Goal: Answer question/provide support: Share knowledge or assist other users

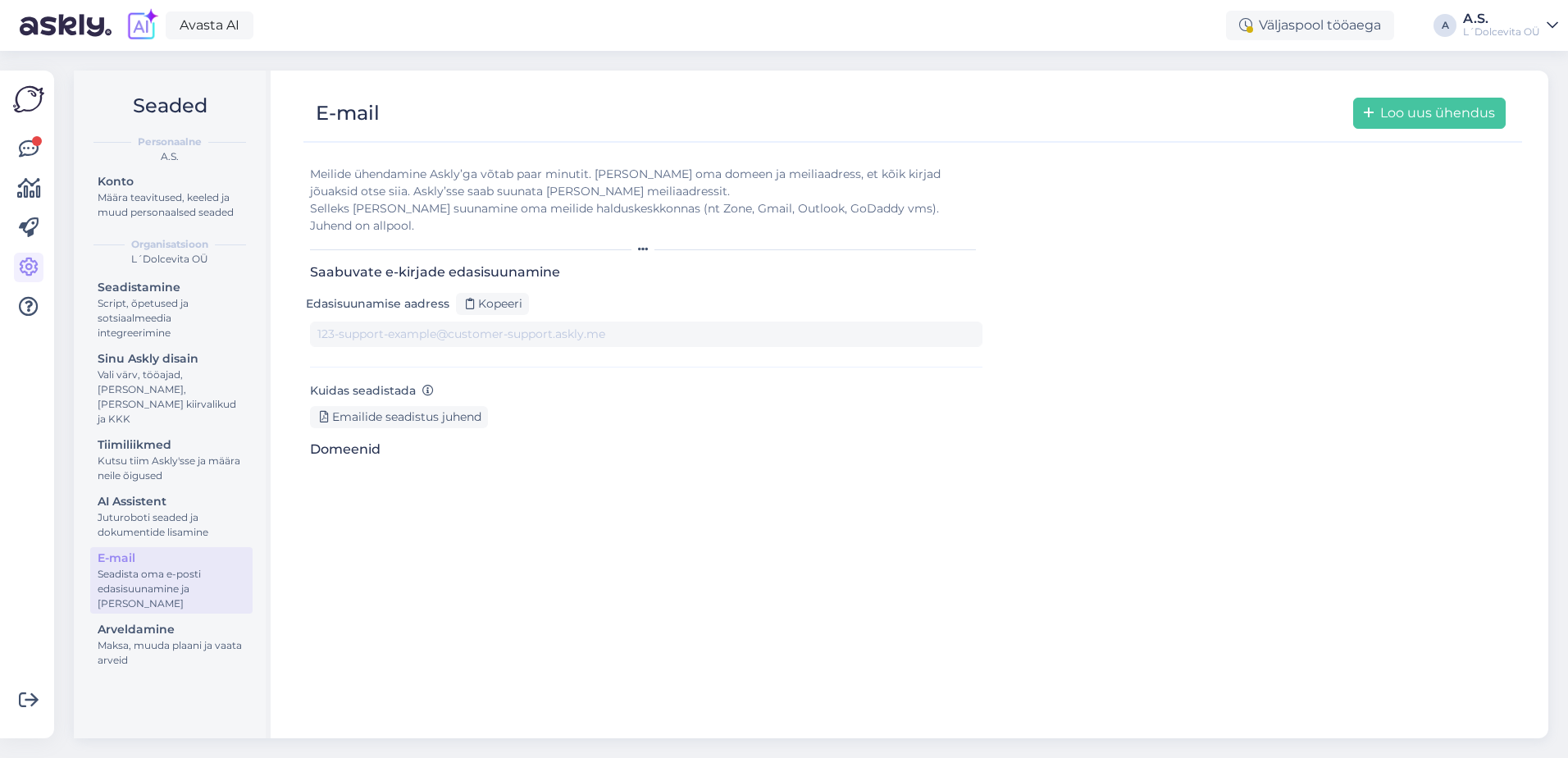
type input "[DOMAIN_NAME][EMAIL_ADDRESS][DOMAIN_NAME]"
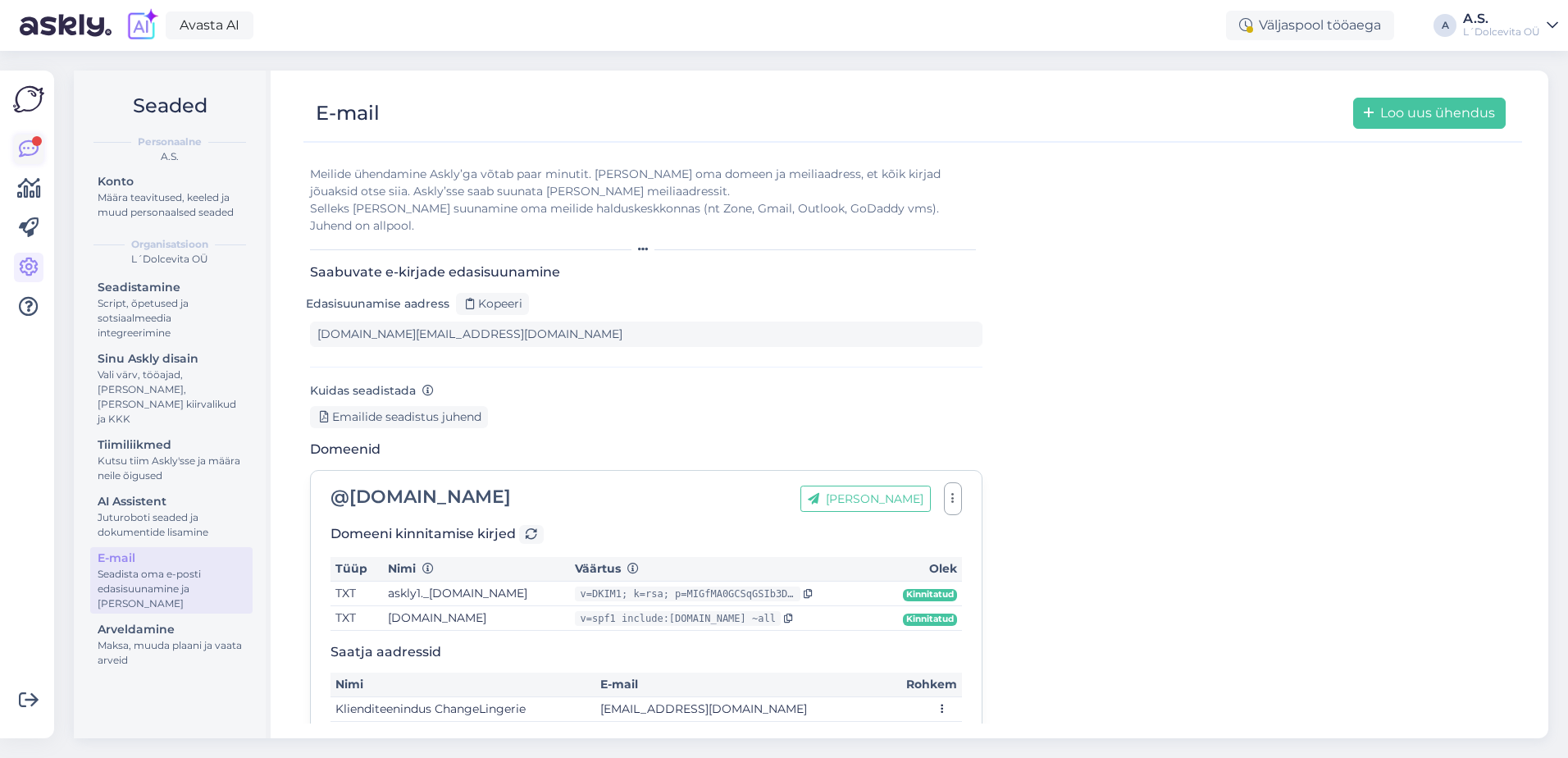
click at [31, 154] on icon at bounding box center [29, 149] width 20 height 20
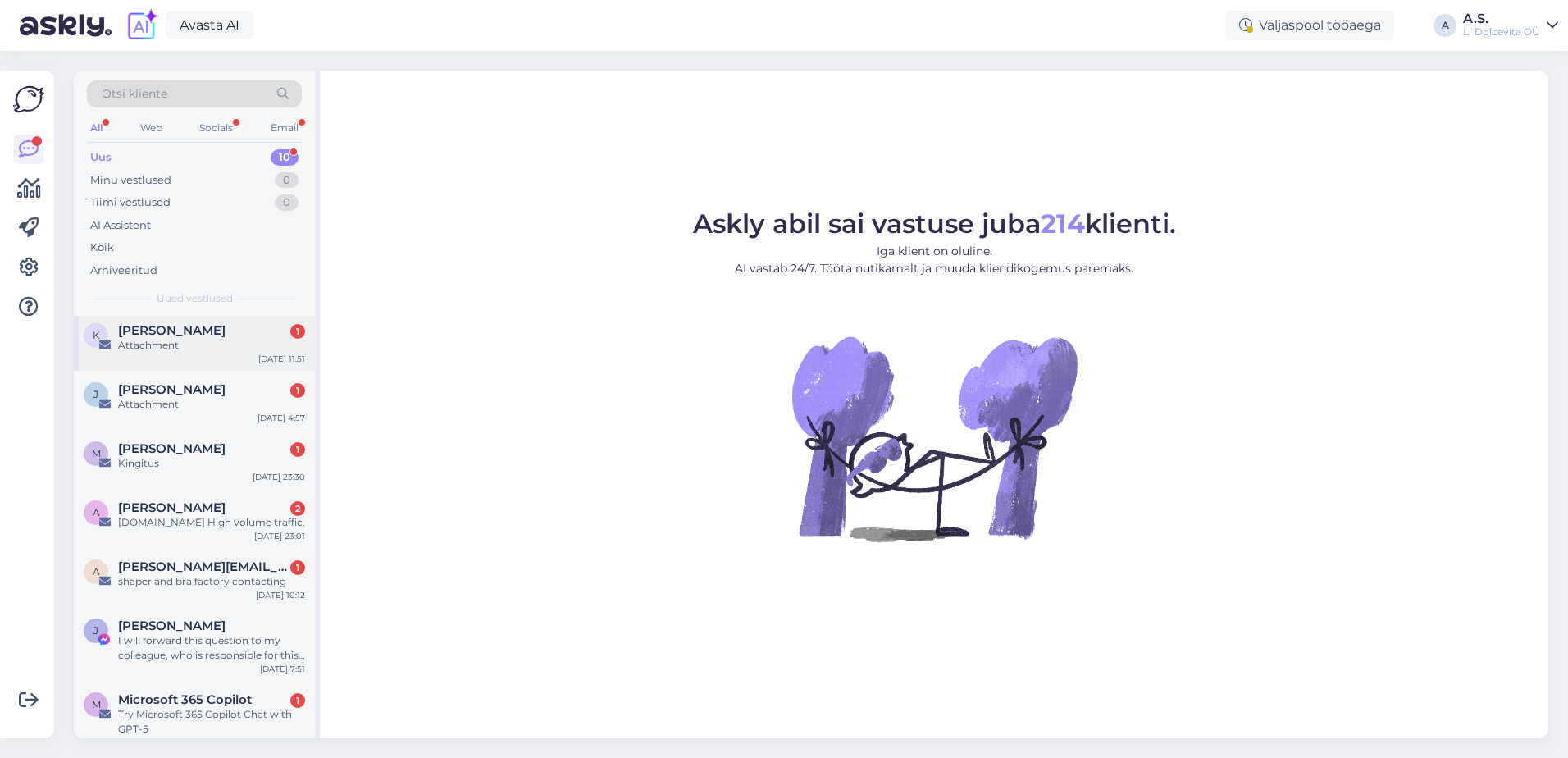
scroll to position [242, 0]
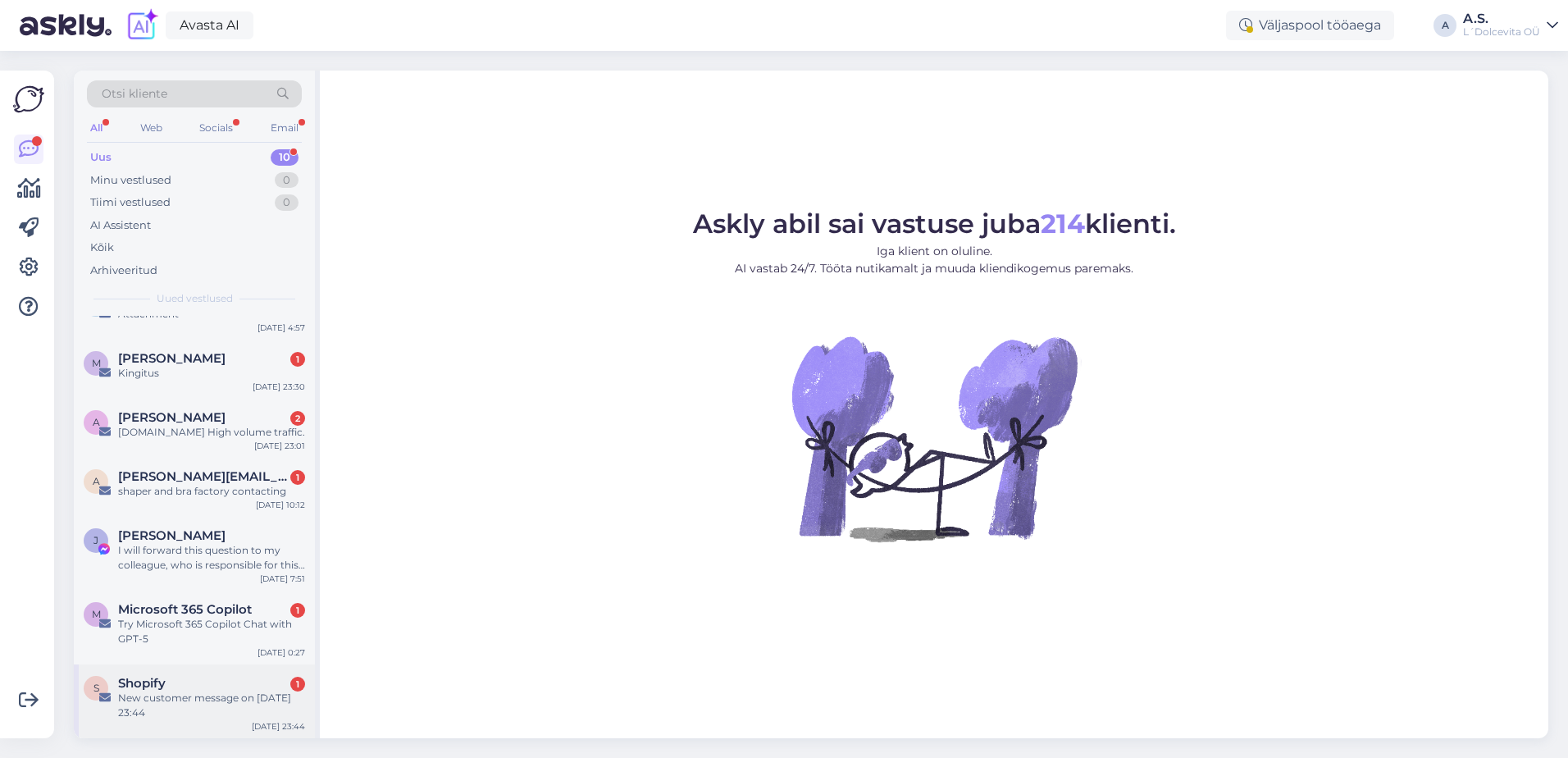
click at [242, 715] on div "New customer message on [DATE] 23:44" at bounding box center [211, 705] width 187 height 30
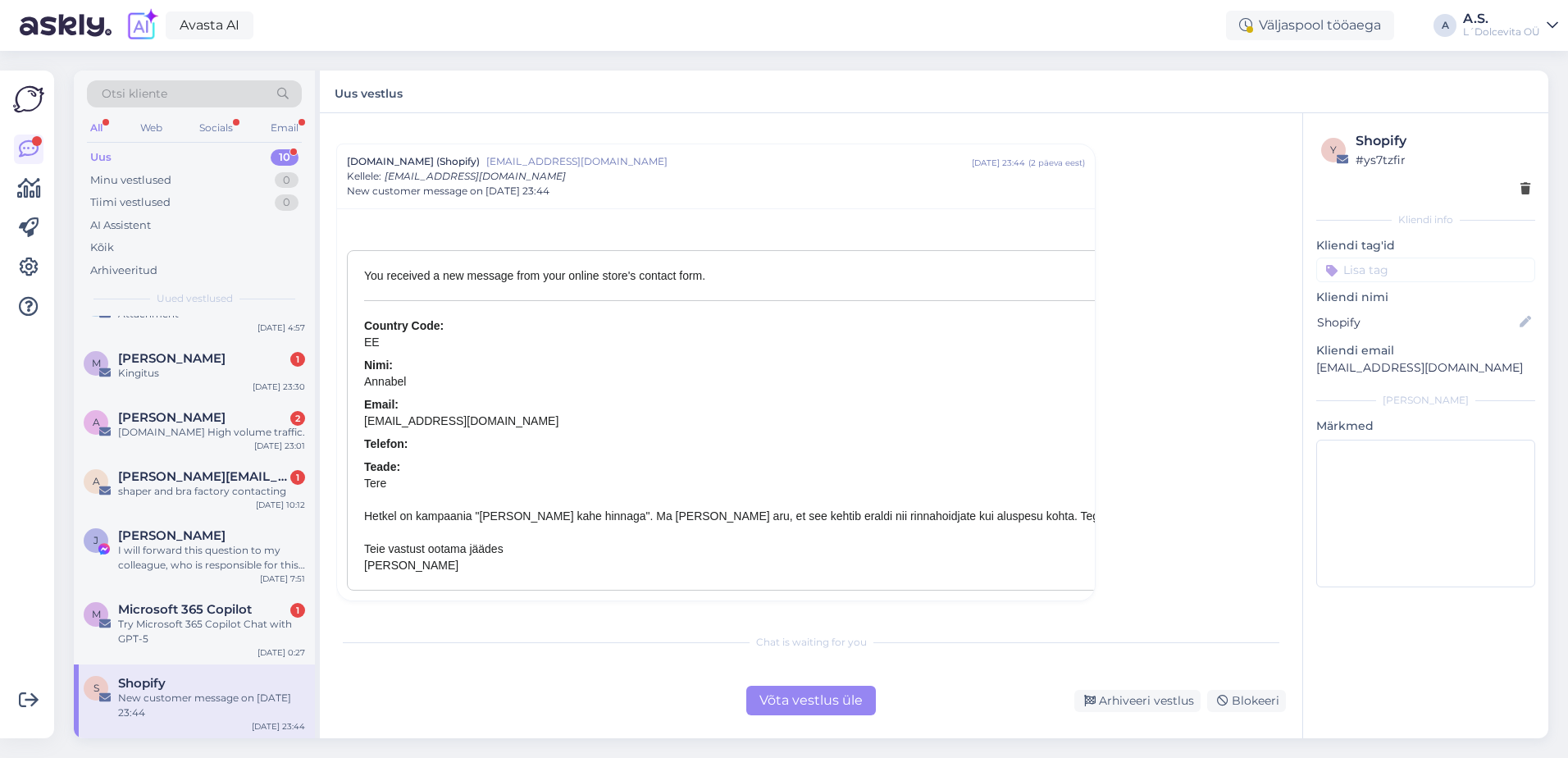
scroll to position [1442, 0]
click at [800, 705] on div "Võta vestlus üle" at bounding box center [811, 700] width 130 height 30
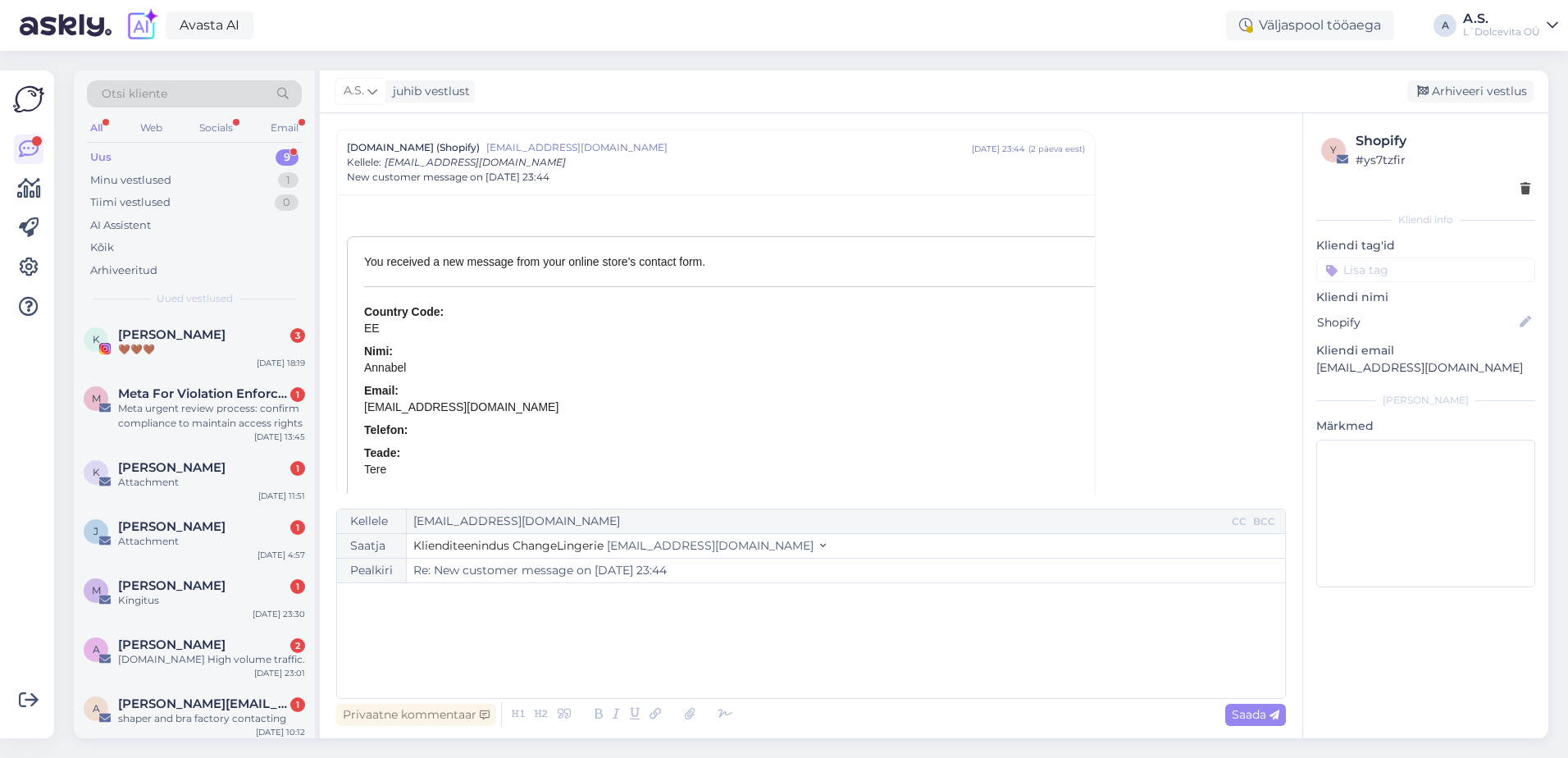
click at [619, 616] on div "﻿" at bounding box center [811, 640] width 931 height 98
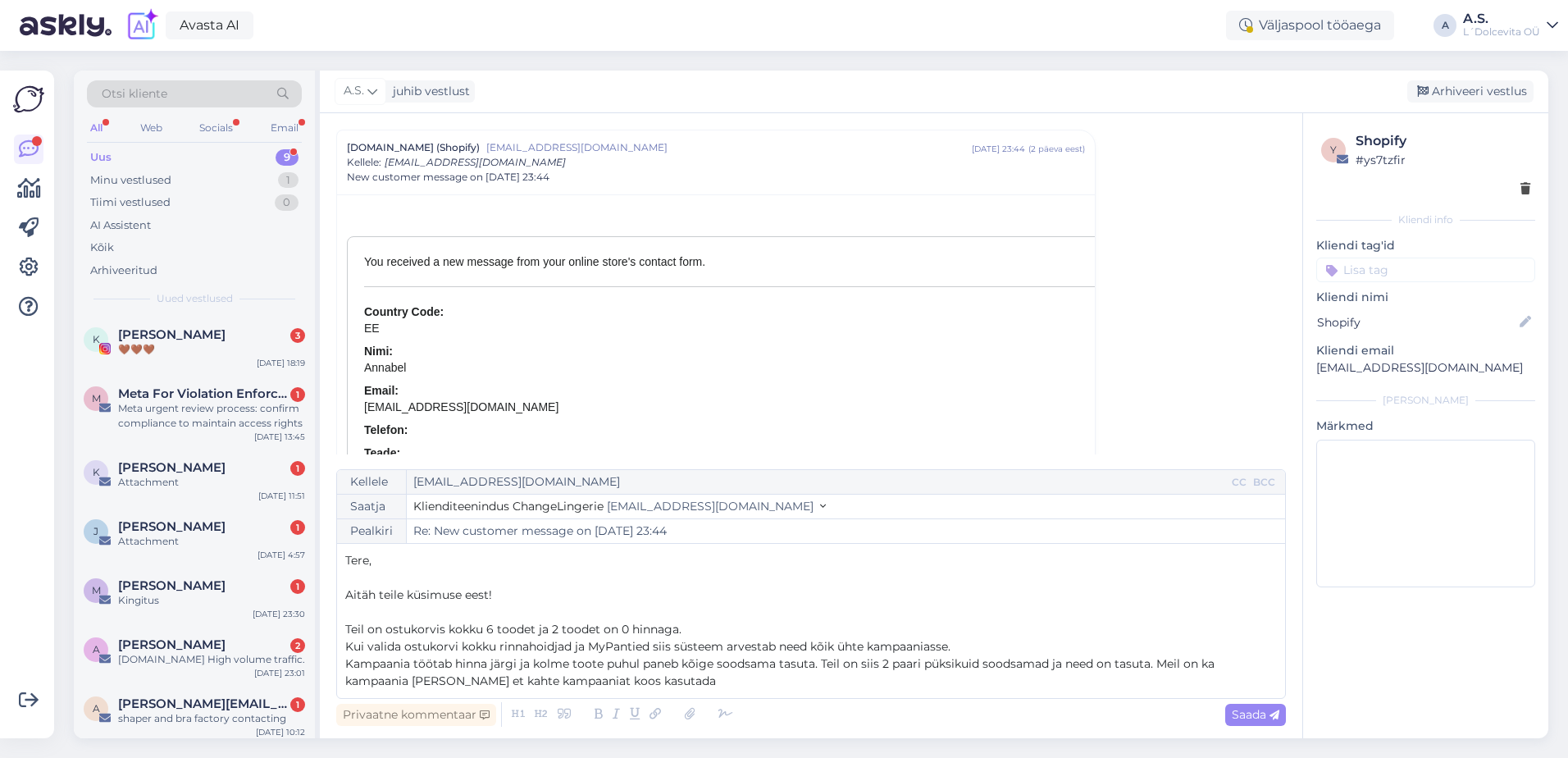
click at [447, 676] on span "Kampaania töötab hinna järgi ja kolme toote puhul paneb kõige soodsama tasuta. …" at bounding box center [781, 672] width 873 height 32
click at [693, 680] on p "Kampaania töötab hinna järgi ja kolme toote puhul paneb kõige soodsama tasuta. …" at bounding box center [811, 673] width 931 height 35
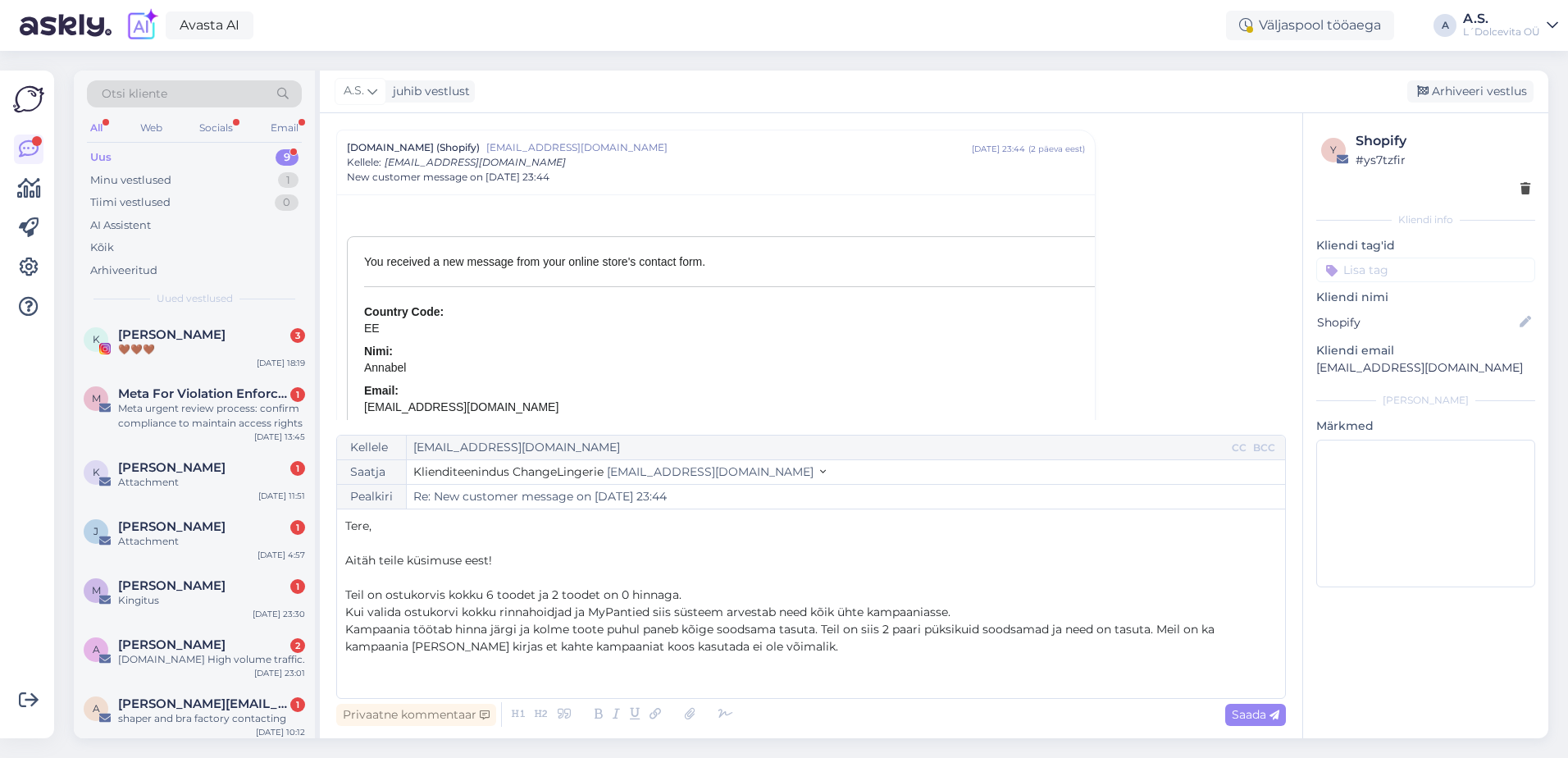
click at [1159, 626] on span "Kampaania töötab hinna järgi ja kolme toote puhul paneb kõige soodsama tasuta. …" at bounding box center [781, 637] width 873 height 32
click at [886, 656] on p "﻿" at bounding box center [811, 664] width 931 height 17
drag, startPoint x: 870, startPoint y: 651, endPoint x: 879, endPoint y: 634, distance: 19.2
click at [869, 652] on p "Meil on ka kampaania [PERSON_NAME] kirjas et kahte kampaaniat koos kasutada ei …" at bounding box center [811, 647] width 931 height 17
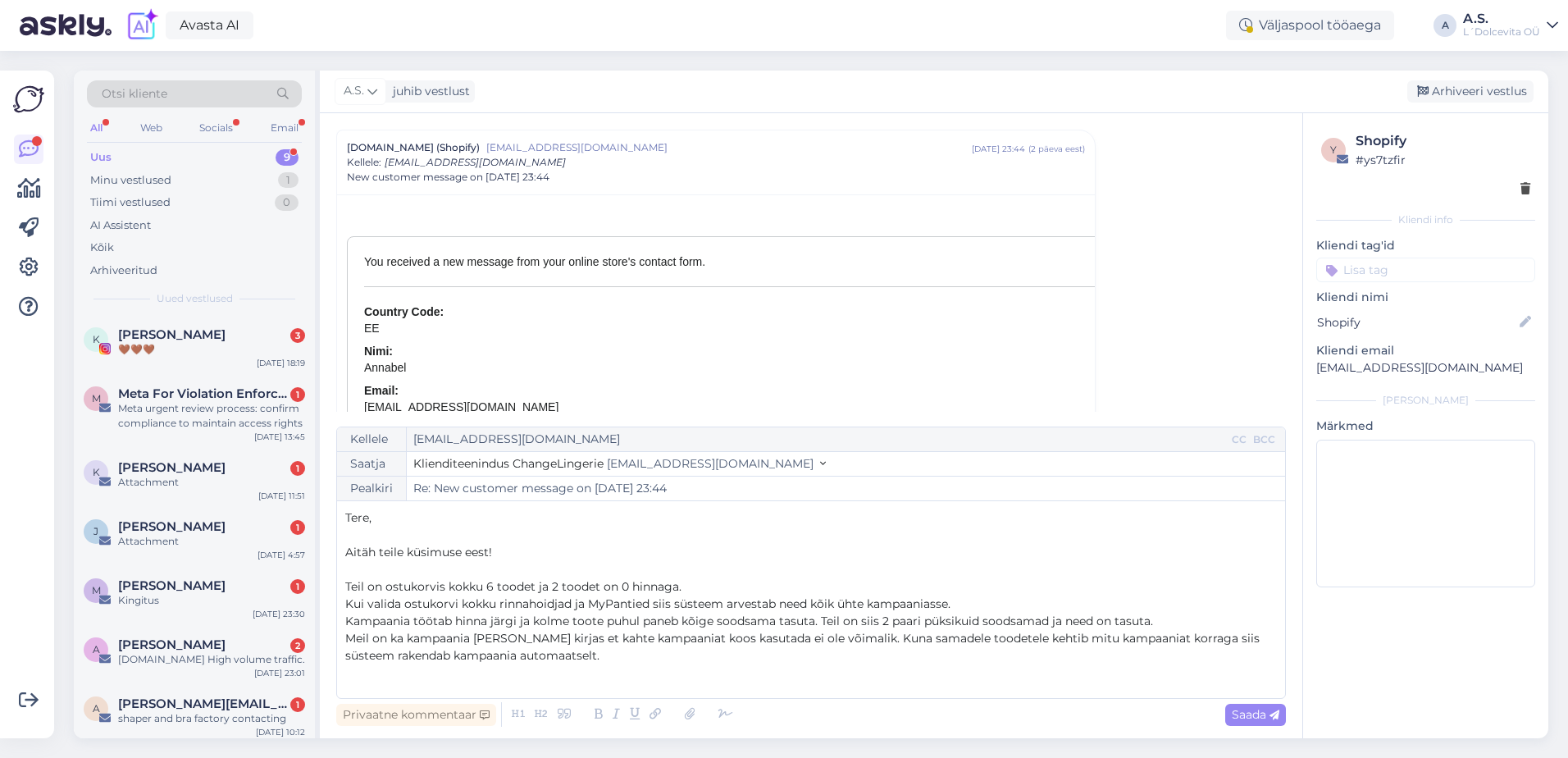
scroll to position [44, 0]
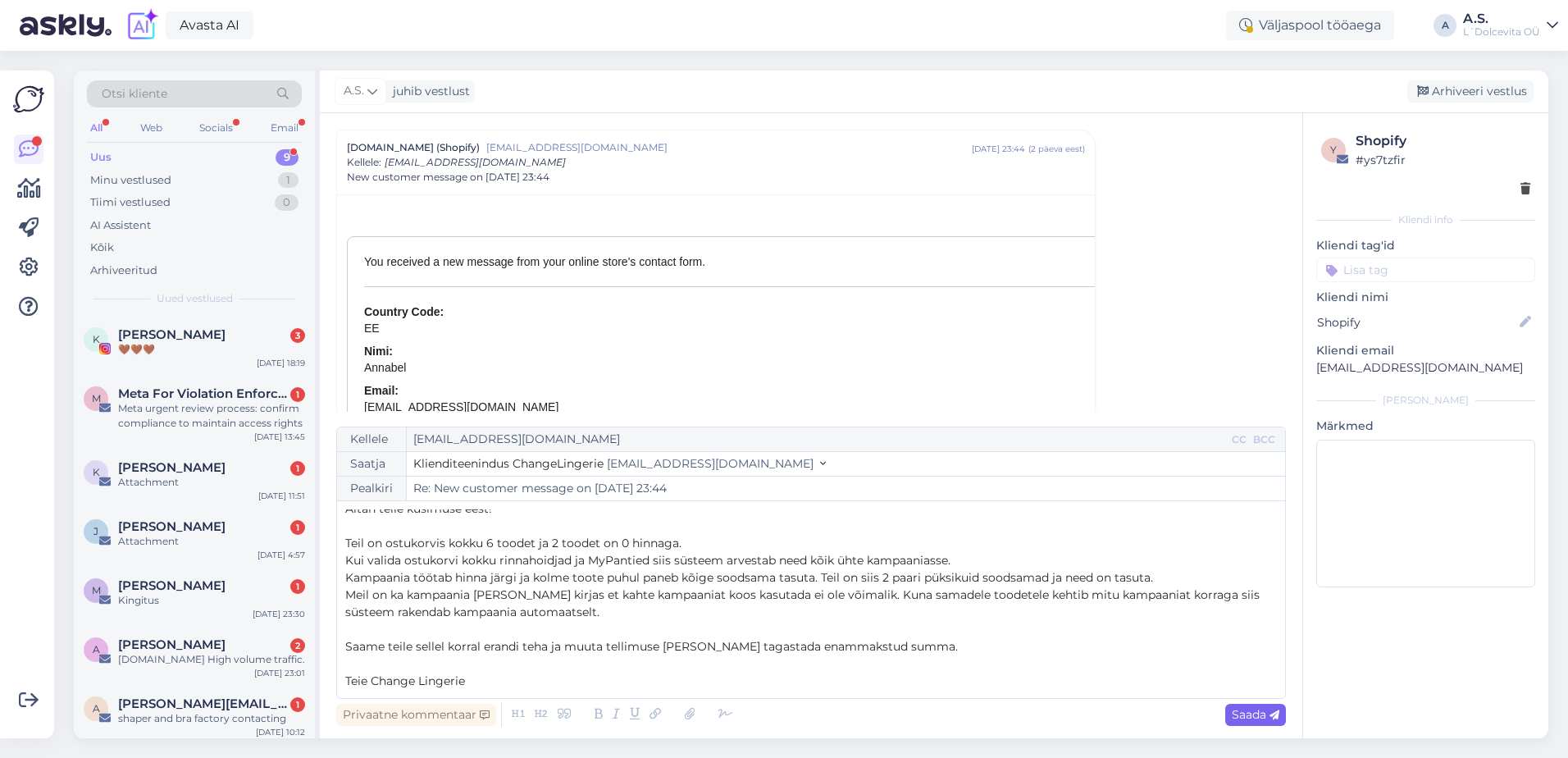
click at [1239, 718] on span "Saada" at bounding box center [1256, 714] width 48 height 15
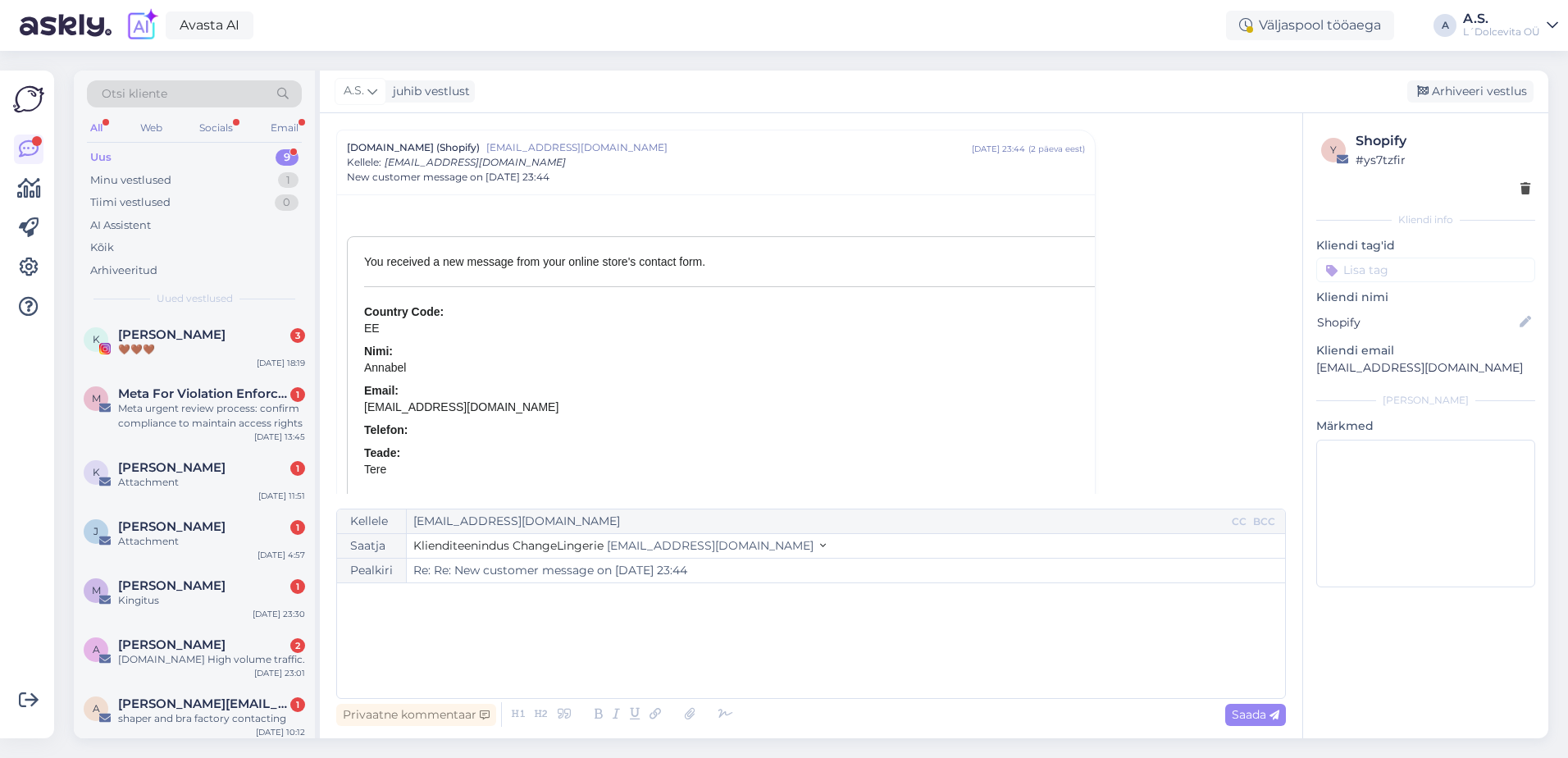
type input "Re: New customer message on [DATE] 23:44"
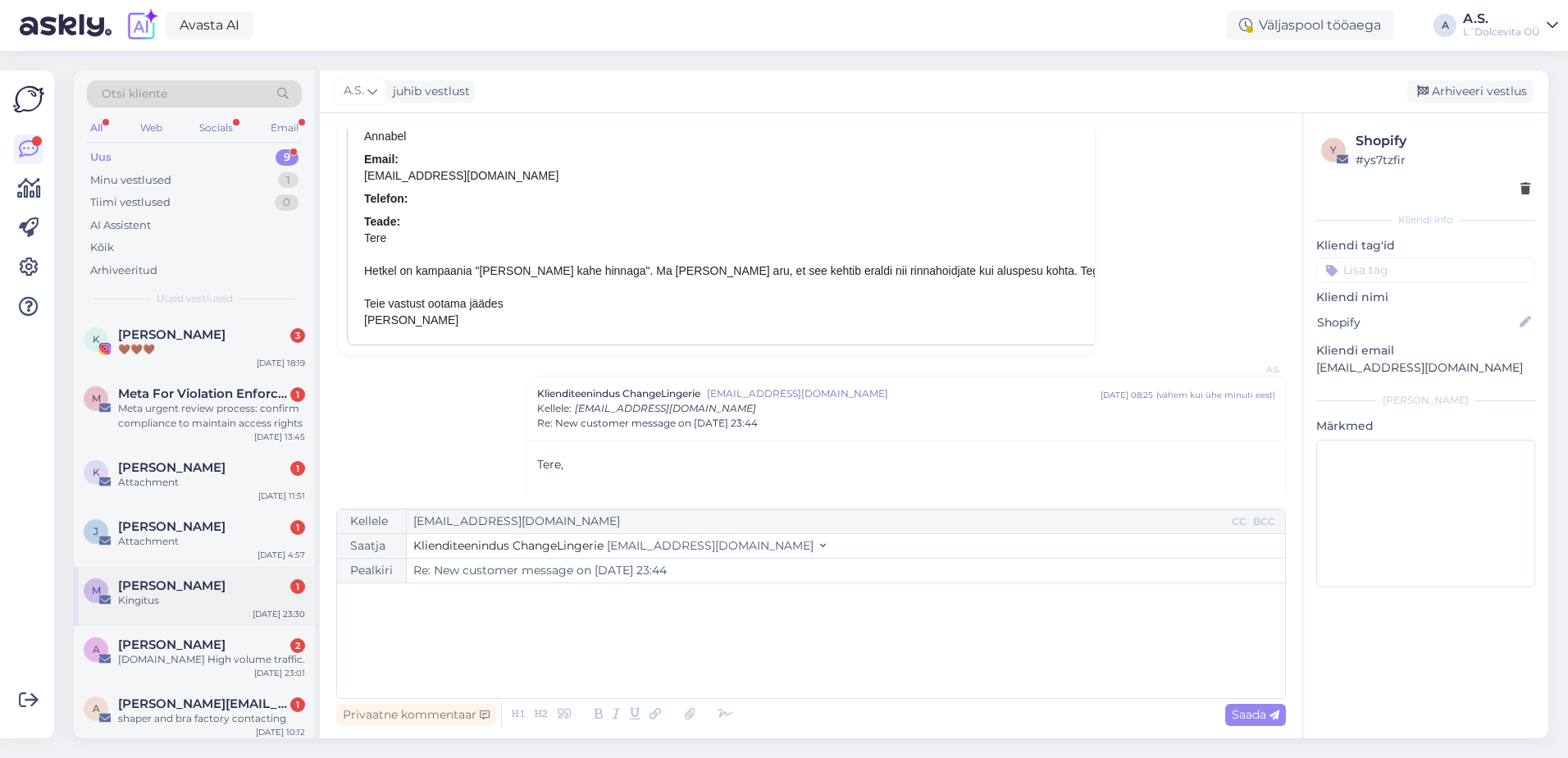
scroll to position [168, 0]
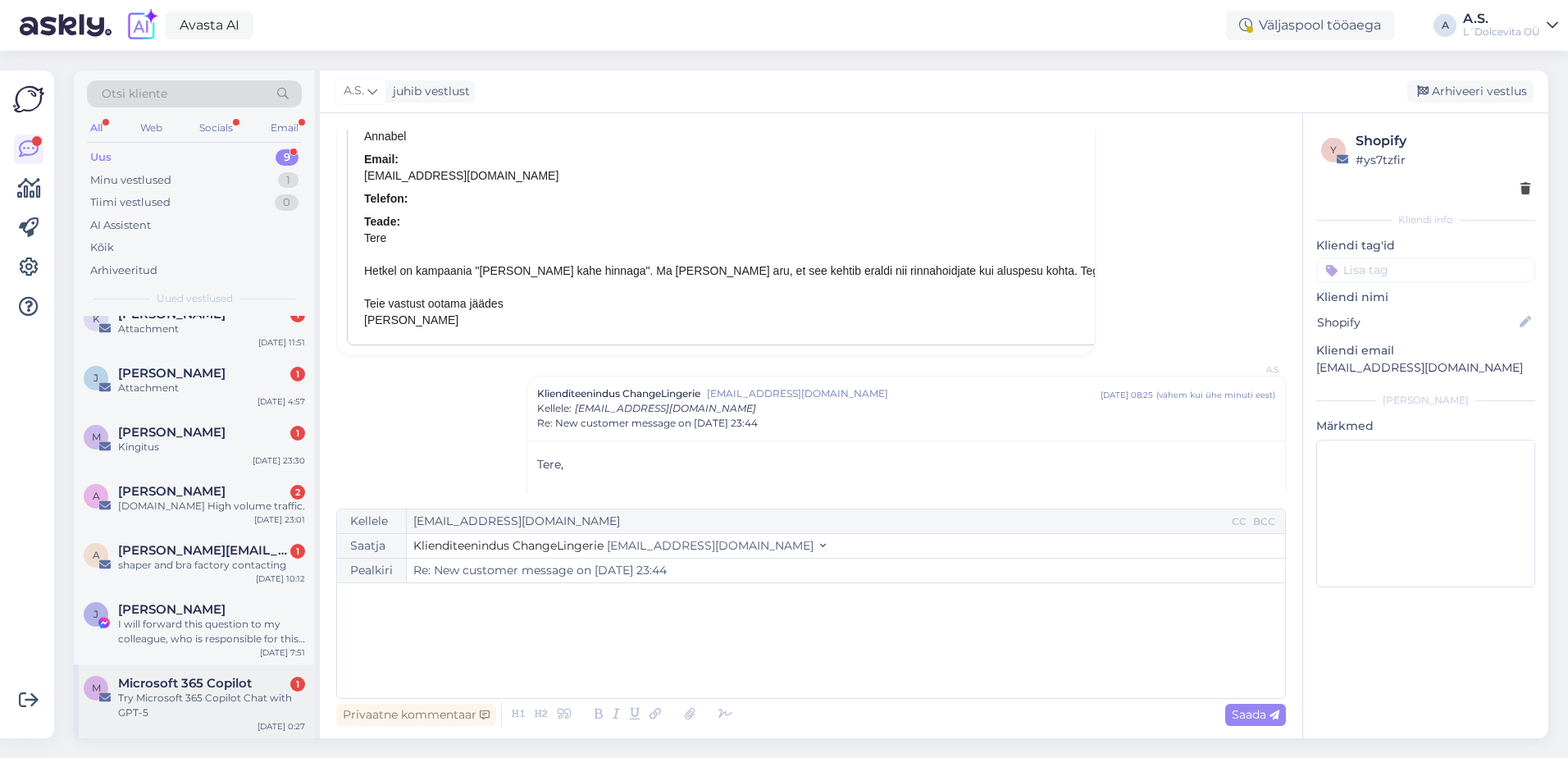
click at [188, 708] on div "Try Microsoft 365 Copilot Chat with GPT-5" at bounding box center [211, 705] width 187 height 30
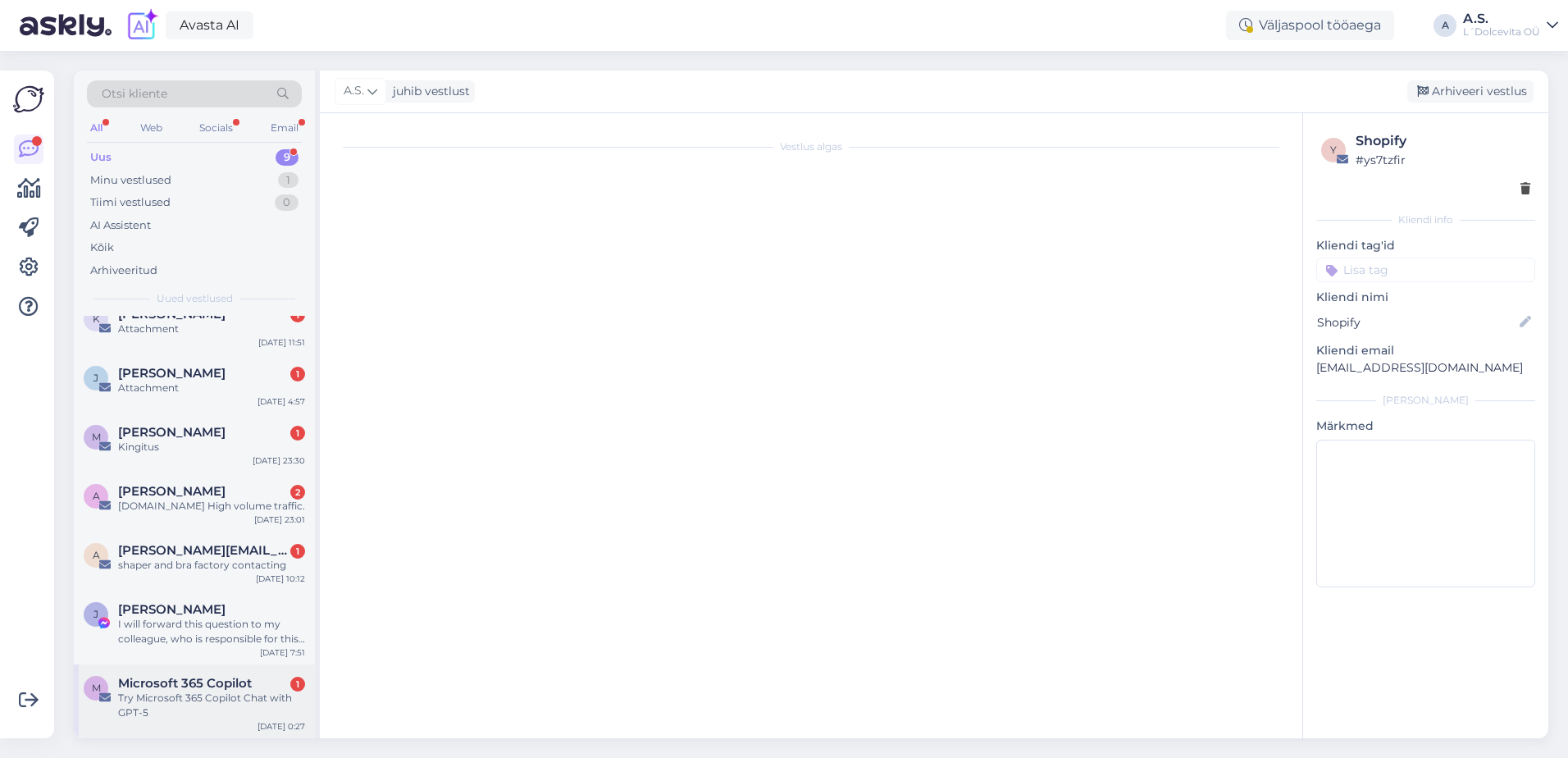
scroll to position [0, 0]
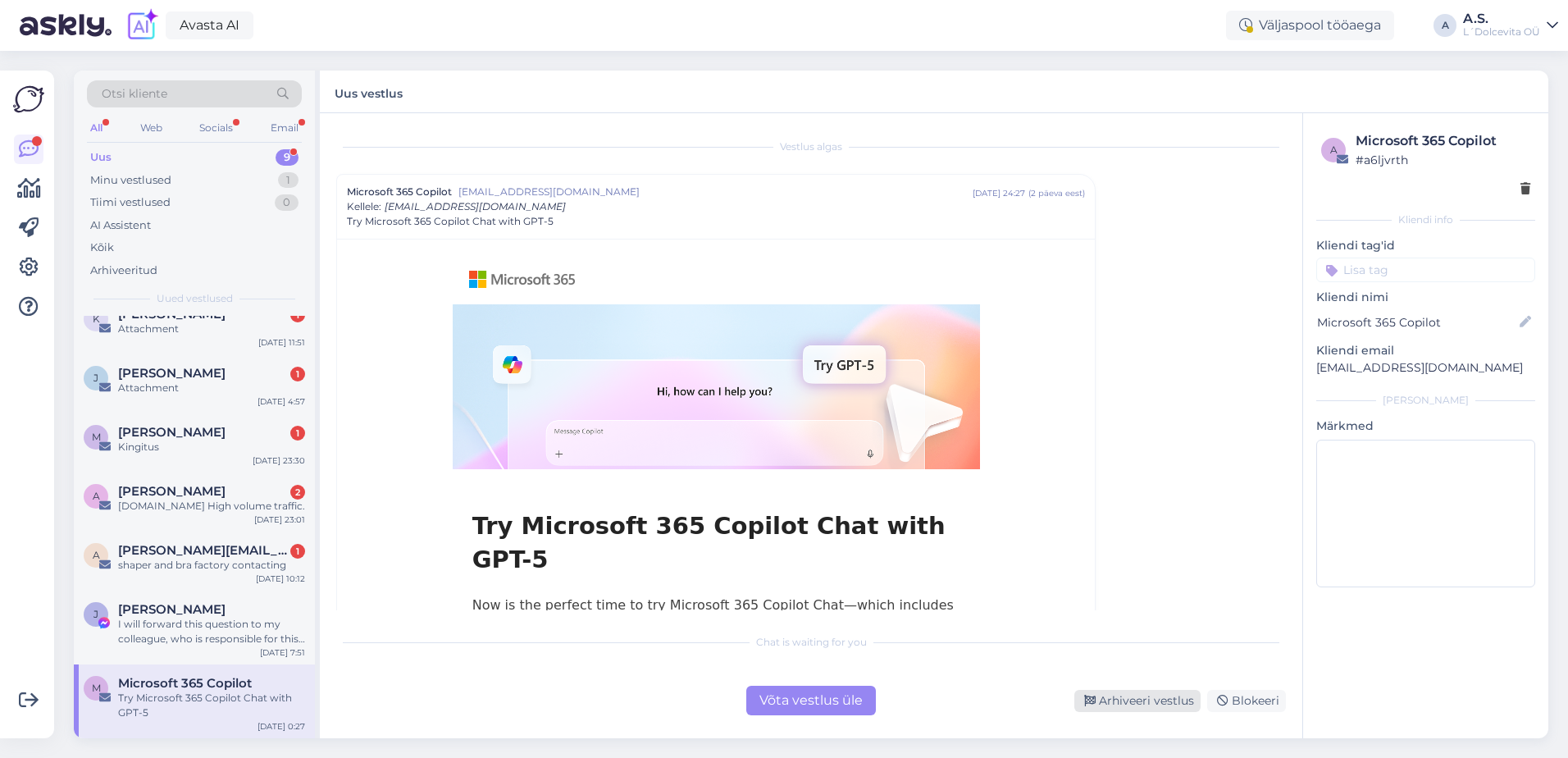
click at [1161, 704] on div "Arhiveeri vestlus" at bounding box center [1137, 700] width 126 height 22
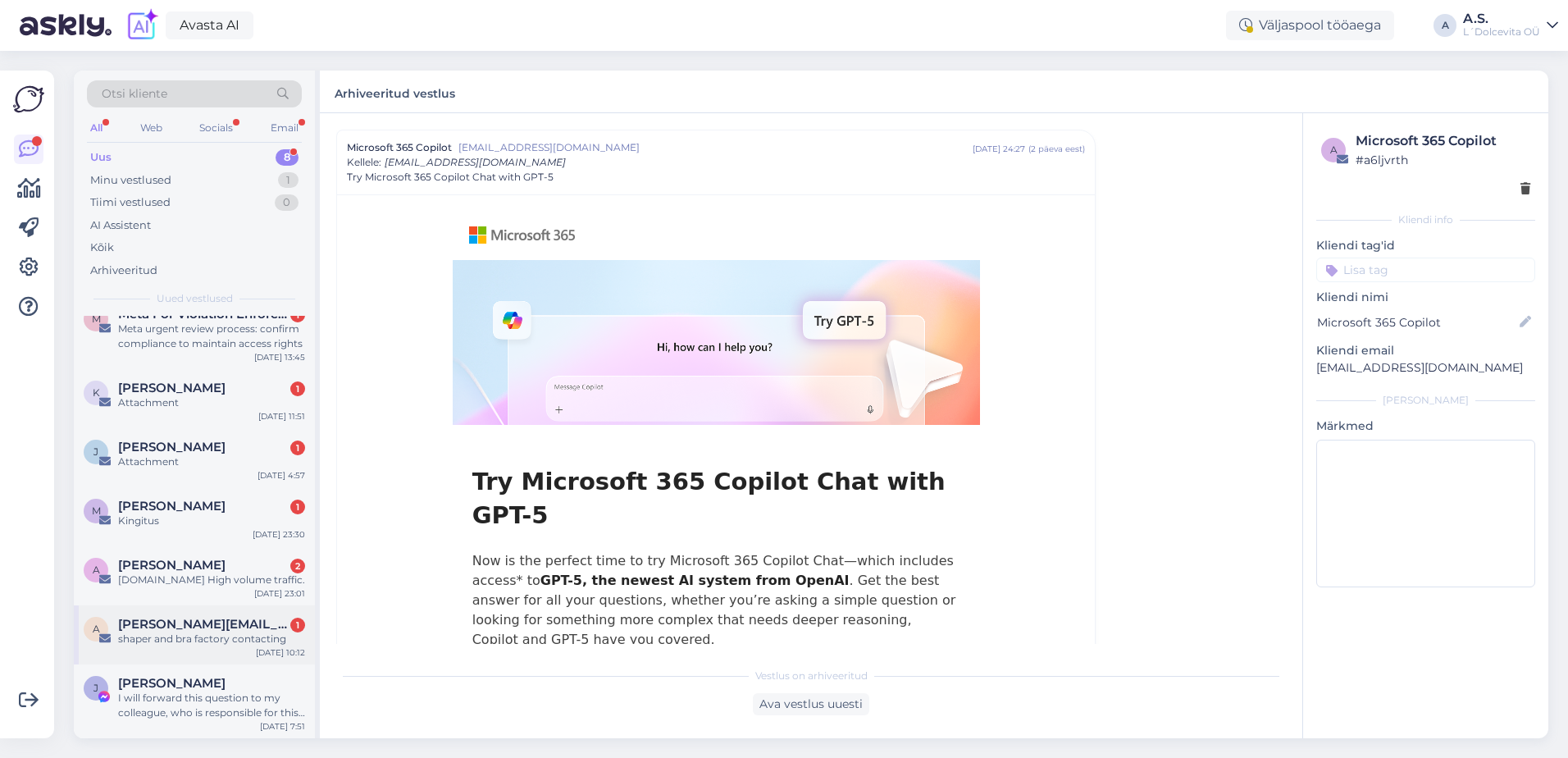
scroll to position [94, 0]
click at [201, 713] on div "I will forward this question to my colleague, who is responsible for this. The …" at bounding box center [211, 705] width 187 height 30
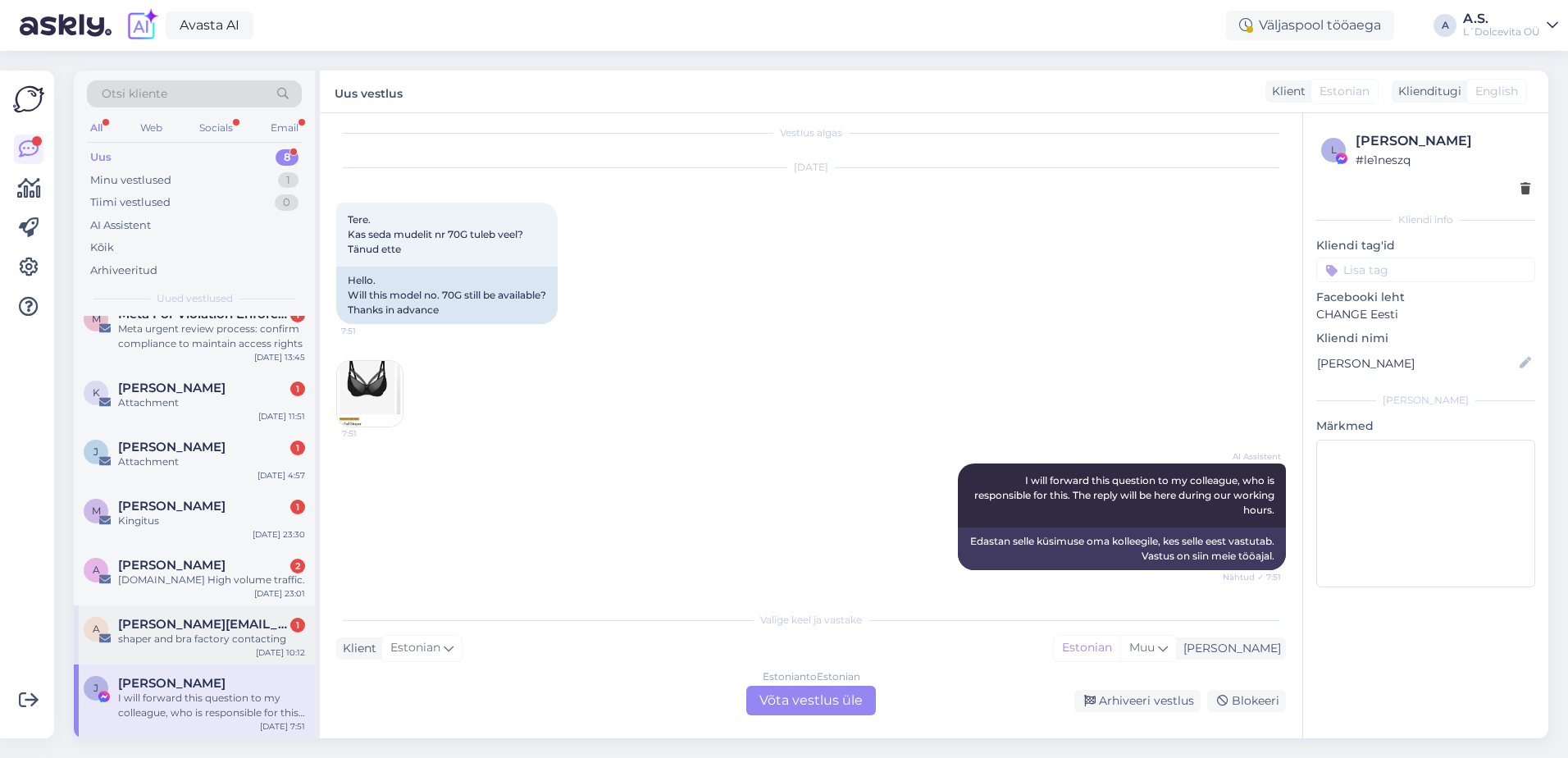
click at [214, 644] on div "shaper and bra factory contacting" at bounding box center [211, 639] width 187 height 15
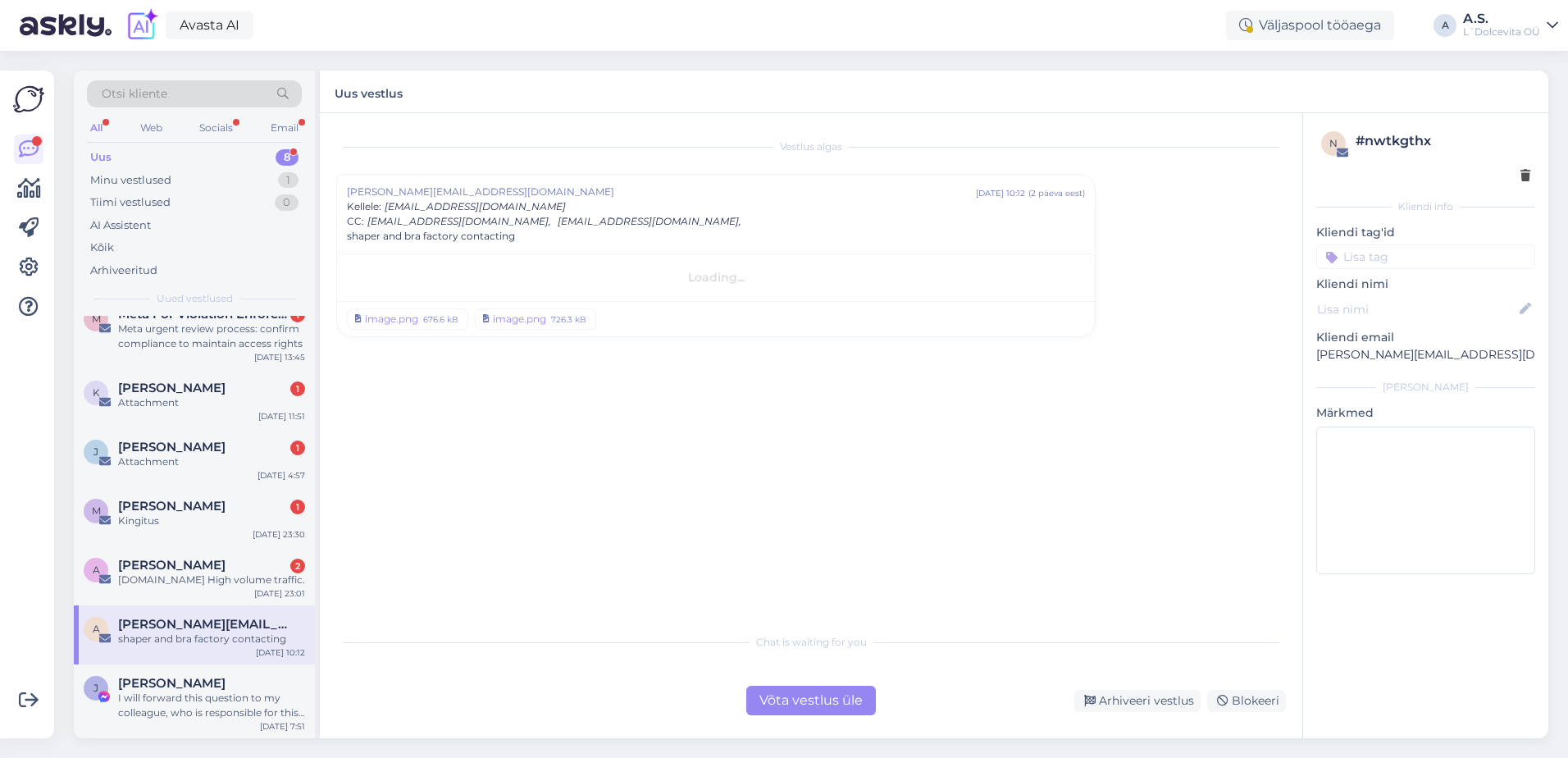
scroll to position [0, 0]
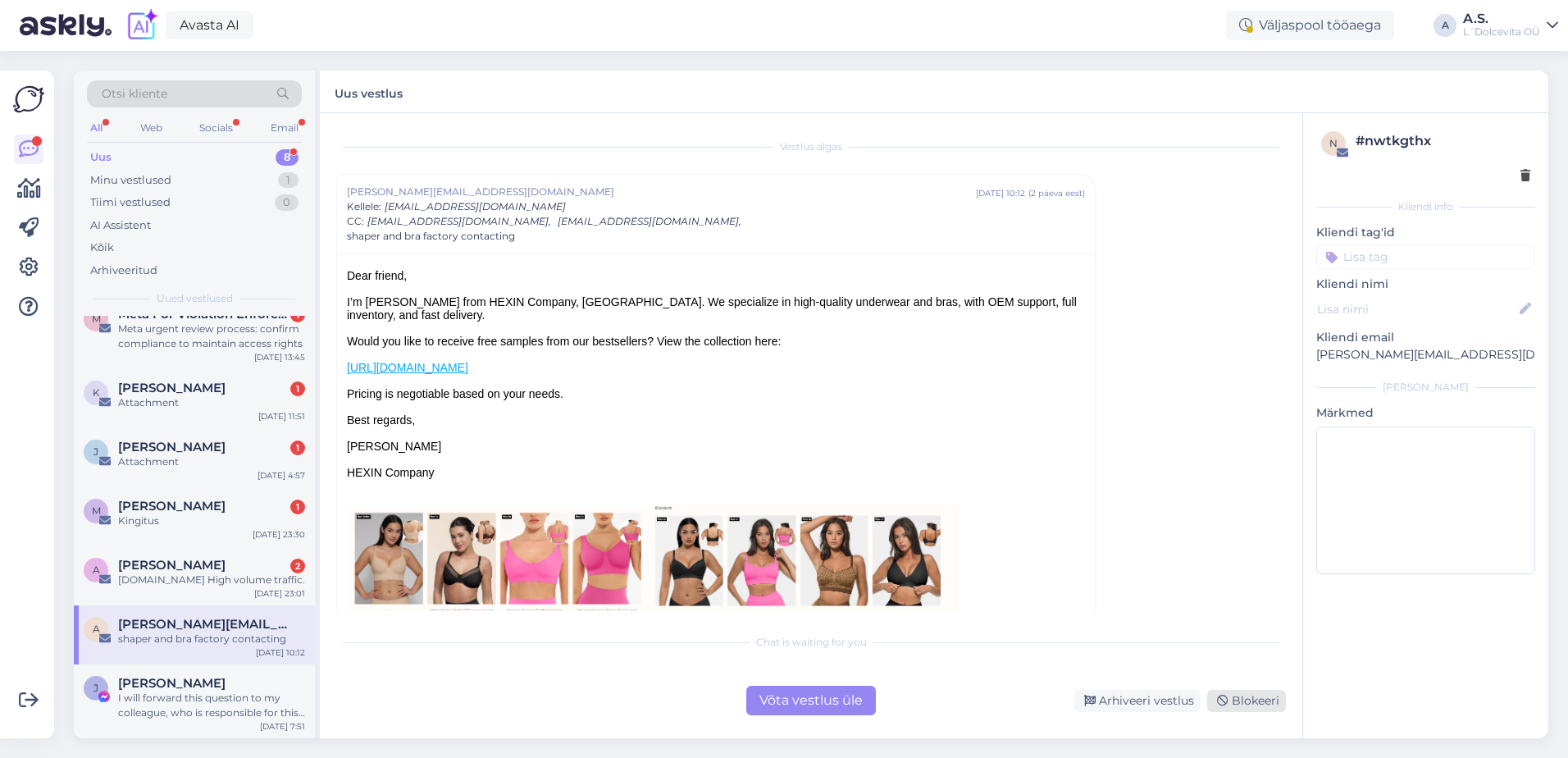
click at [1256, 699] on div "Blokeeri" at bounding box center [1246, 700] width 78 height 22
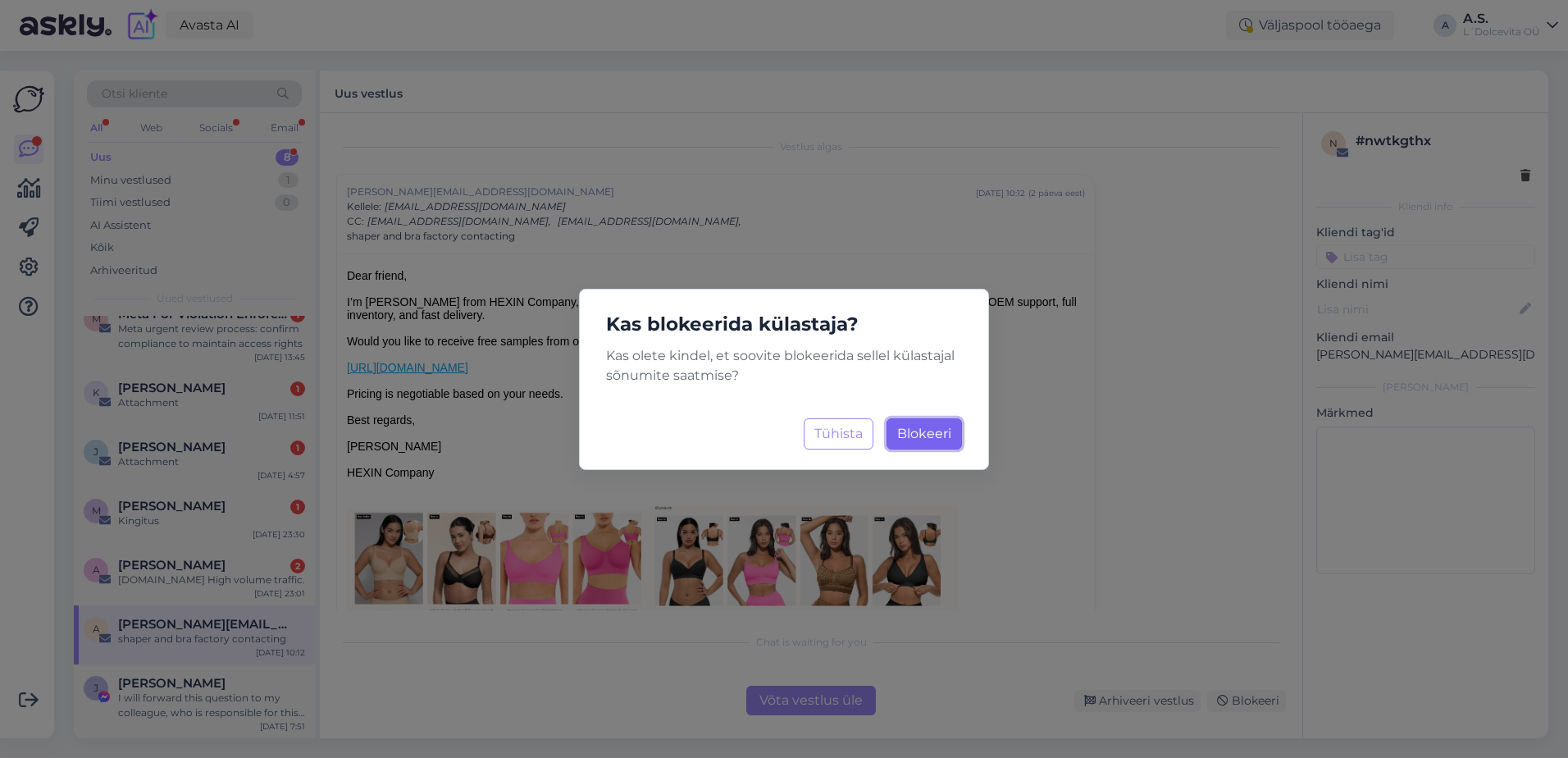
click at [907, 428] on span "Blokeeri" at bounding box center [925, 433] width 54 height 16
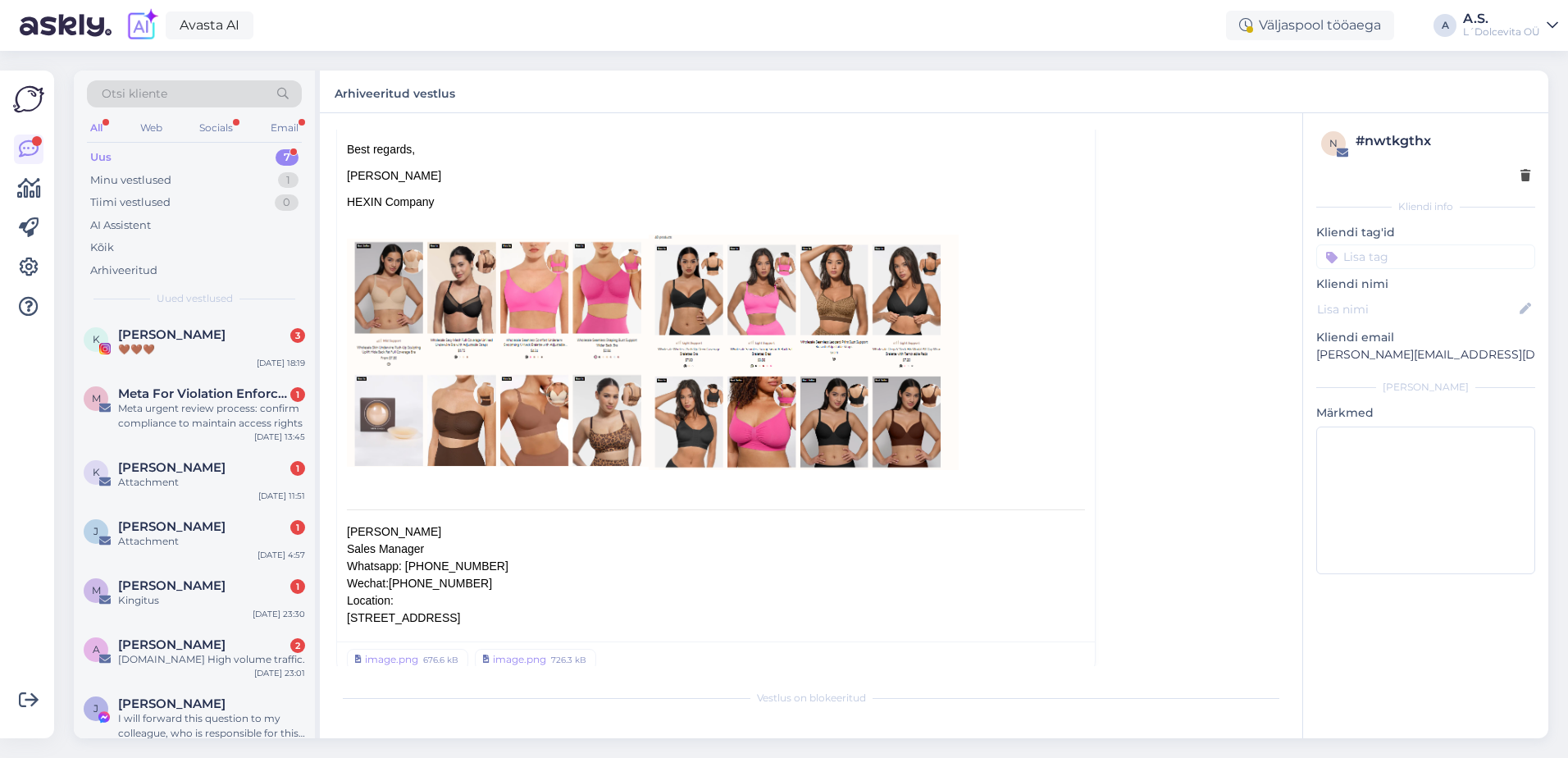
scroll to position [279, 0]
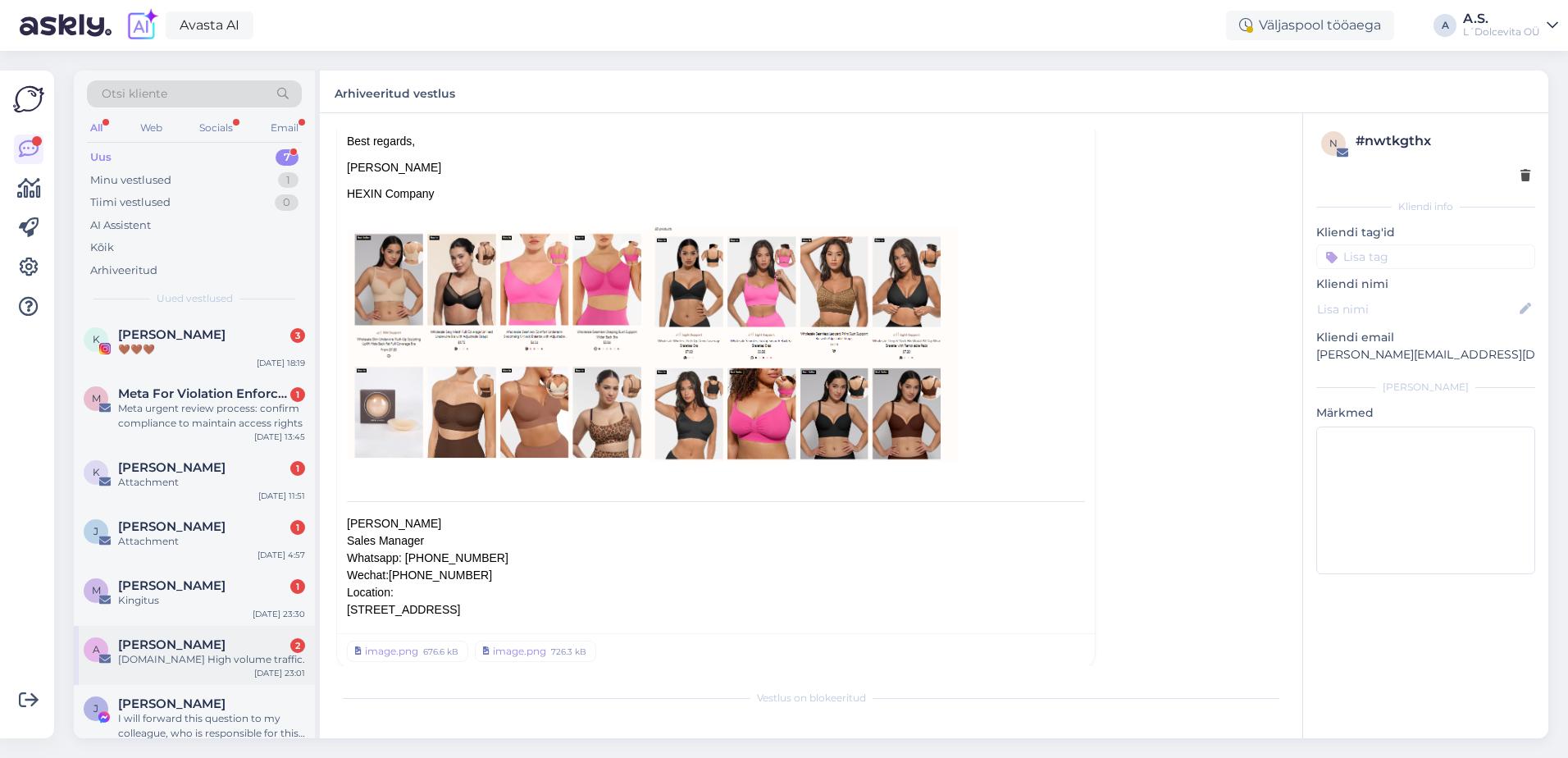
click at [187, 666] on div "[DOMAIN_NAME] High volume traffic." at bounding box center [211, 660] width 187 height 15
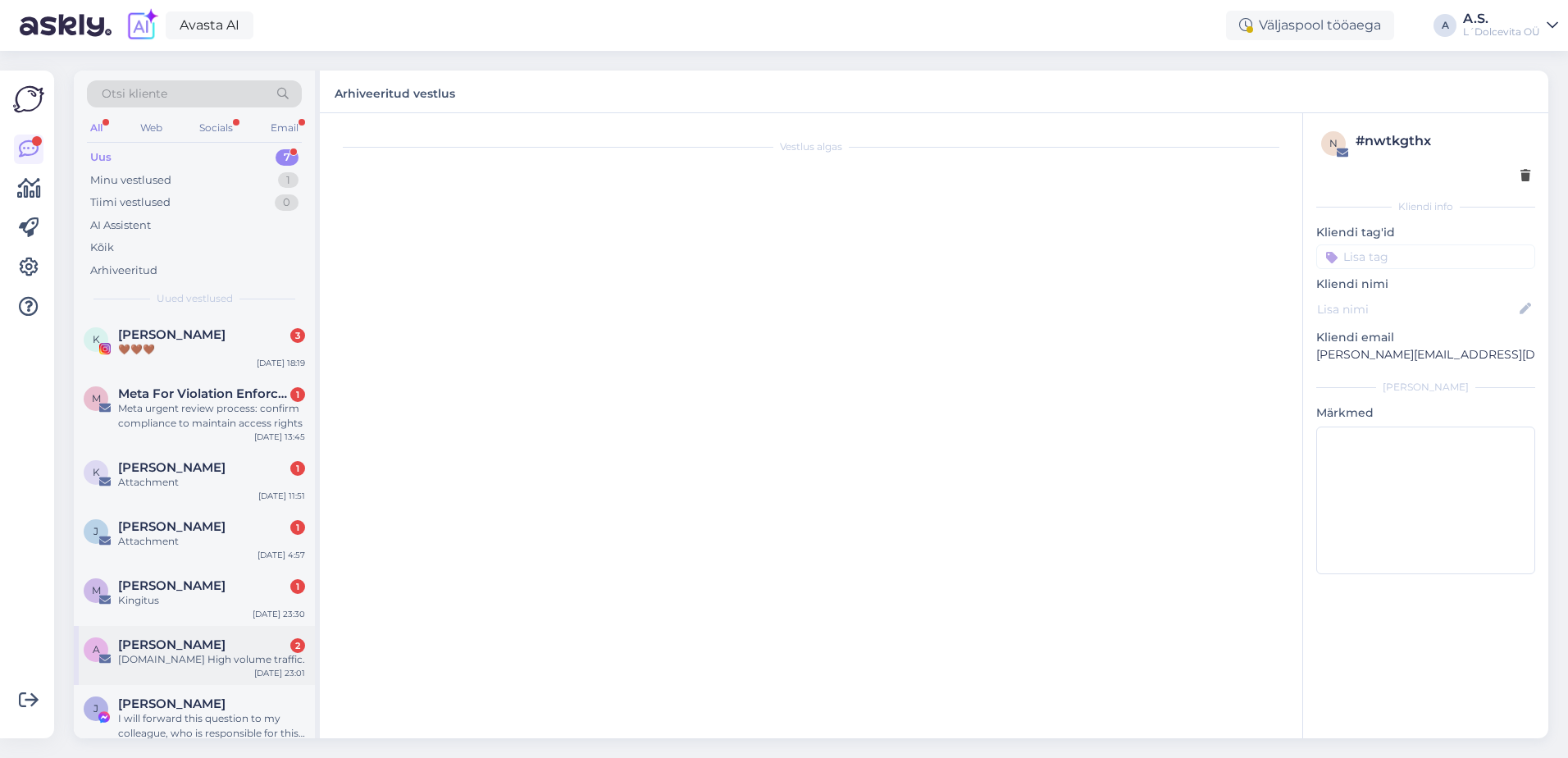
scroll to position [0, 0]
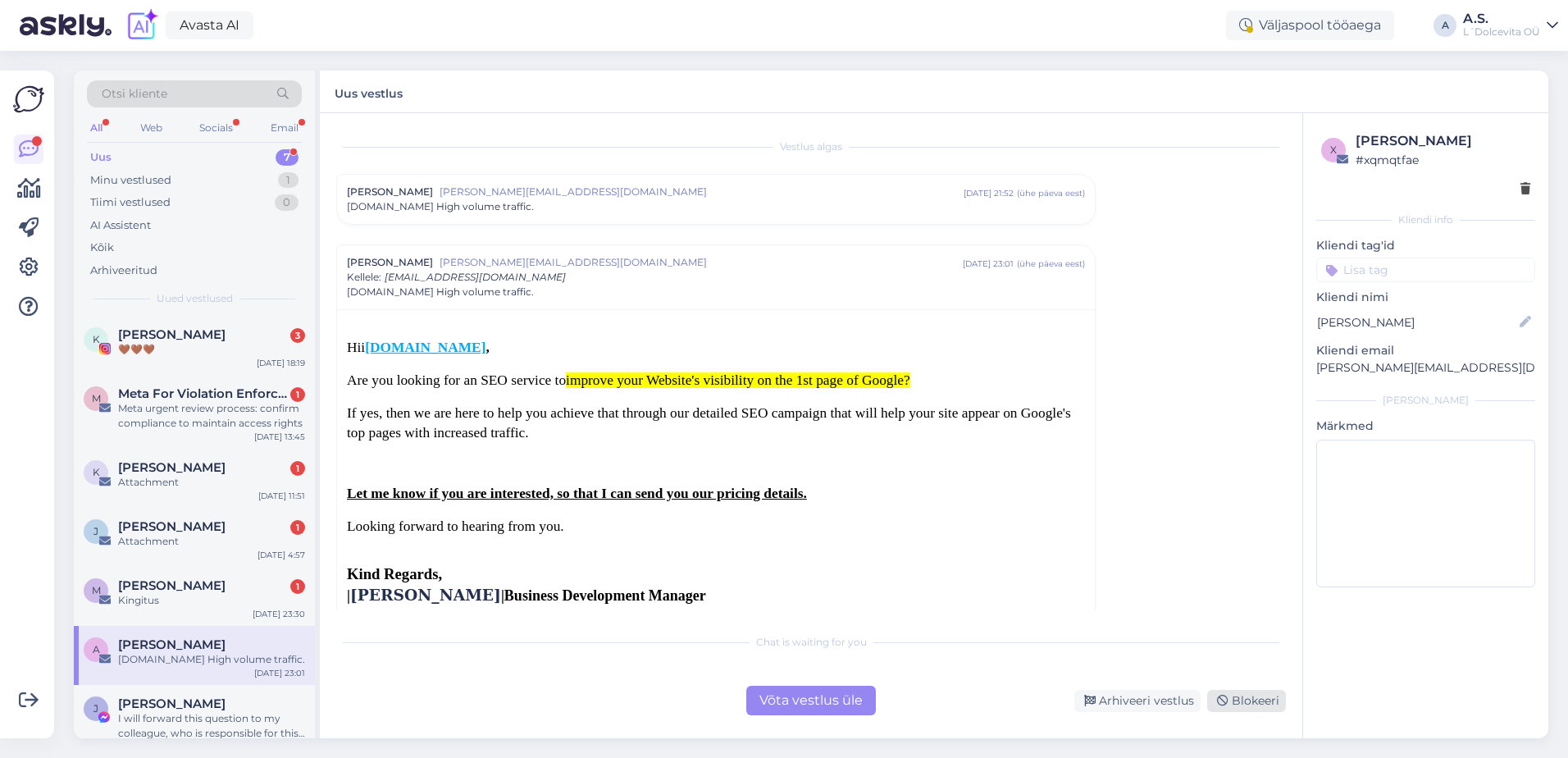
click at [1247, 703] on div "Blokeeri" at bounding box center [1246, 700] width 78 height 22
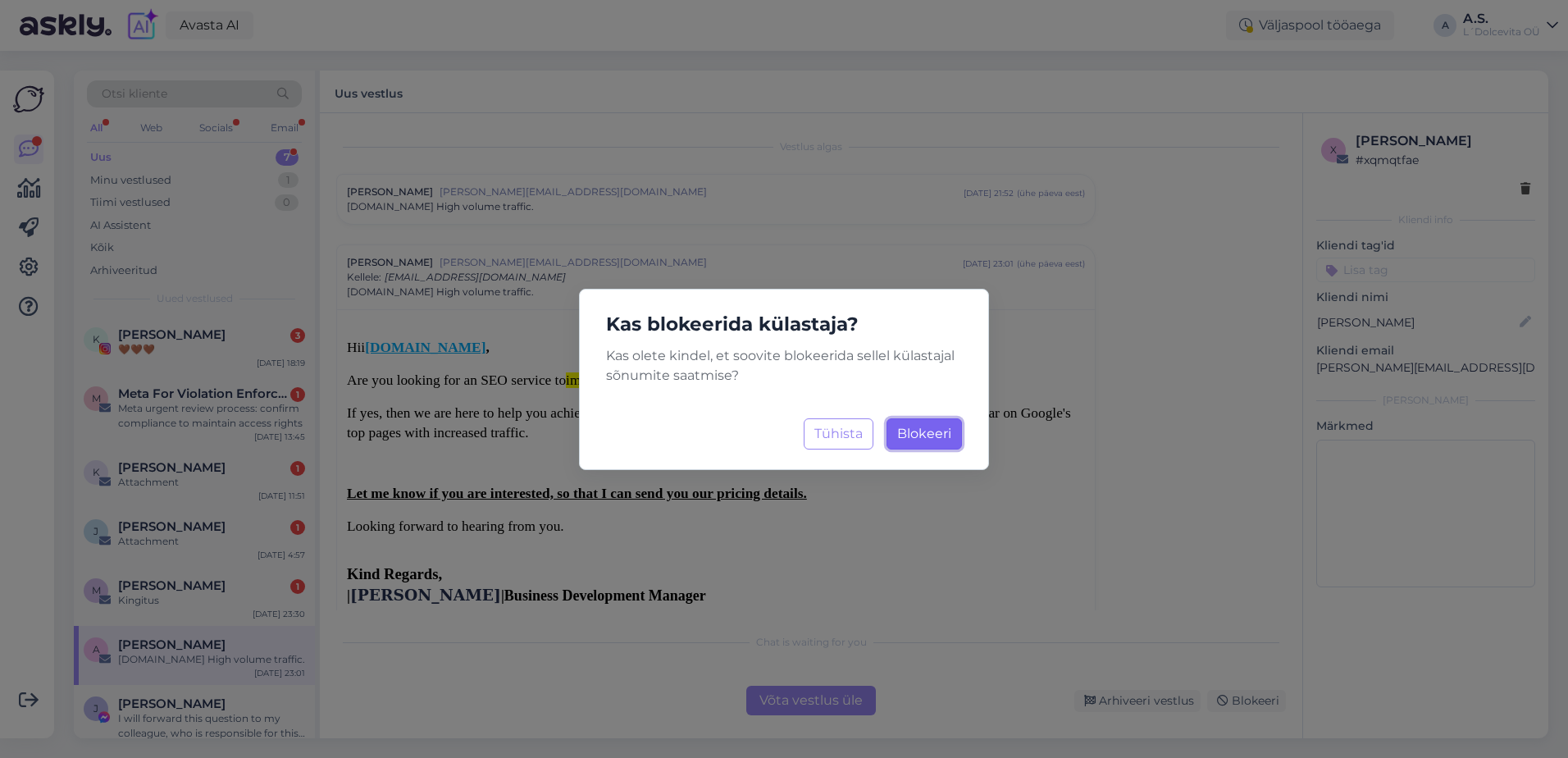
click at [918, 436] on span "Blokeeri" at bounding box center [925, 433] width 54 height 16
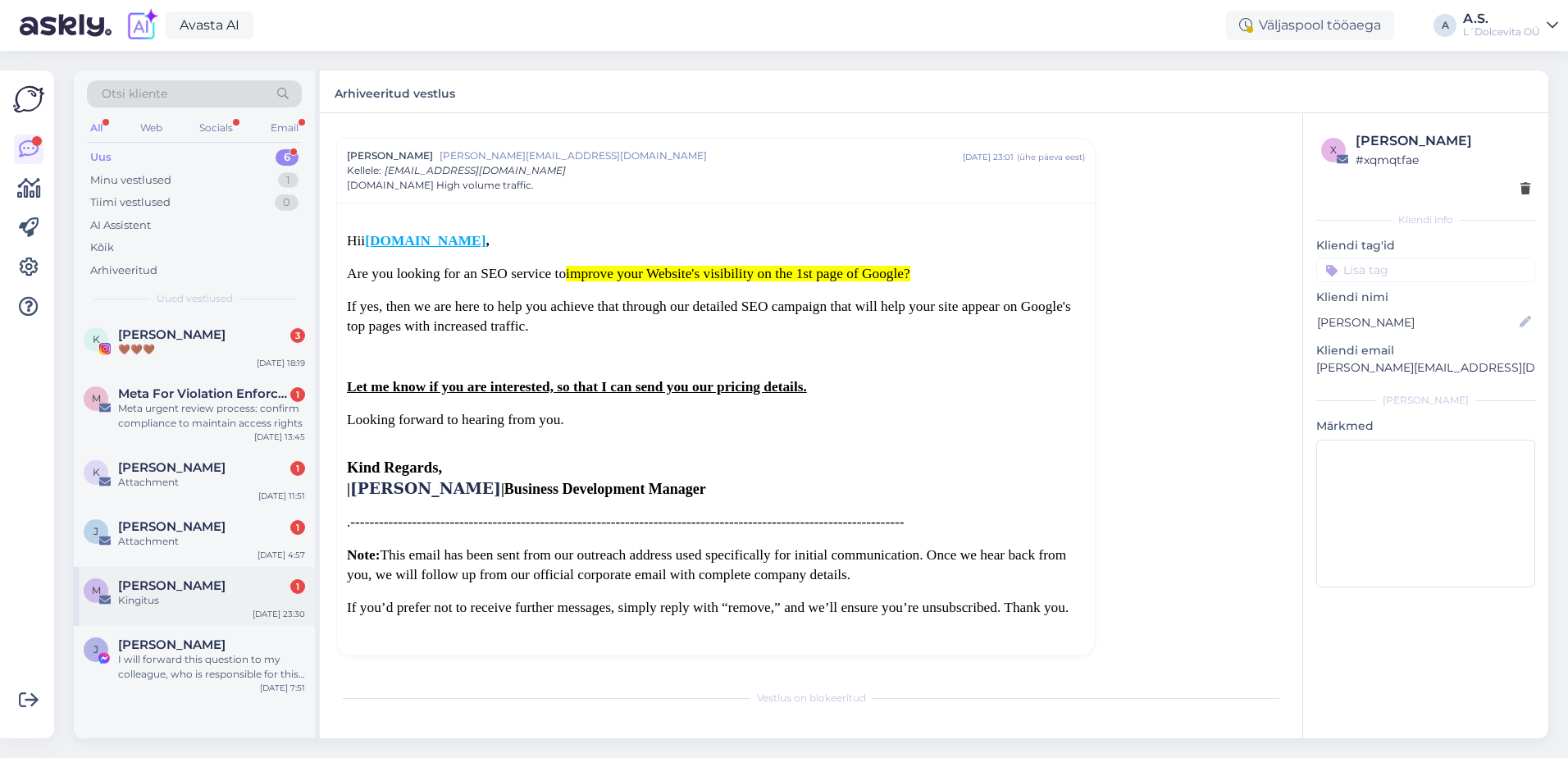
click at [225, 607] on div "Kingitus" at bounding box center [211, 600] width 187 height 15
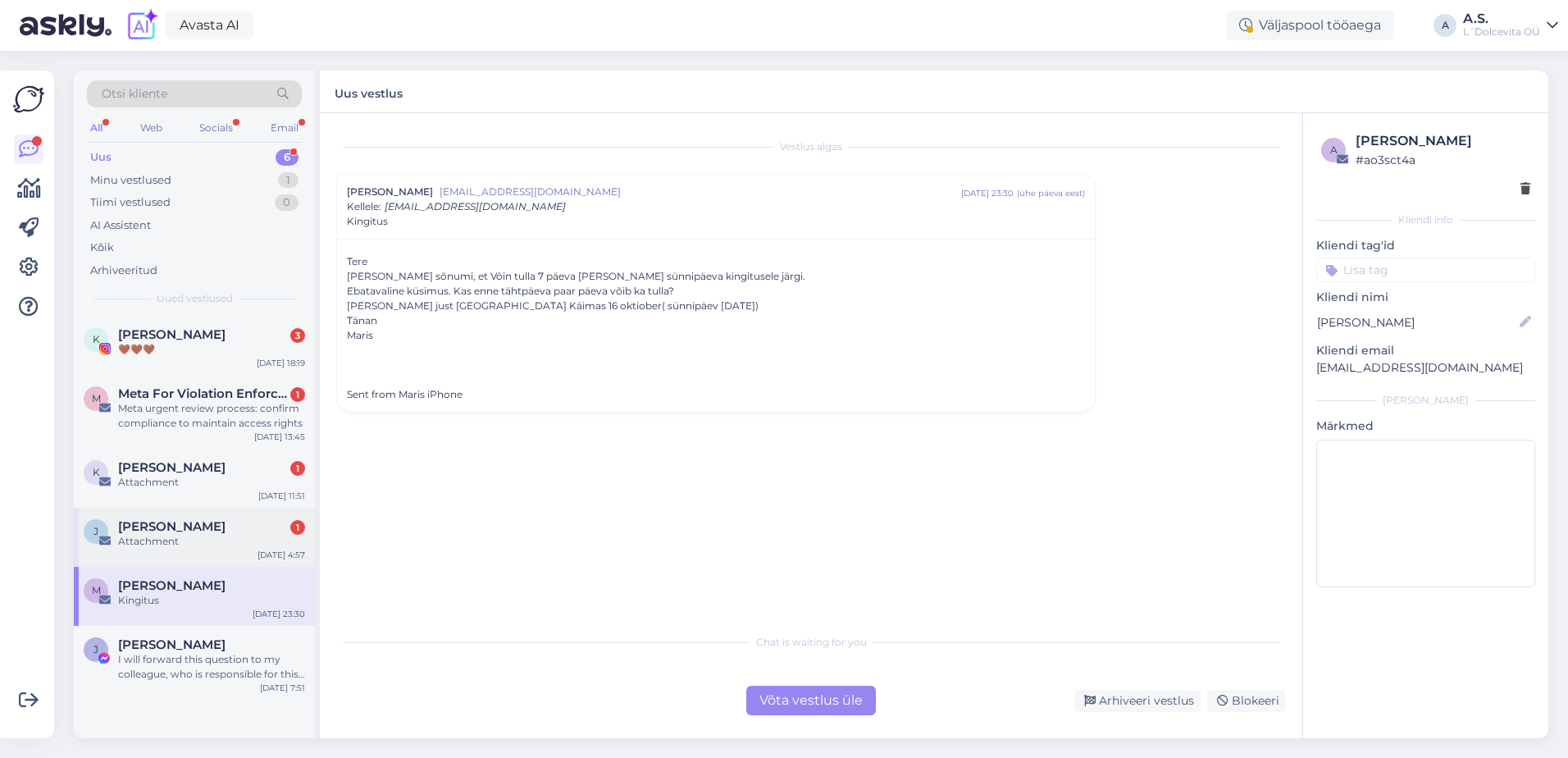
click at [216, 545] on div "Attachment" at bounding box center [211, 542] width 187 height 15
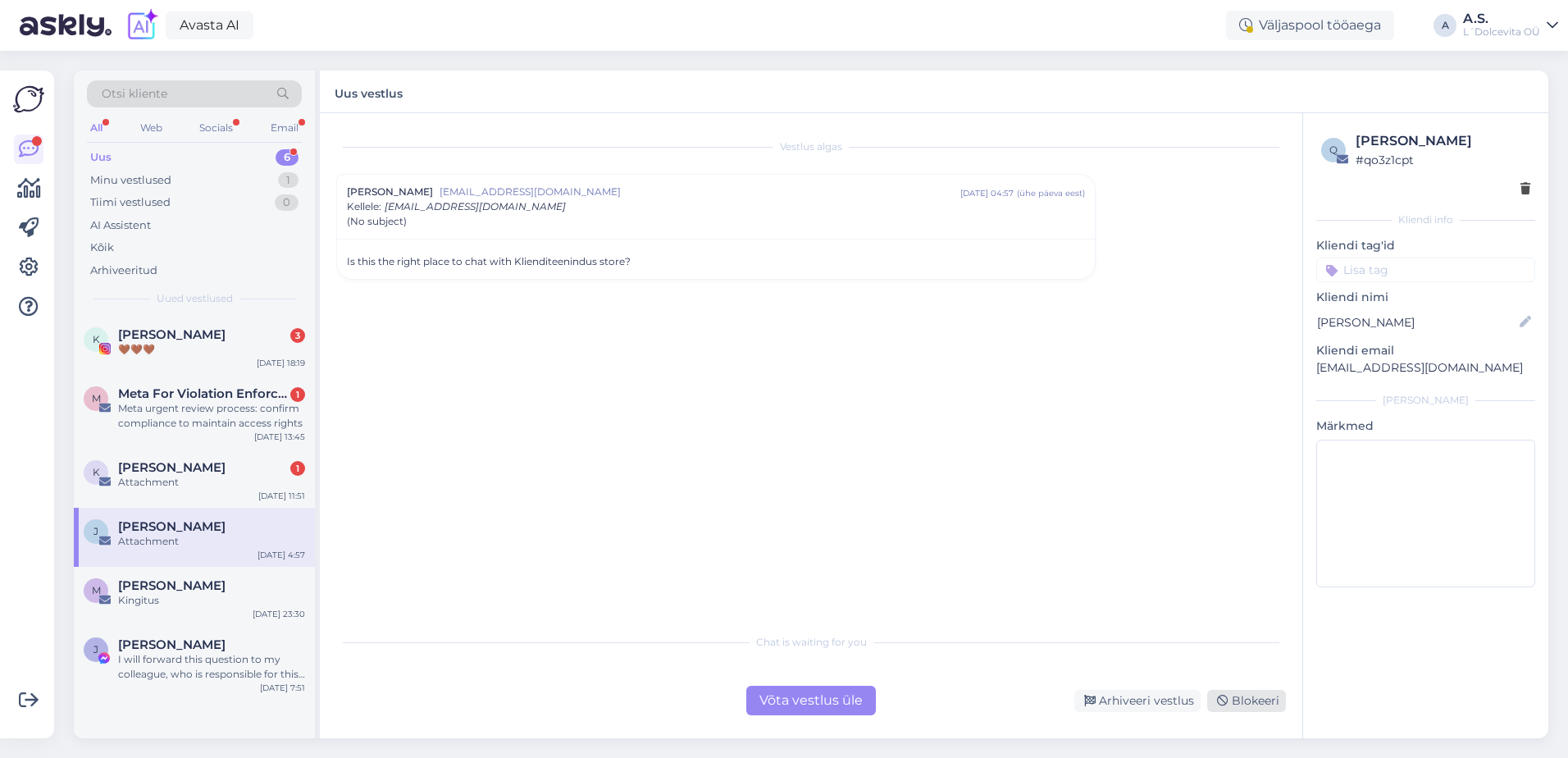
click at [1254, 703] on div "Blokeeri" at bounding box center [1246, 700] width 78 height 22
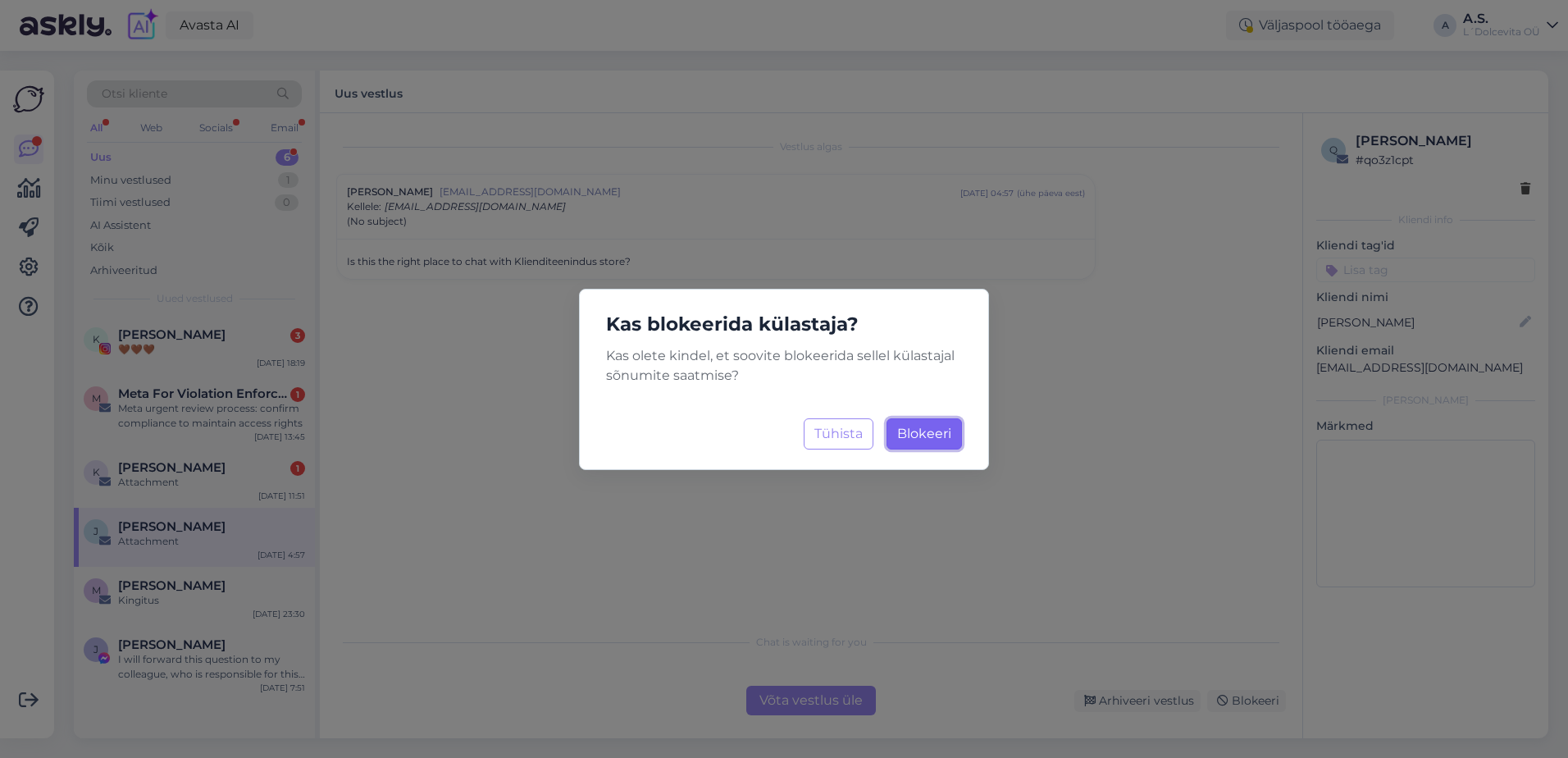
click at [944, 427] on span "Blokeeri" at bounding box center [925, 433] width 54 height 16
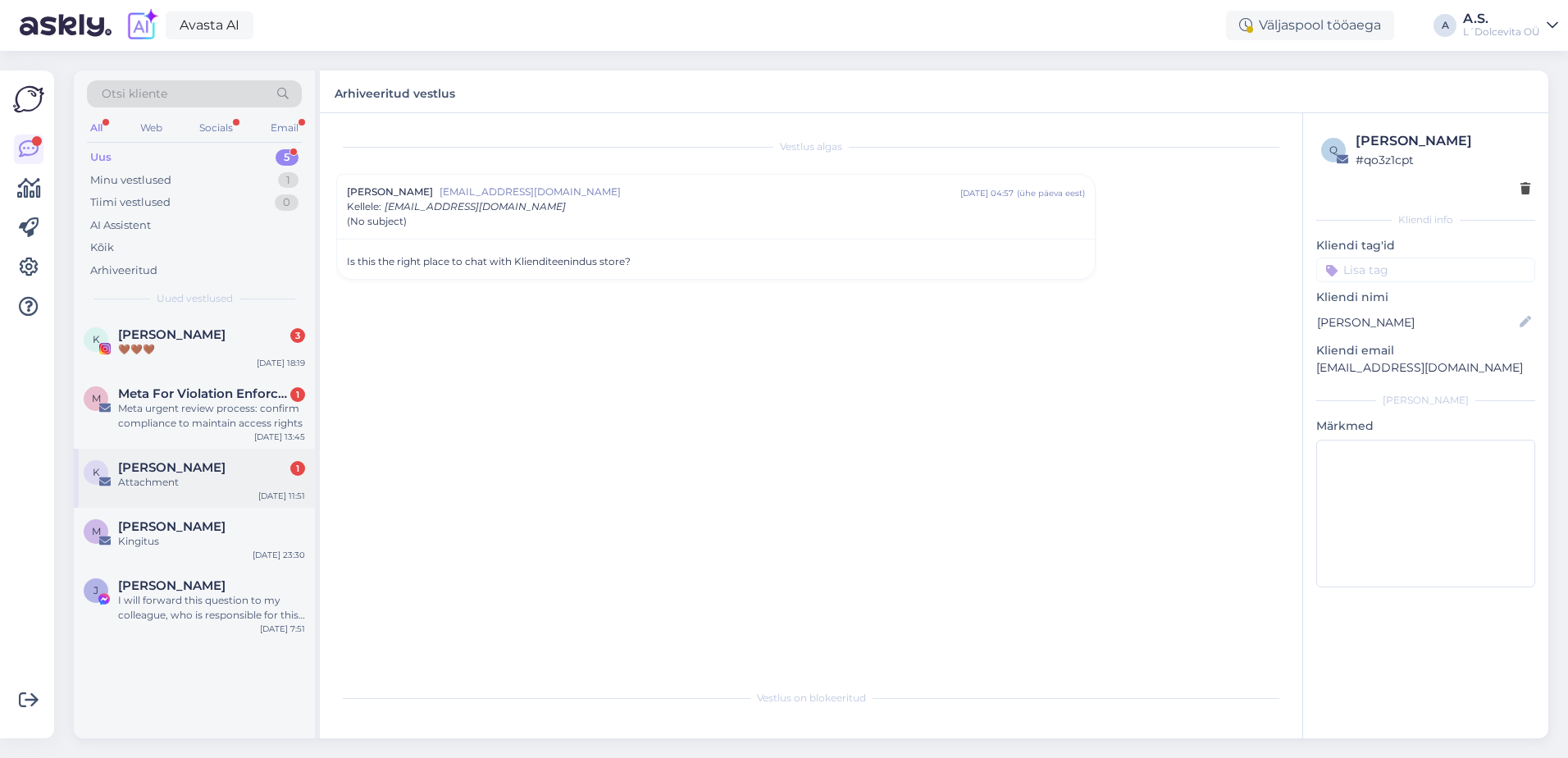
click at [240, 494] on div "[PERSON_NAME] Consult 1 Attachment [DATE] 11:51" at bounding box center [194, 478] width 241 height 59
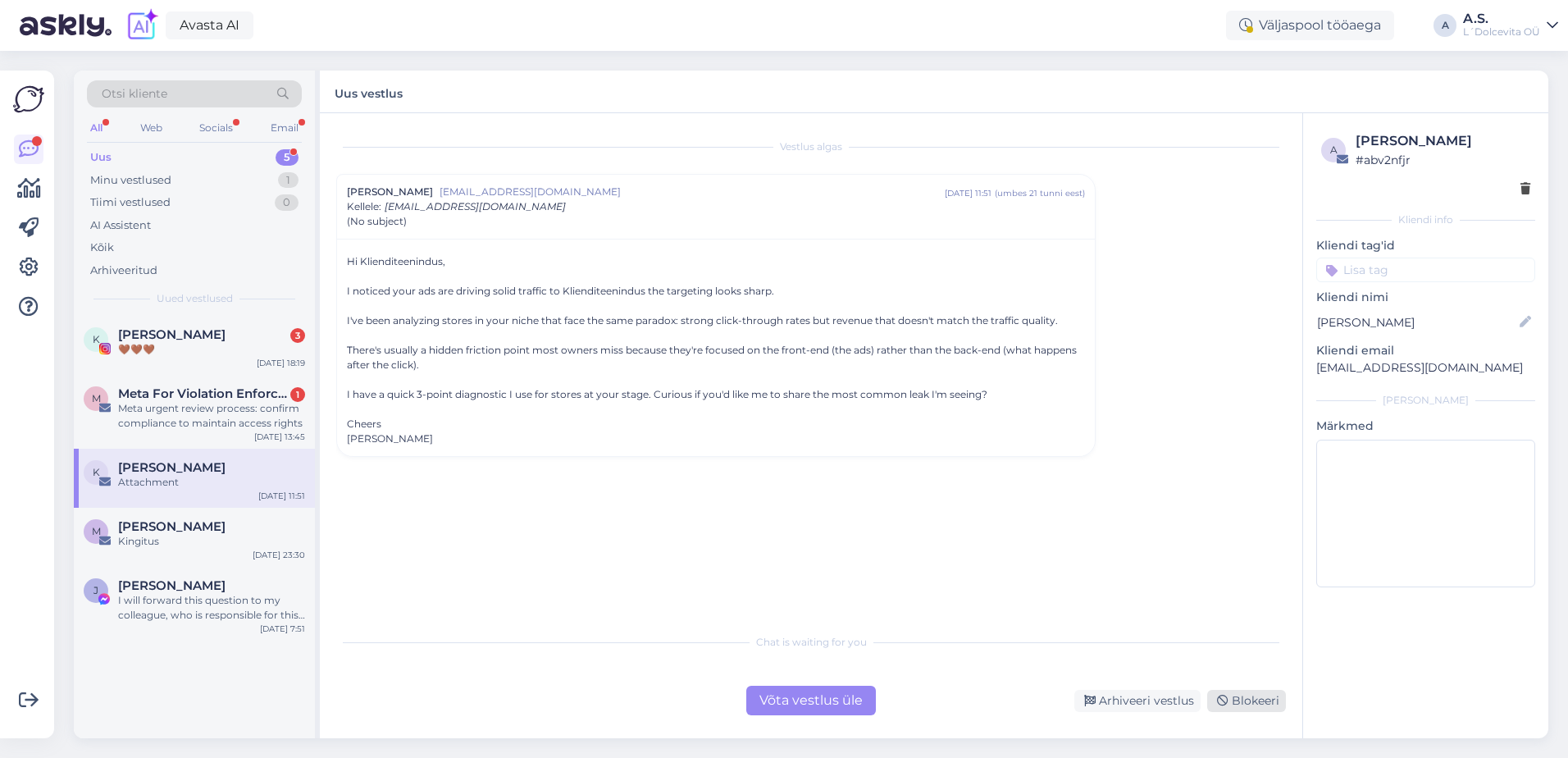
click at [1253, 701] on div "Blokeeri" at bounding box center [1246, 700] width 78 height 22
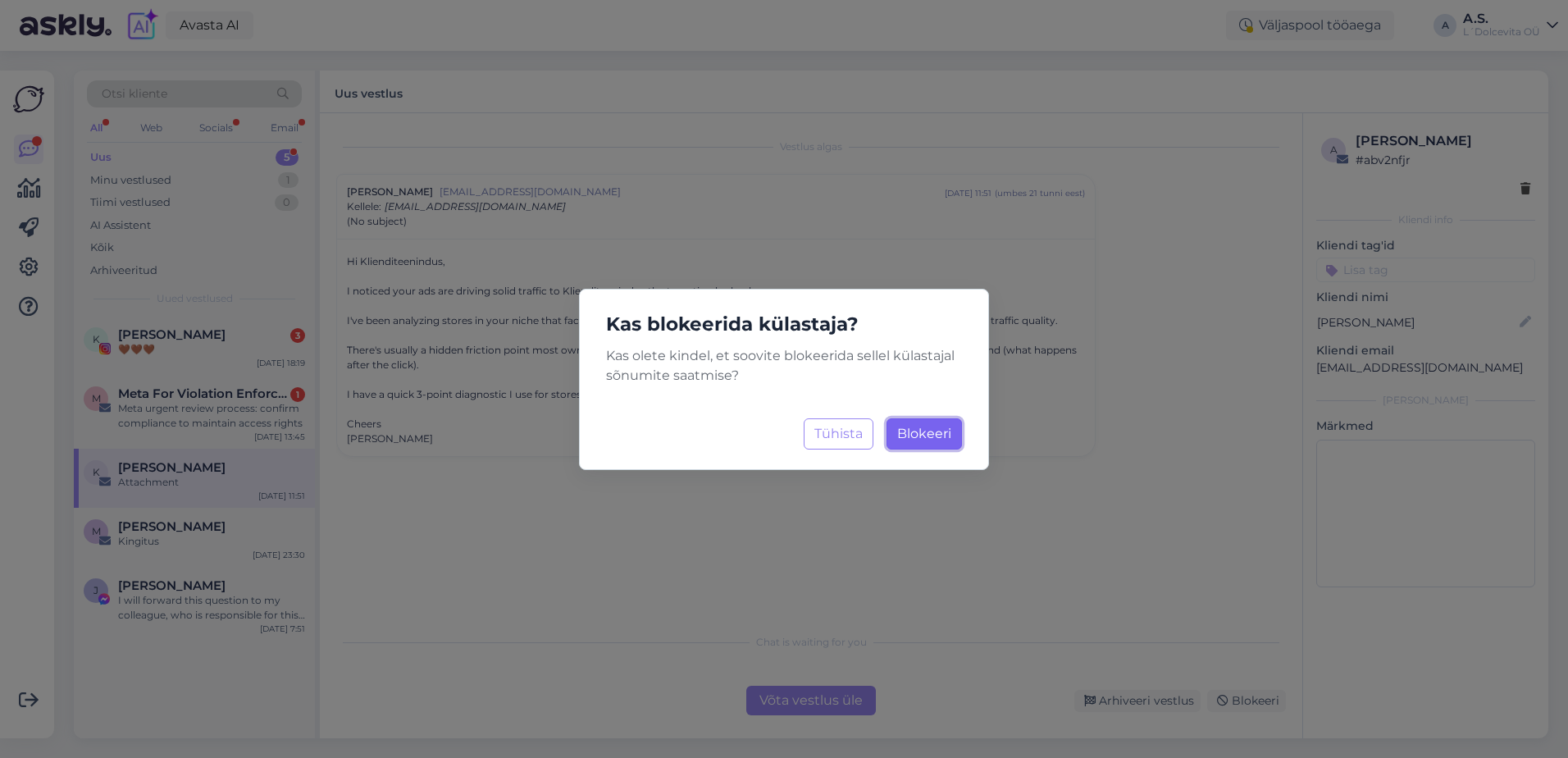
click at [928, 434] on span "Blokeeri" at bounding box center [925, 433] width 54 height 16
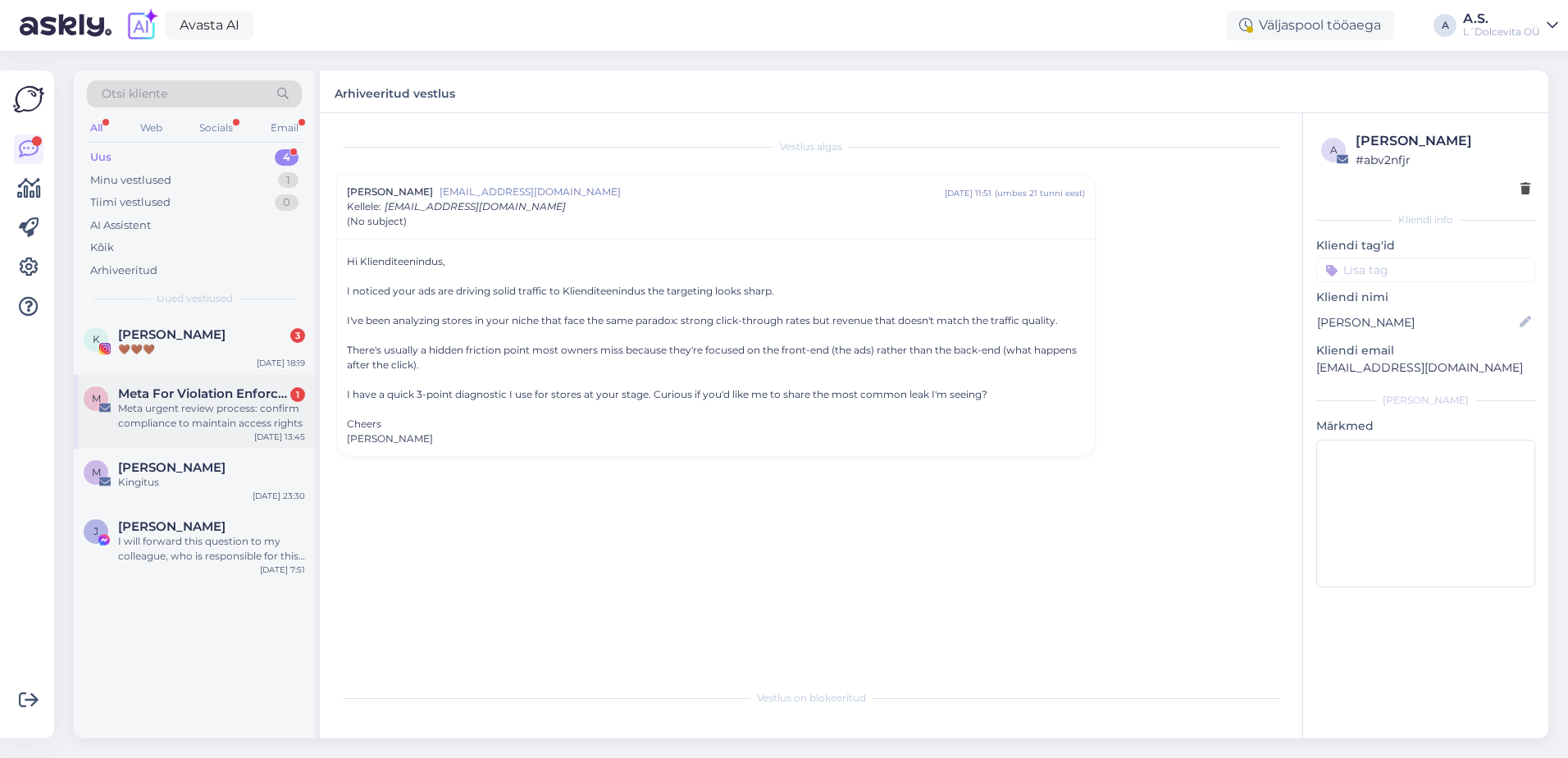
click at [216, 430] on div "M Meta For Violation Enforcement Desk 1 Meta urgent review process: confirm com…" at bounding box center [194, 411] width 241 height 73
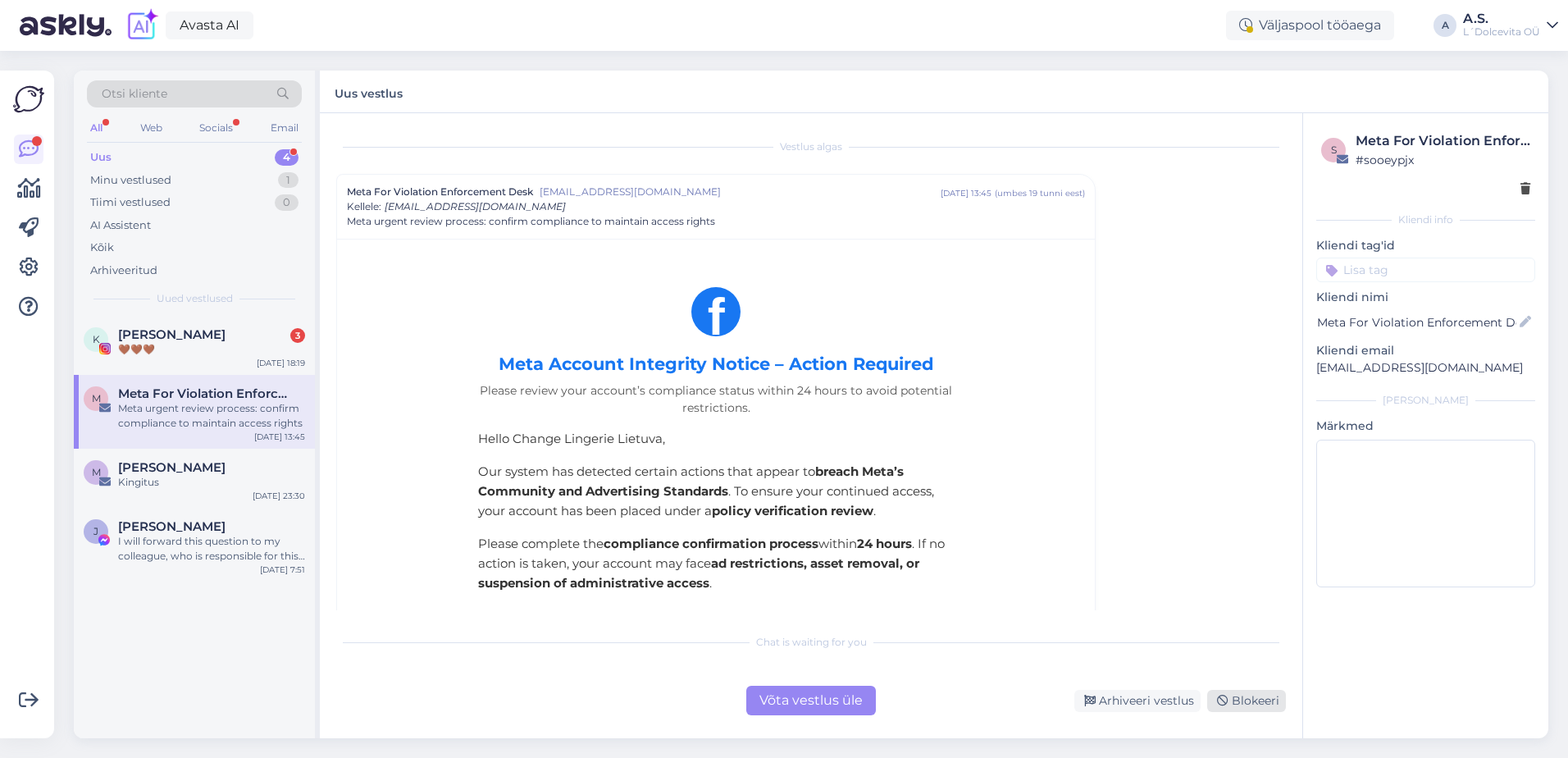
click at [1245, 698] on div "Blokeeri" at bounding box center [1246, 700] width 78 height 22
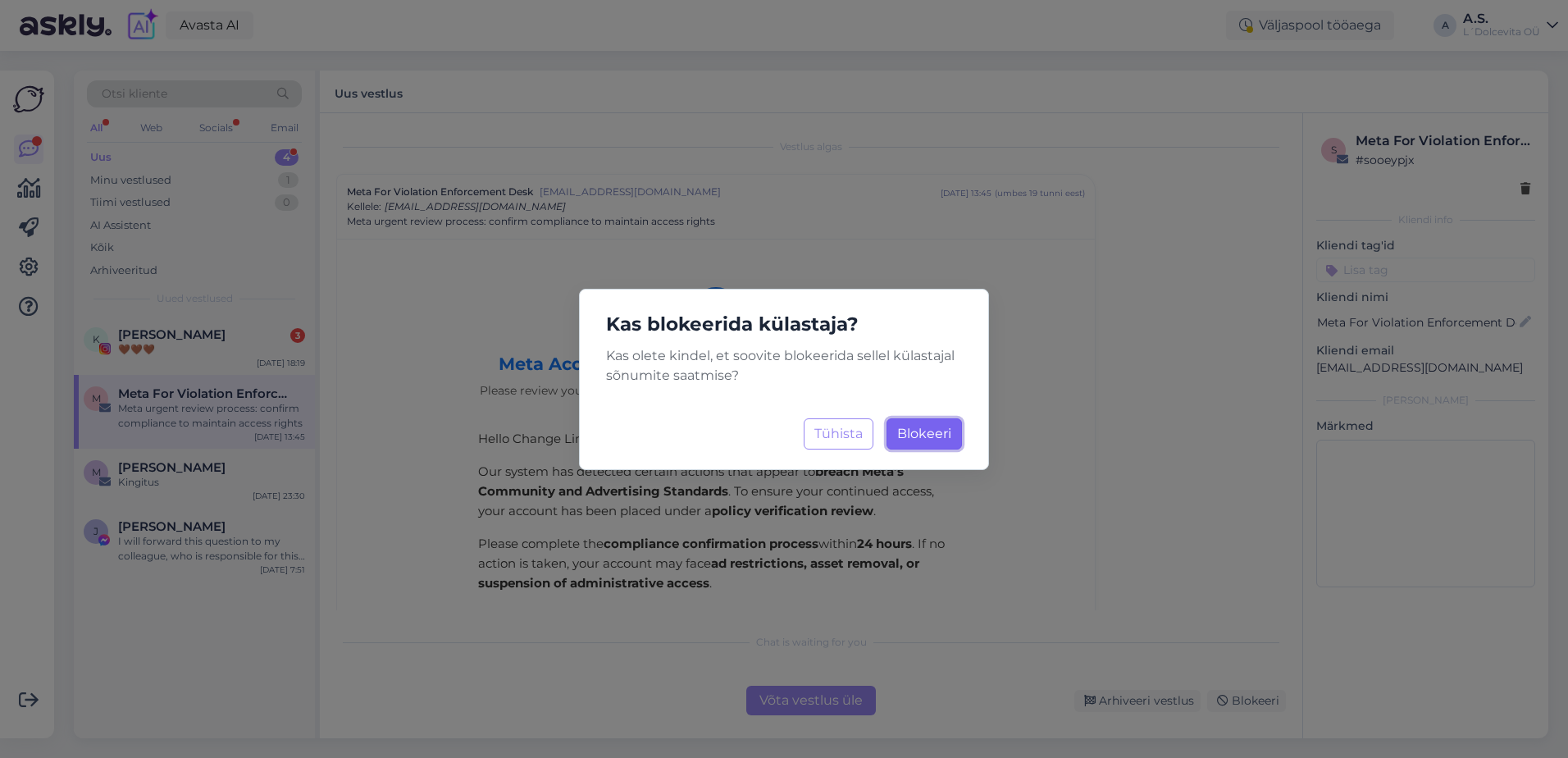
click at [911, 430] on span "Blokeeri" at bounding box center [925, 433] width 54 height 16
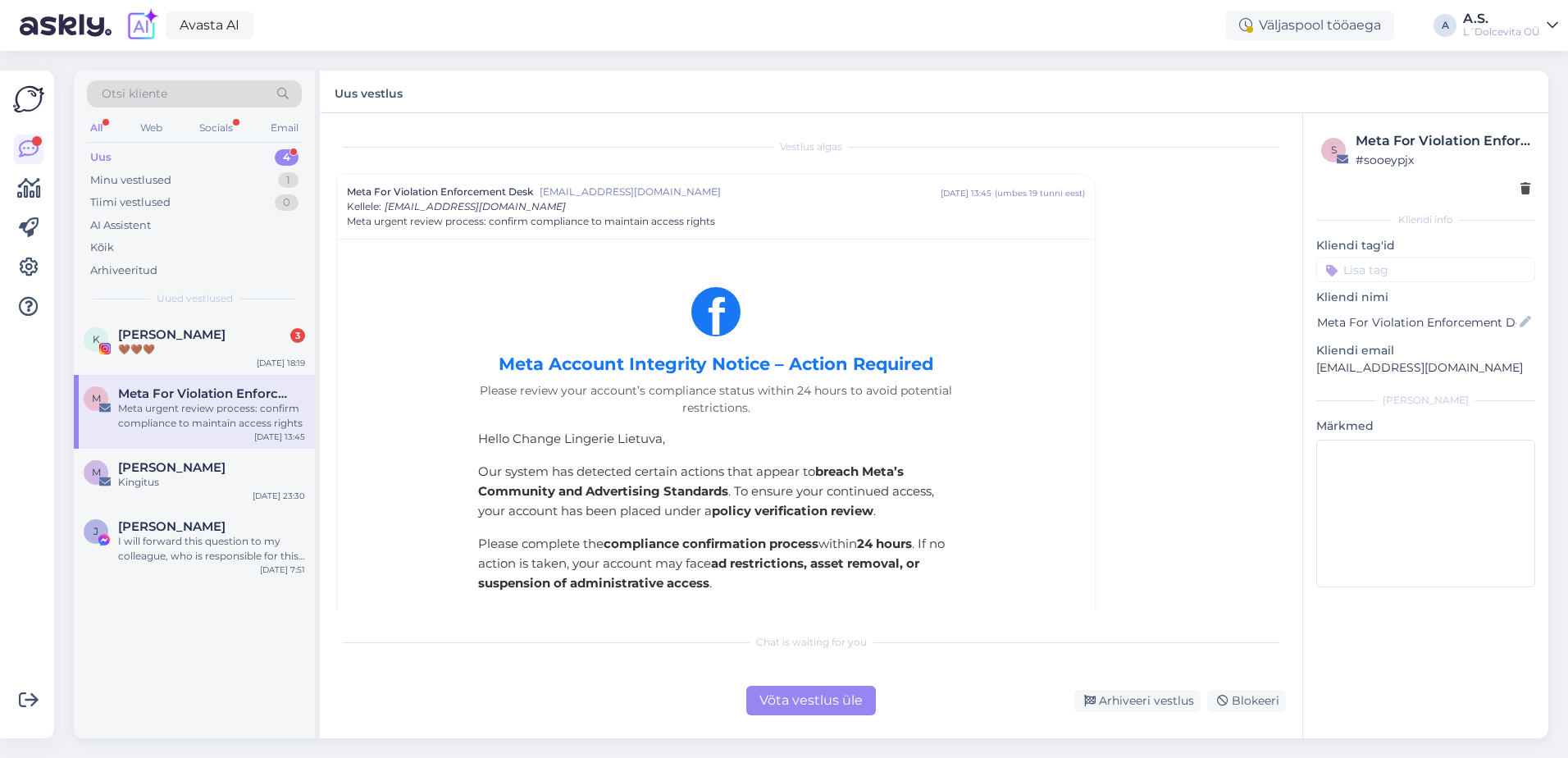
scroll to position [45, 0]
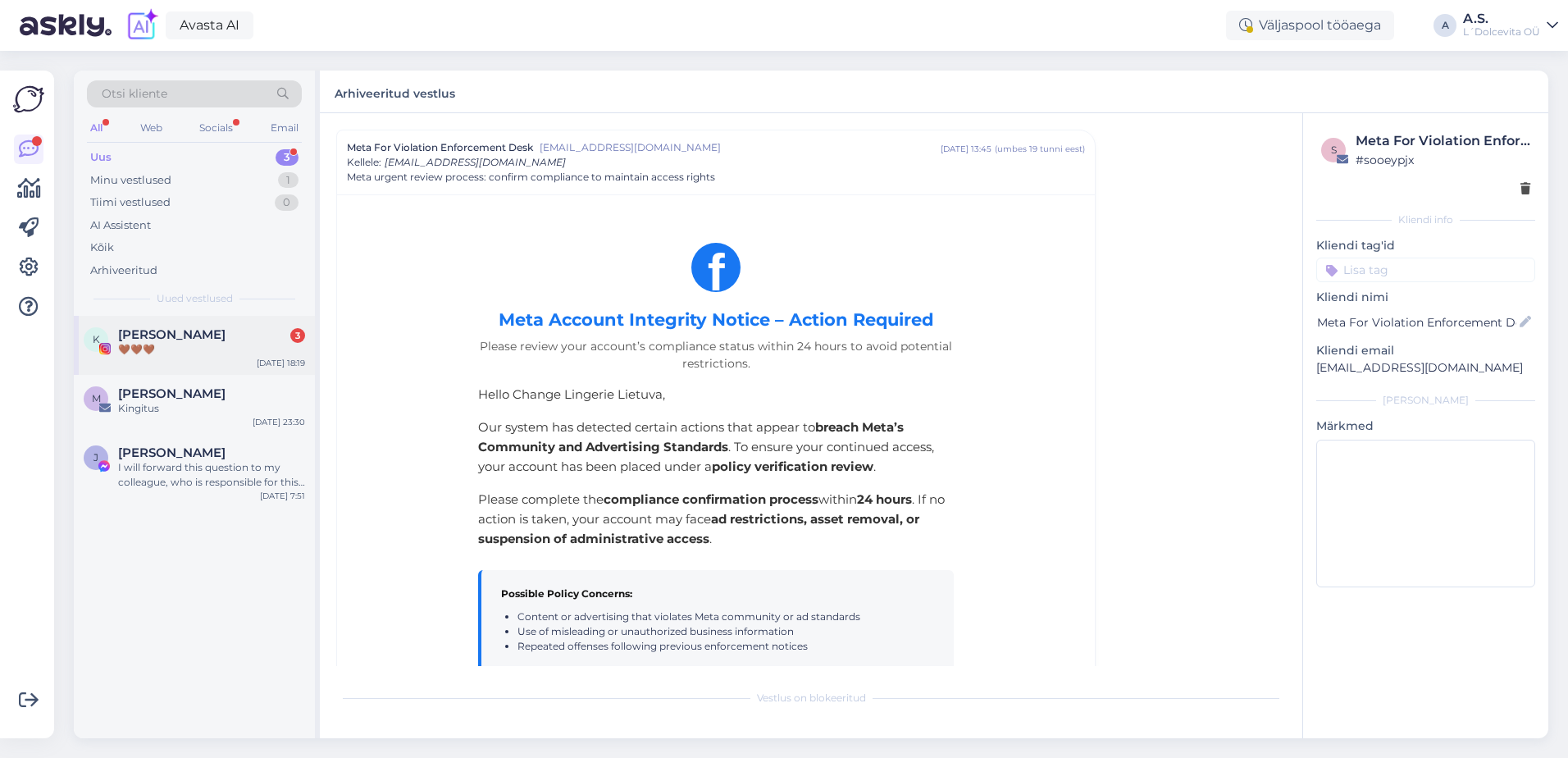
click at [168, 362] on div "K [PERSON_NAME] 3 🤎🤎🤎 [DATE] 18:19" at bounding box center [194, 345] width 241 height 59
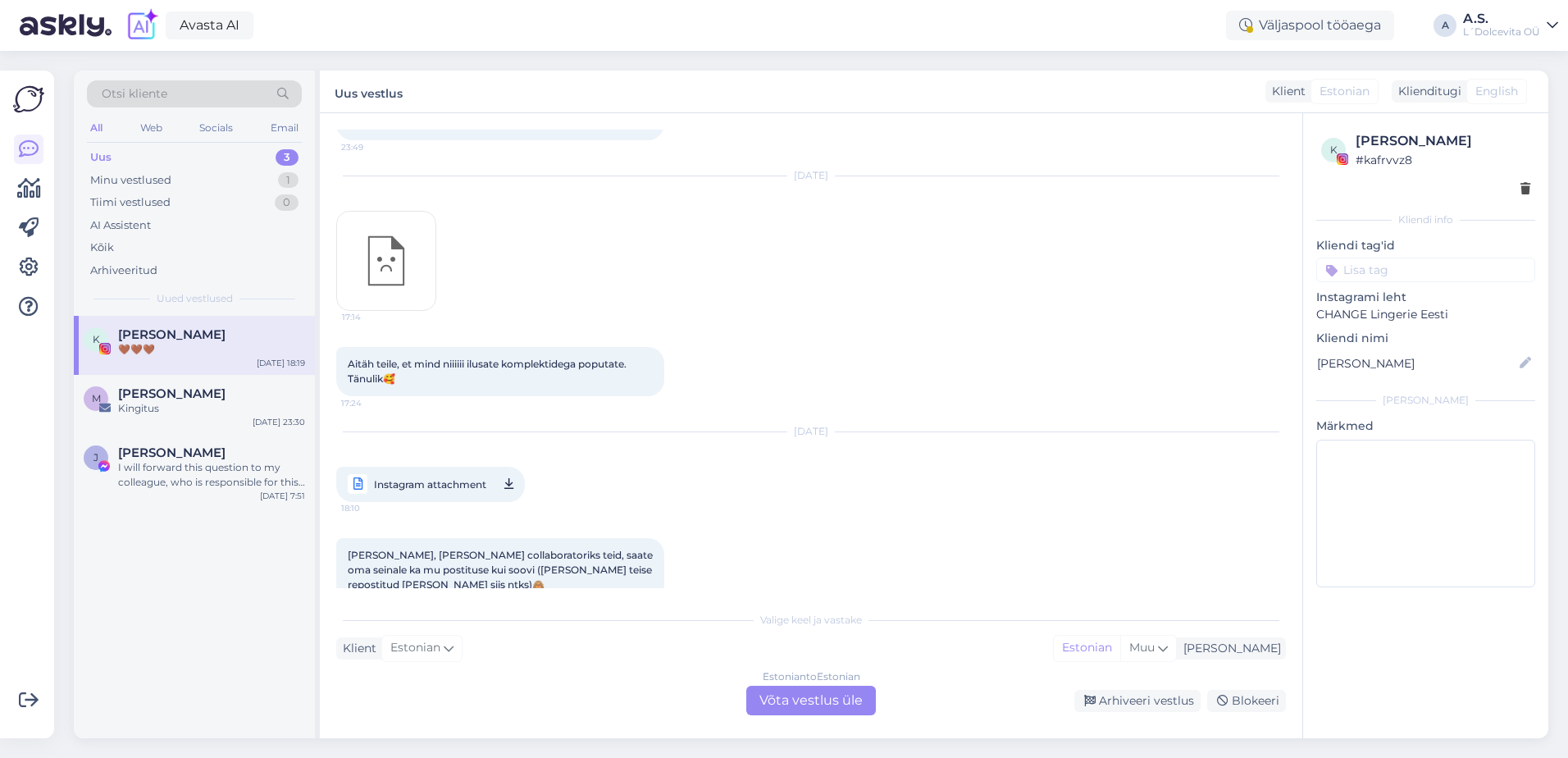
scroll to position [666, 0]
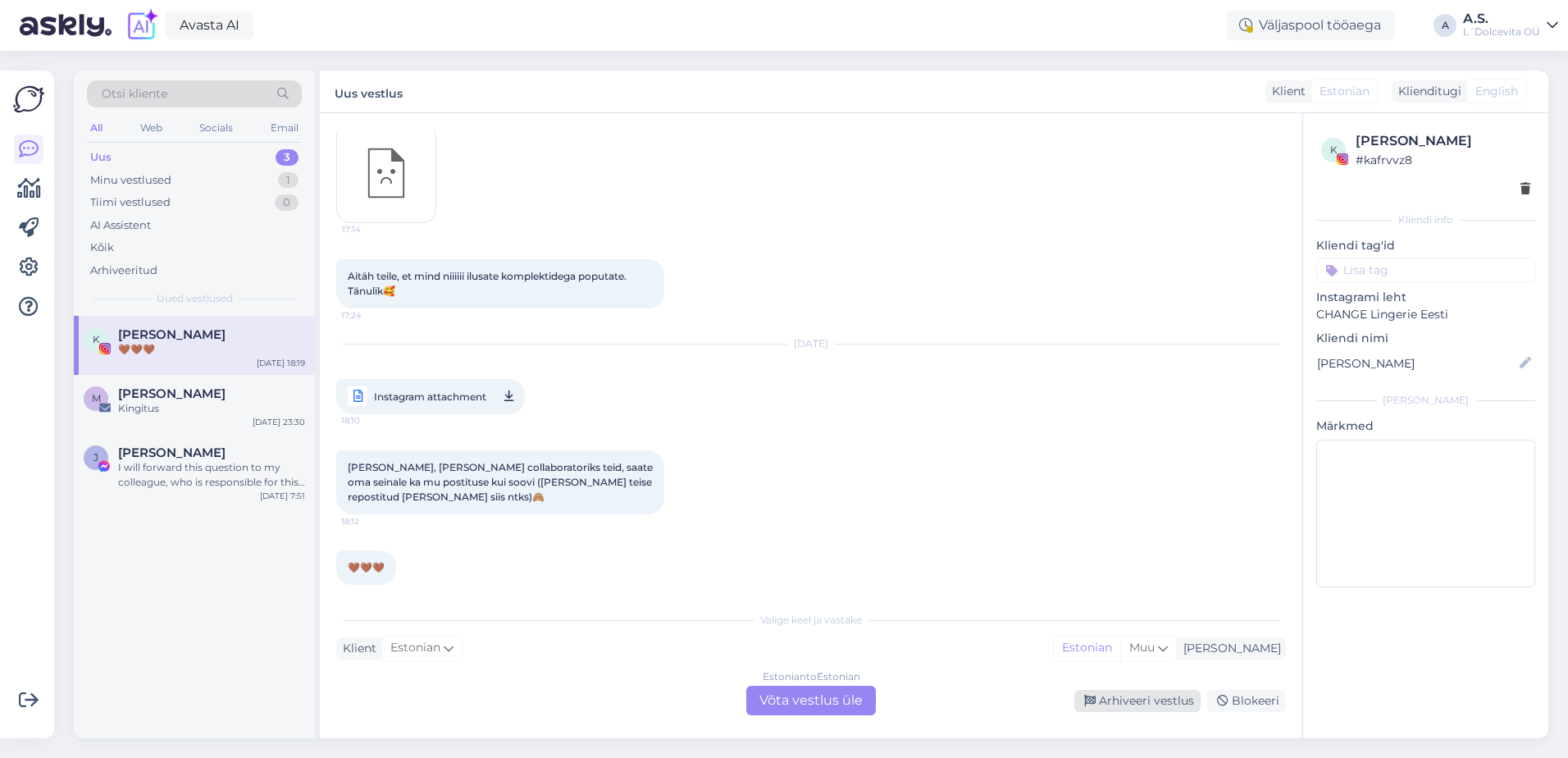
click at [1167, 702] on div "Arhiveeri vestlus" at bounding box center [1137, 700] width 126 height 22
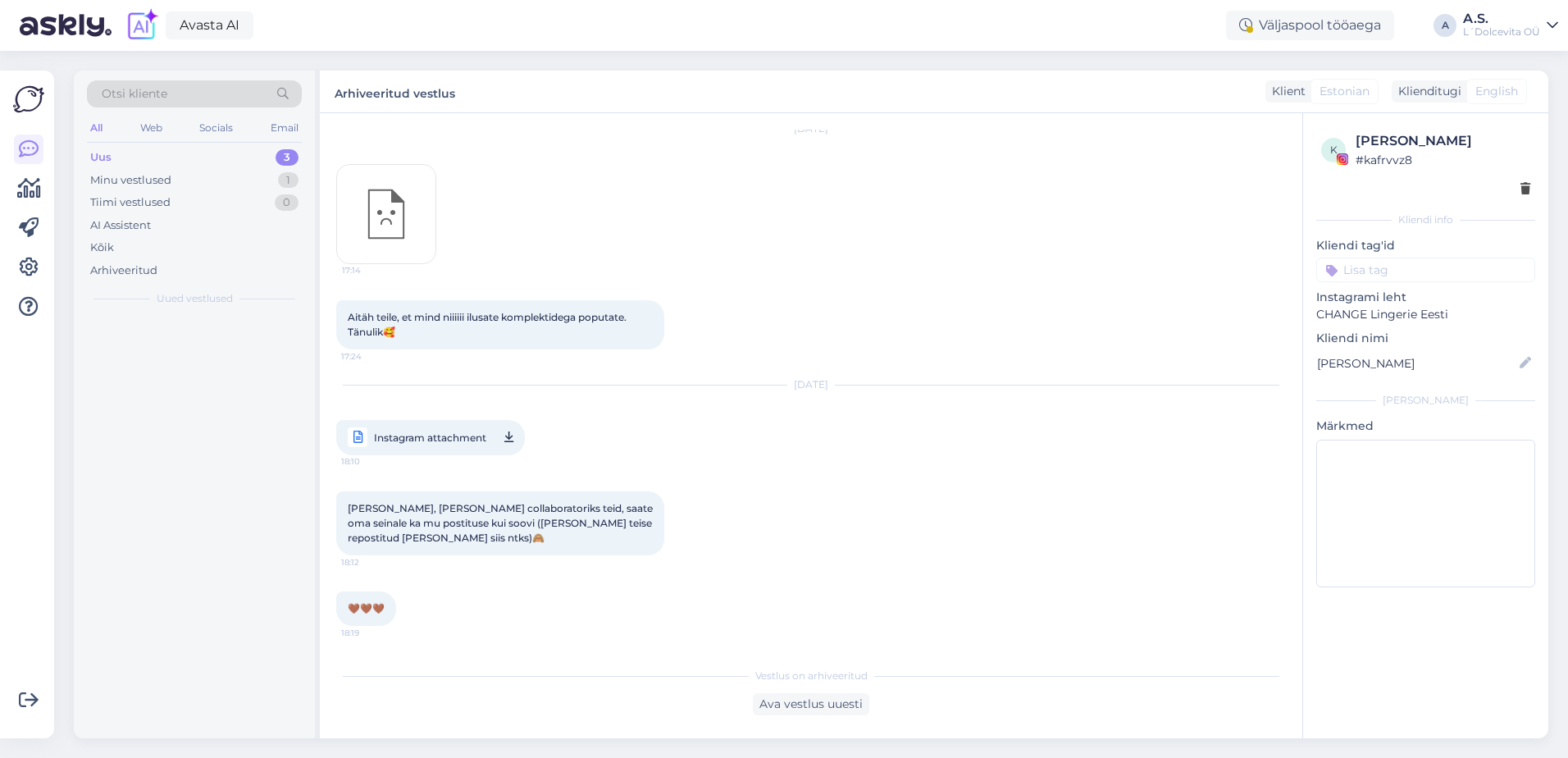
scroll to position [609, 0]
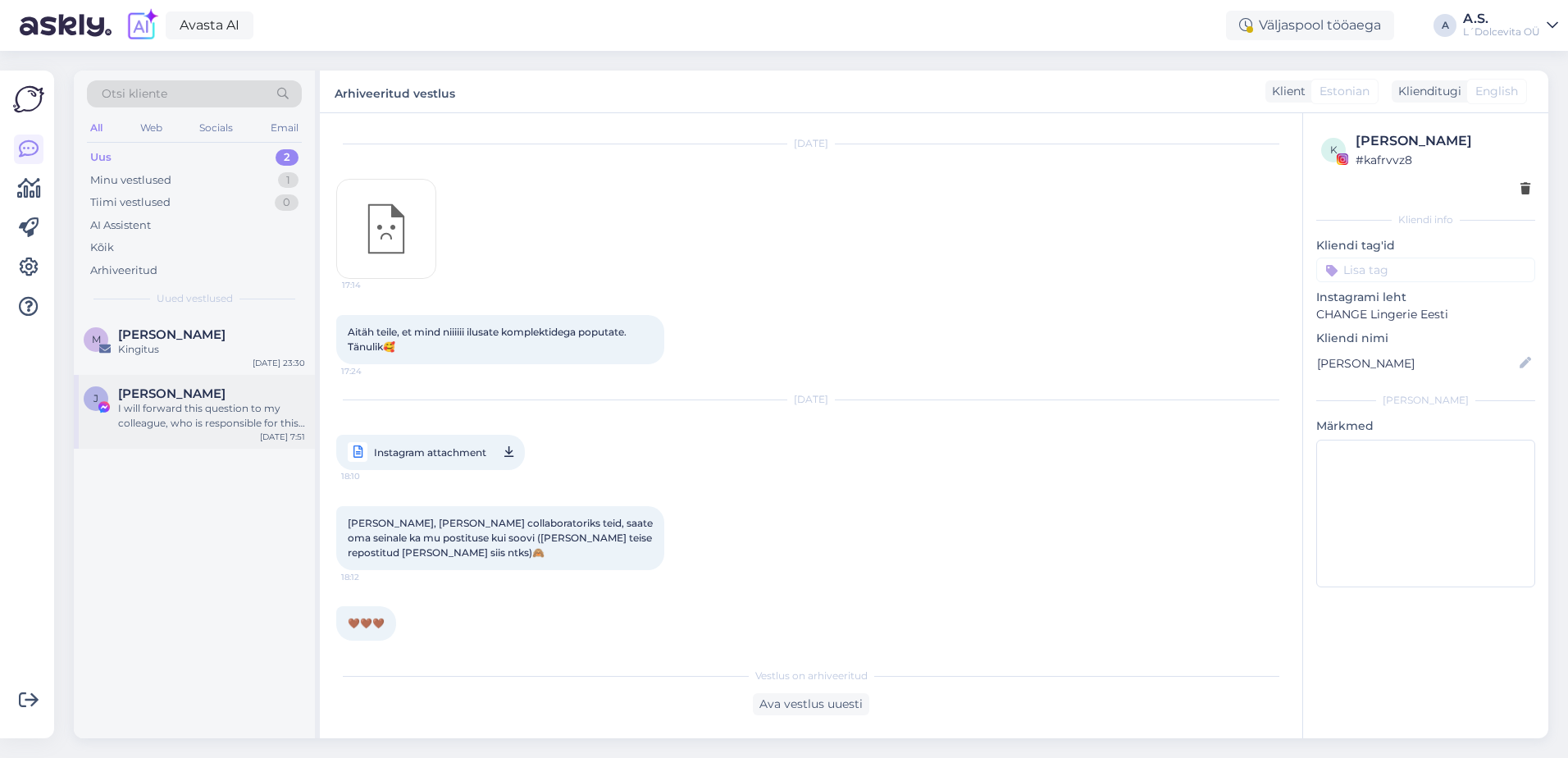
click at [223, 443] on div "J [PERSON_NAME] I will forward this question to my colleague, who is responsibl…" at bounding box center [194, 411] width 241 height 73
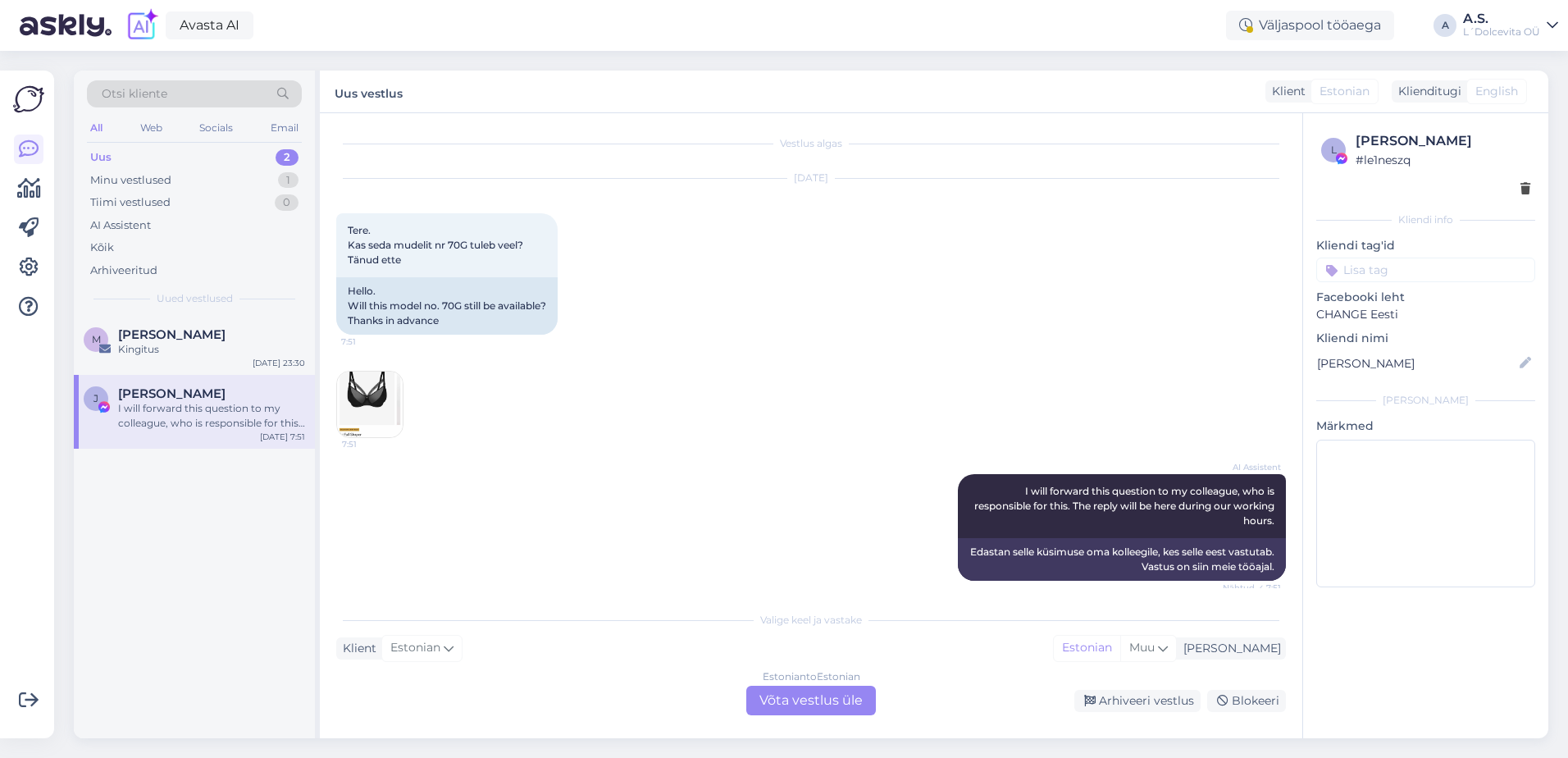
scroll to position [0, 0]
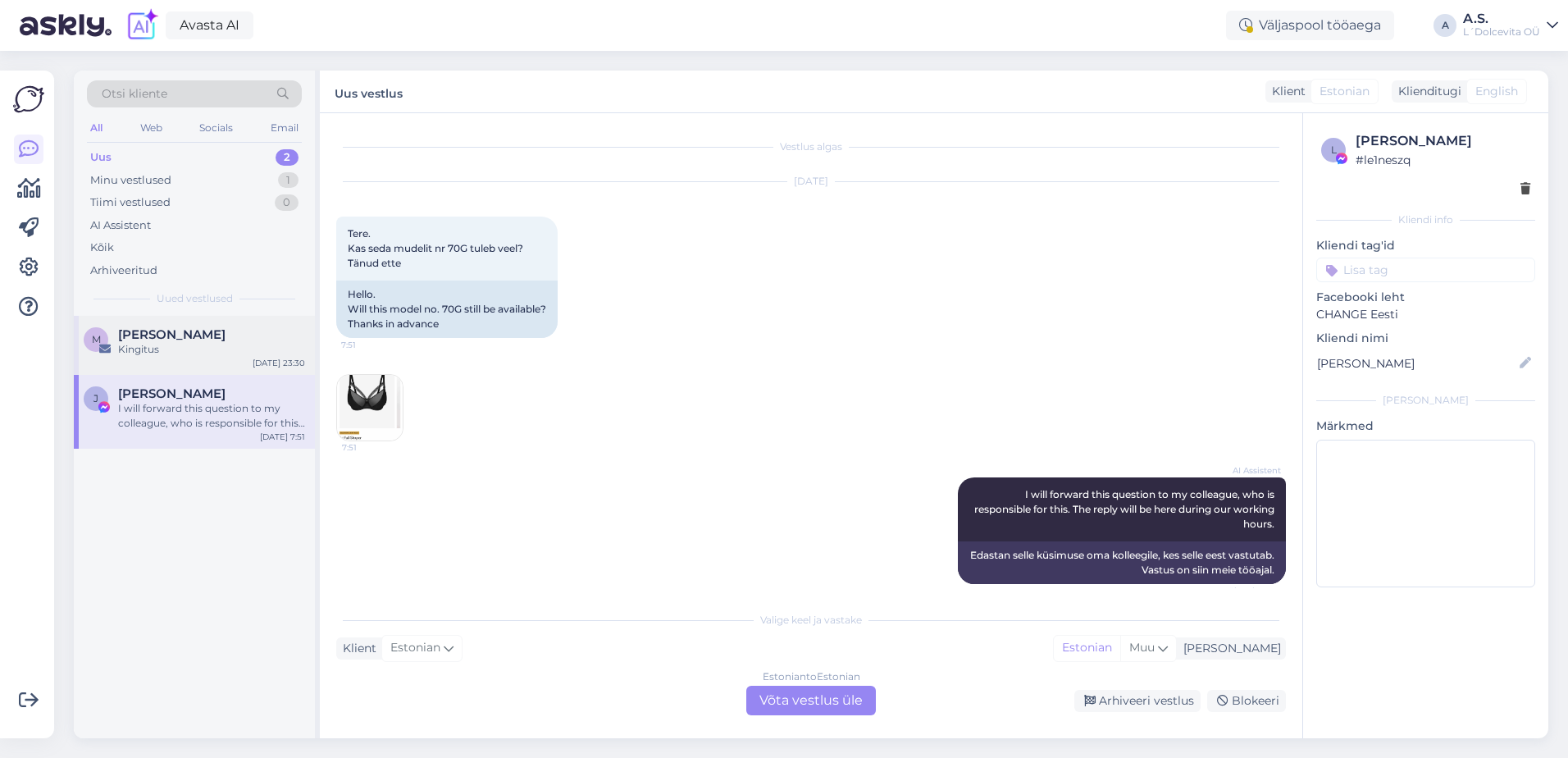
click at [211, 359] on div "M [PERSON_NAME] Kingitus [DATE] 23:30" at bounding box center [194, 345] width 241 height 59
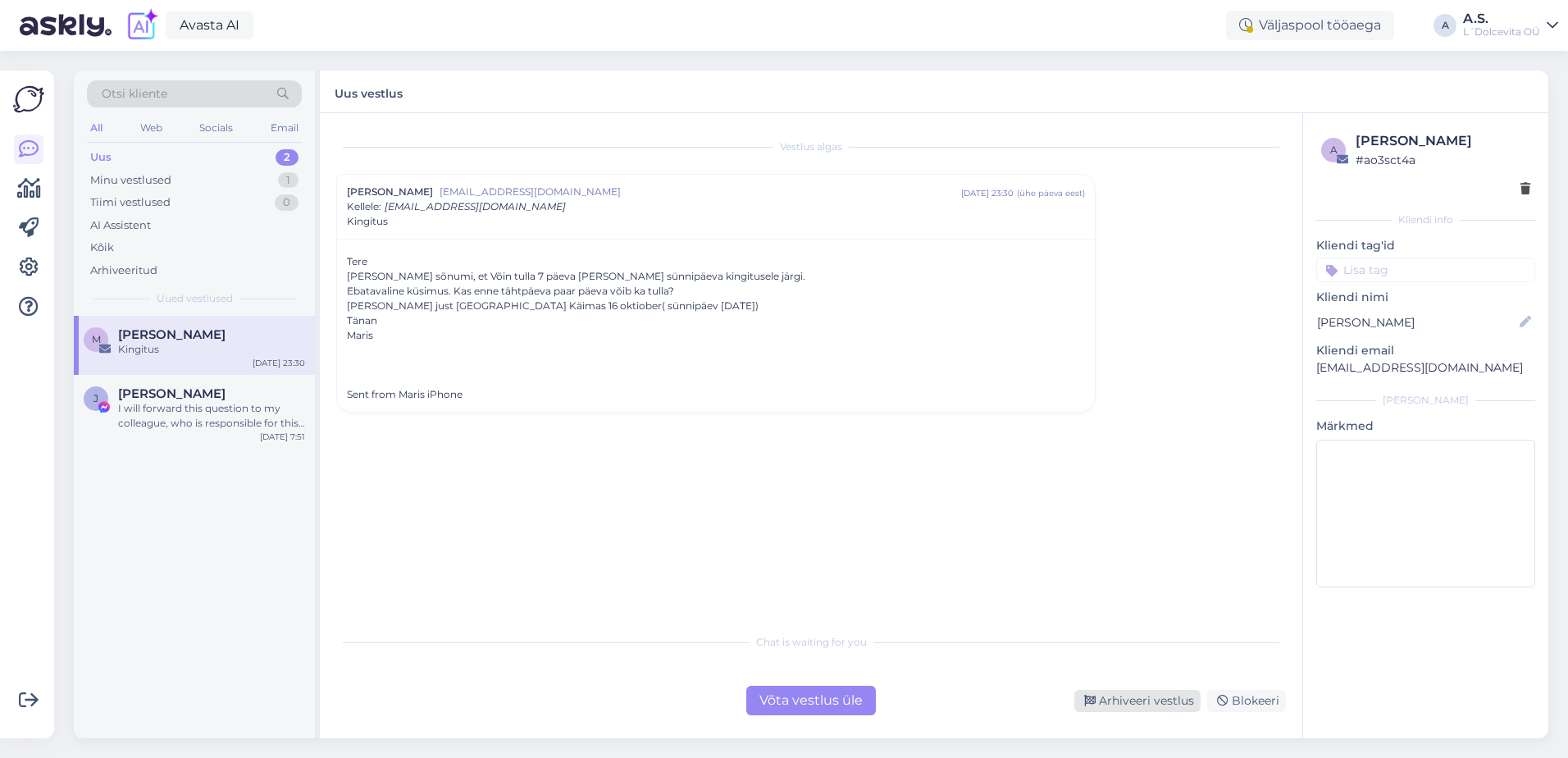
click at [1135, 699] on div "Arhiveeri vestlus" at bounding box center [1137, 700] width 126 height 22
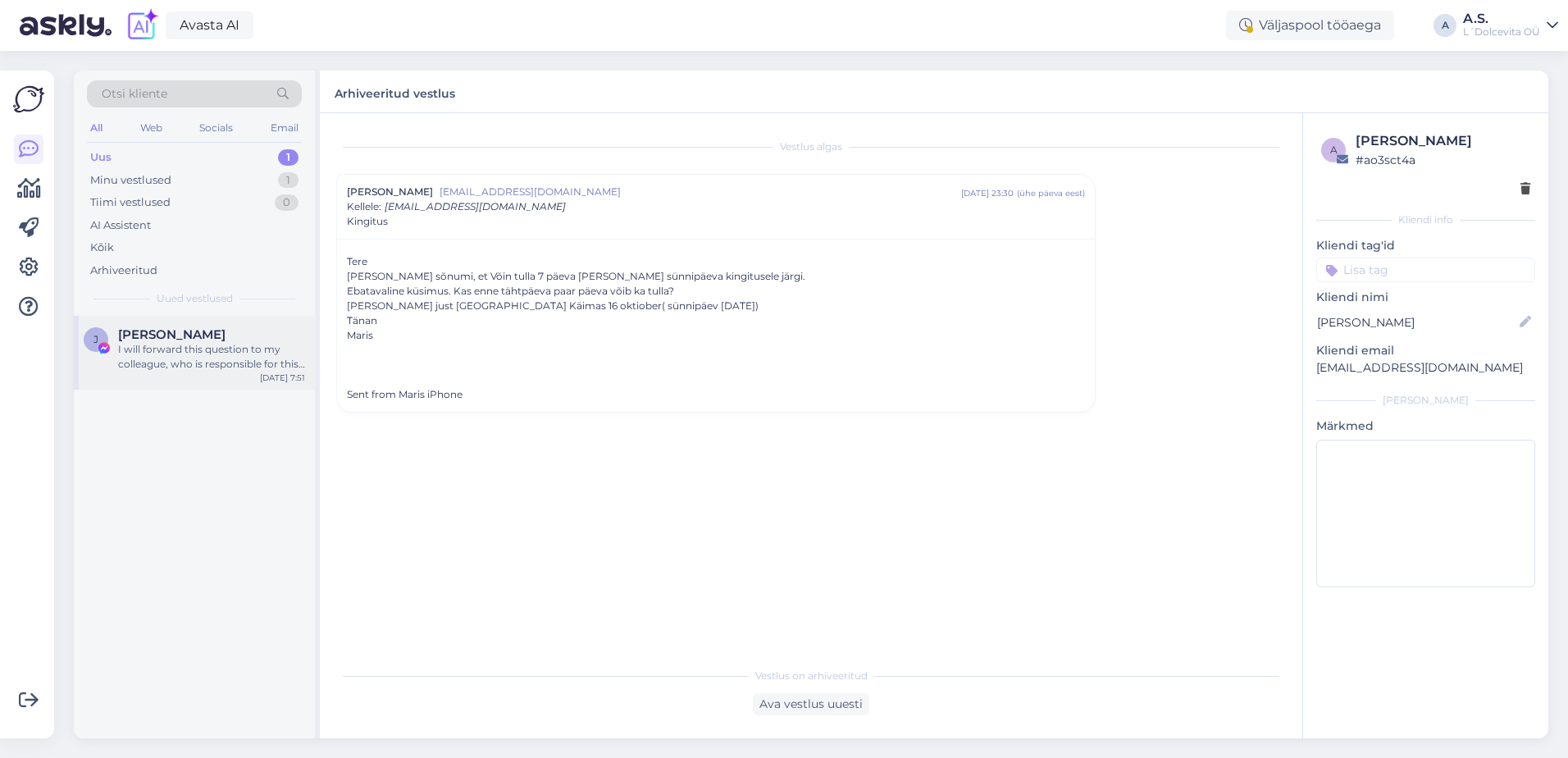
click at [258, 359] on div "I will forward this question to my colleague, who is responsible for this. The …" at bounding box center [211, 357] width 187 height 30
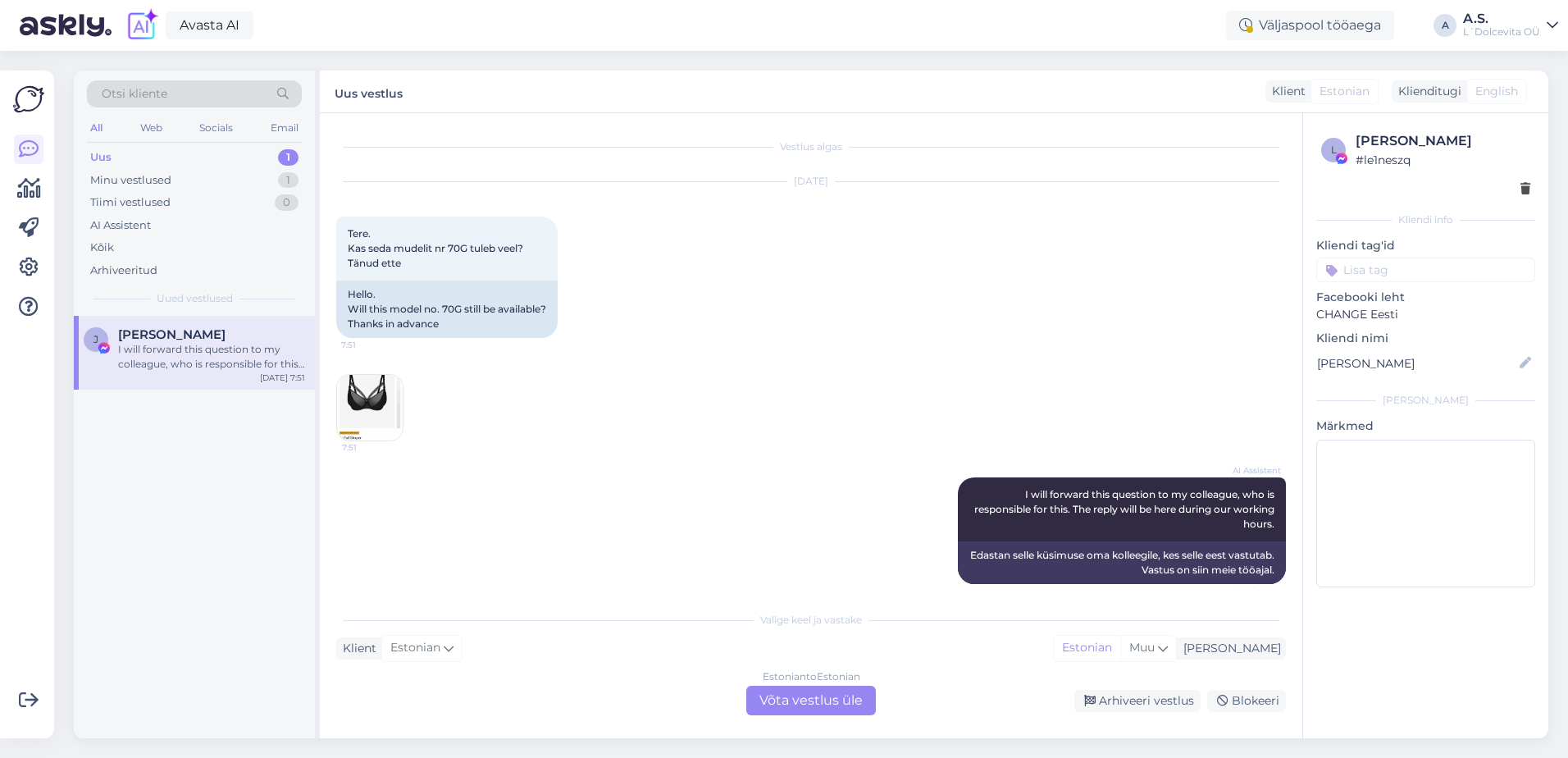
scroll to position [14, 0]
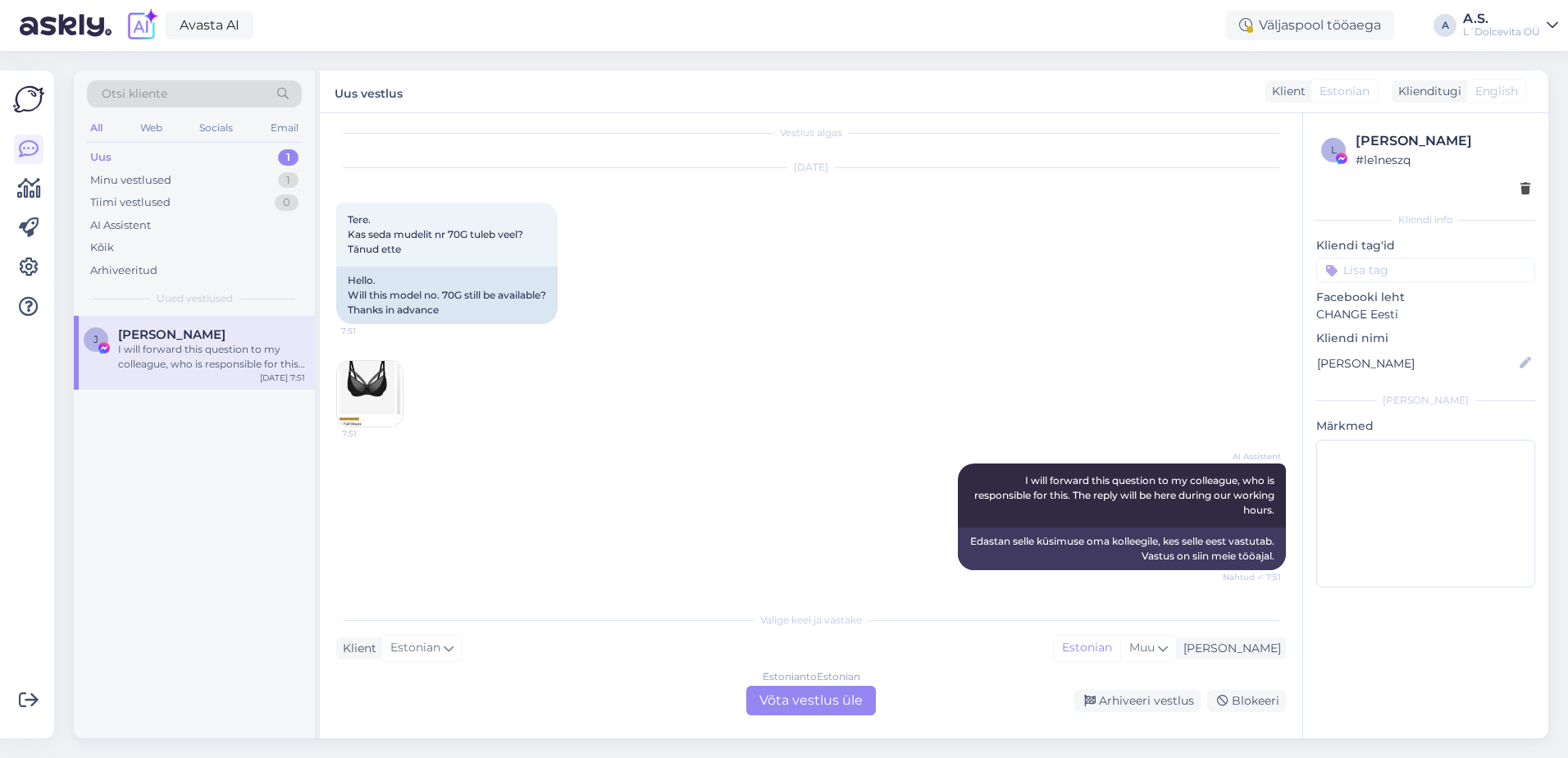
click at [765, 699] on div "Estonian to Estonian Võta vestlus üle" at bounding box center [811, 700] width 130 height 30
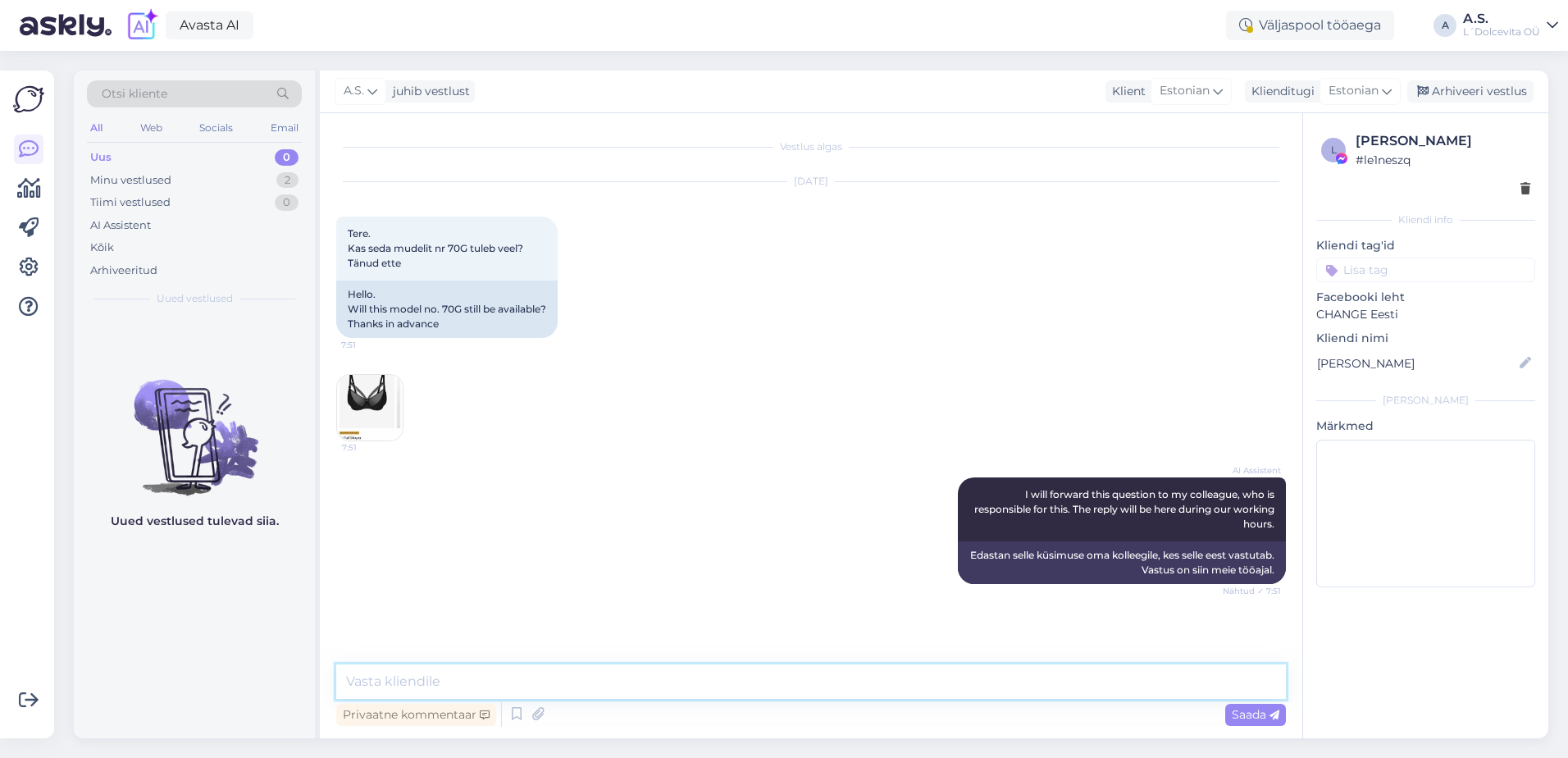
click at [519, 685] on textarea at bounding box center [811, 682] width 950 height 35
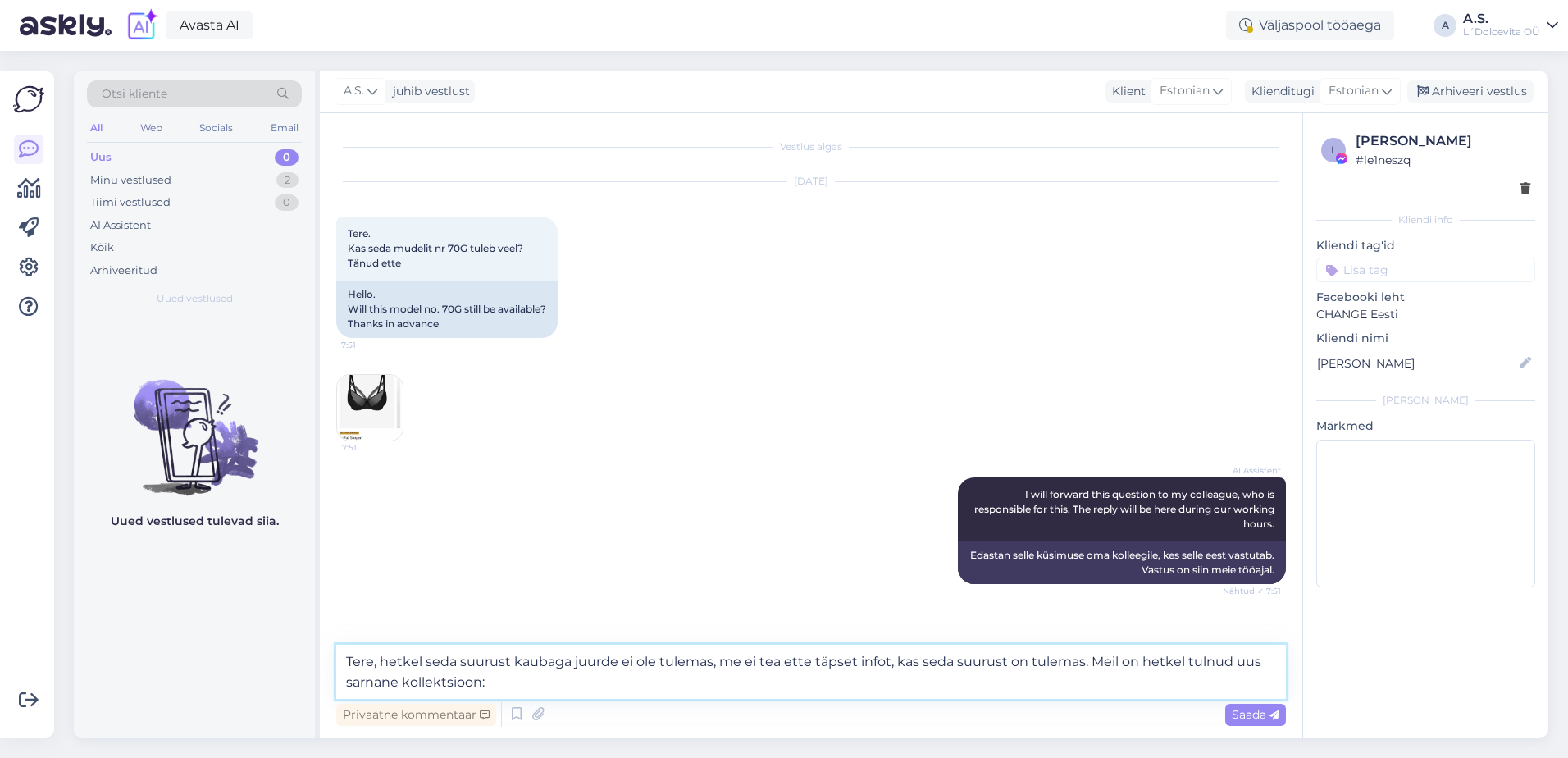
paste textarea "[URL][DOMAIN_NAME]"
type textarea "Tere, hetkel seda suurust kaubaga juurde ei ole tulemas, me ei tea ette täpset …"
click at [1248, 714] on span "Saada" at bounding box center [1256, 714] width 48 height 15
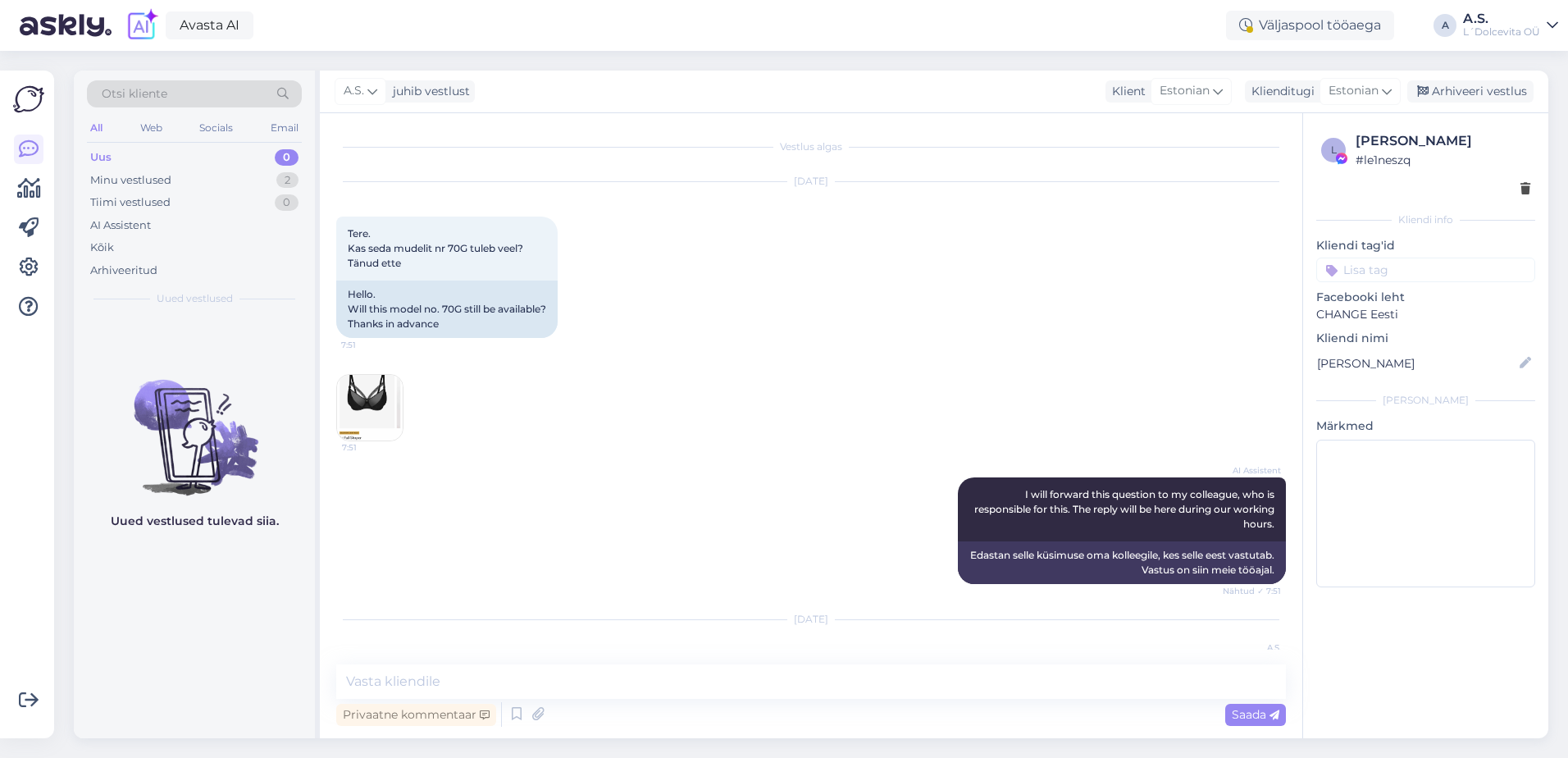
scroll to position [116, 0]
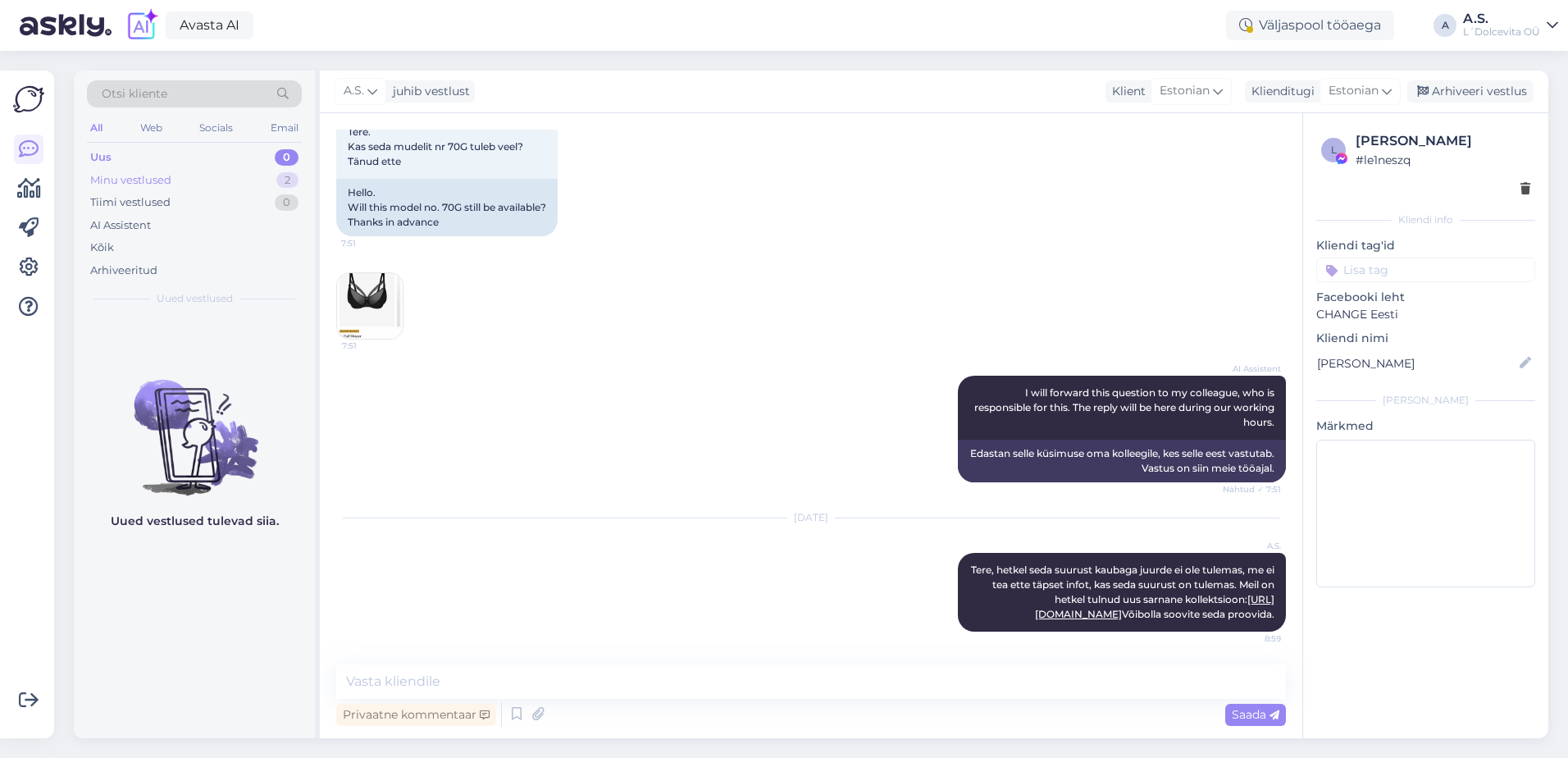
click at [165, 181] on div "Minu vestlused" at bounding box center [130, 181] width 81 height 17
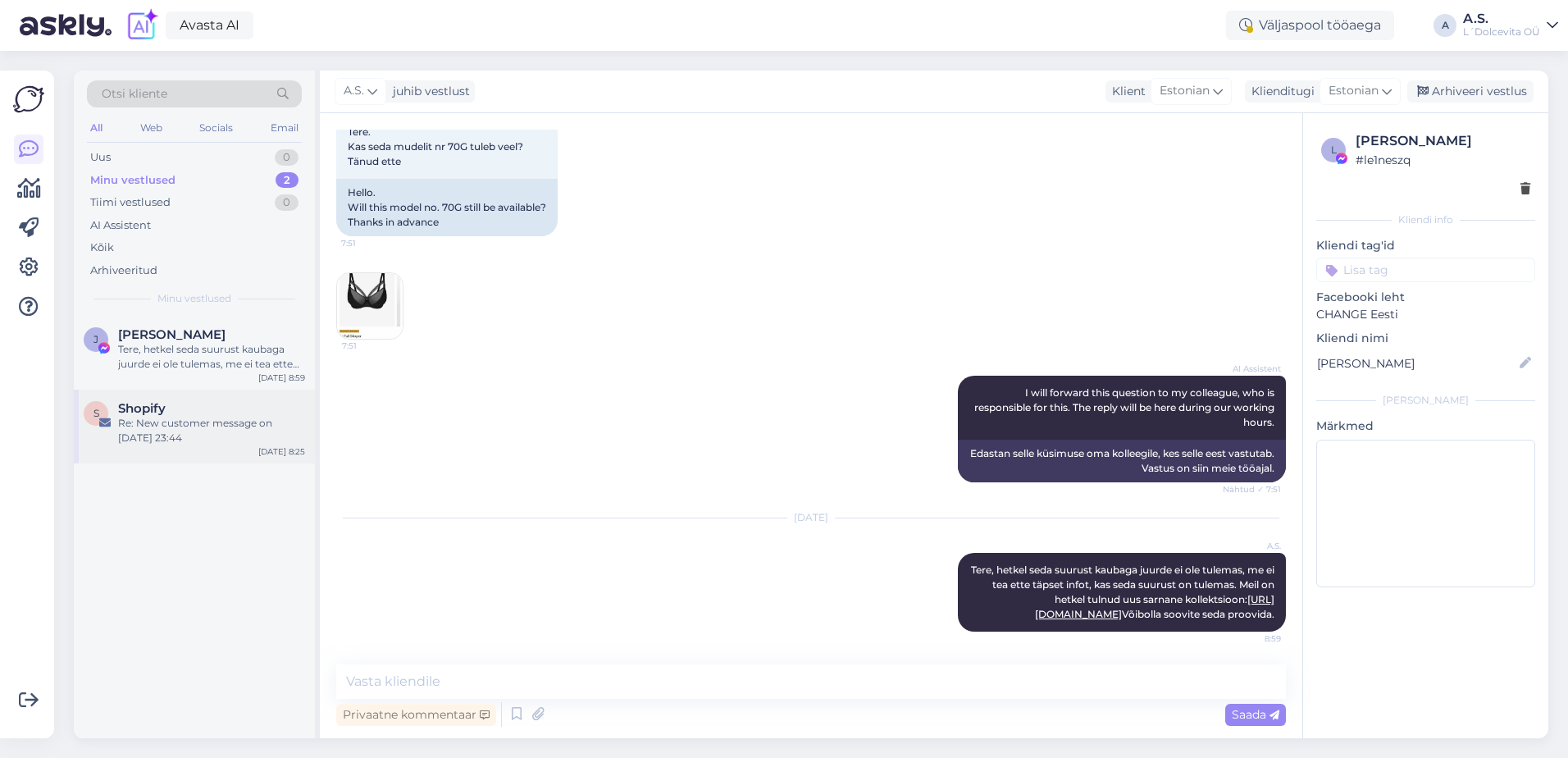
click at [188, 419] on div "Re: New customer message on [DATE] 23:44" at bounding box center [211, 431] width 187 height 30
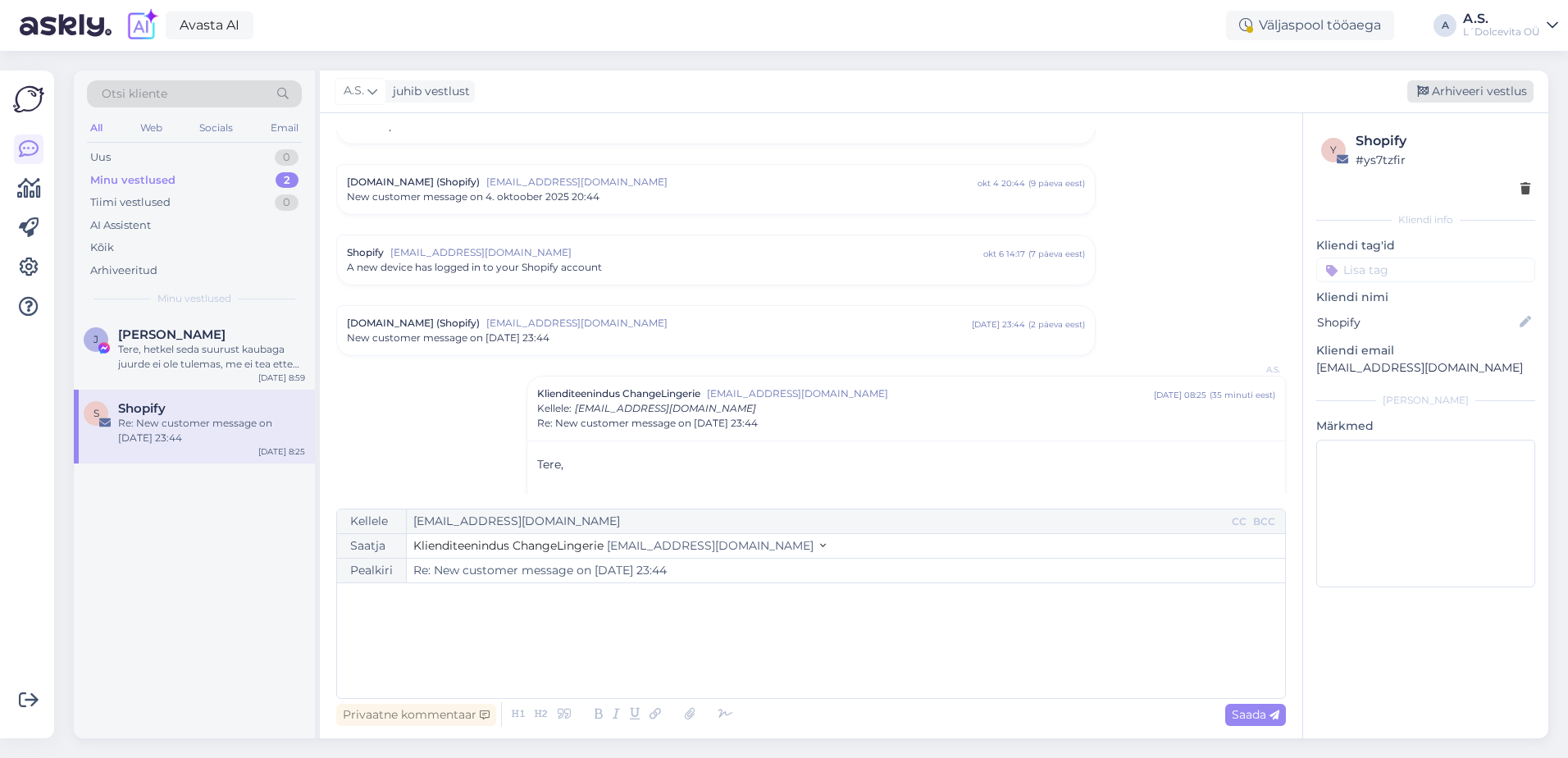
click at [1490, 85] on div "Arhiveeri vestlus" at bounding box center [1470, 91] width 126 height 22
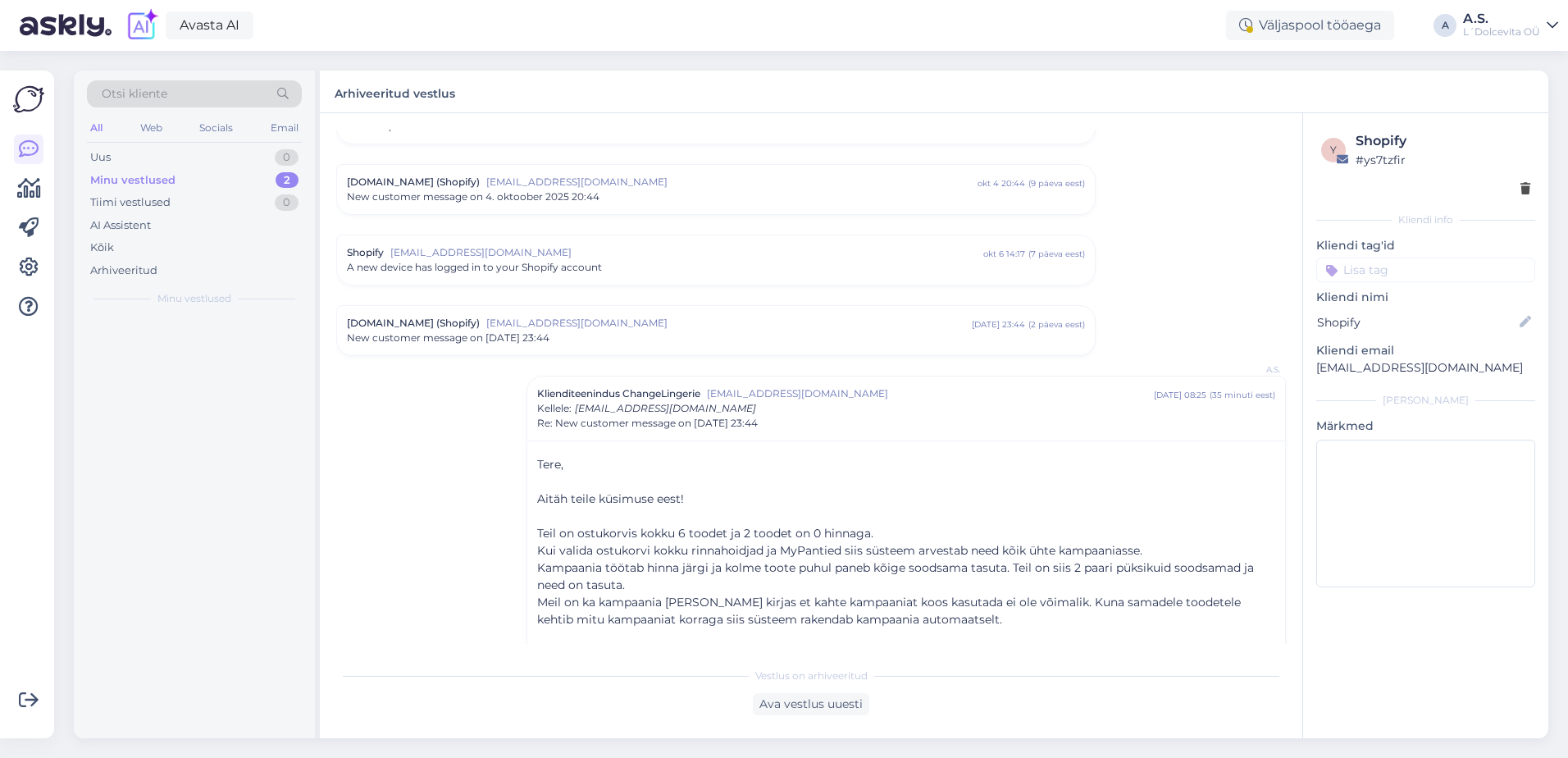
scroll to position [1388, 0]
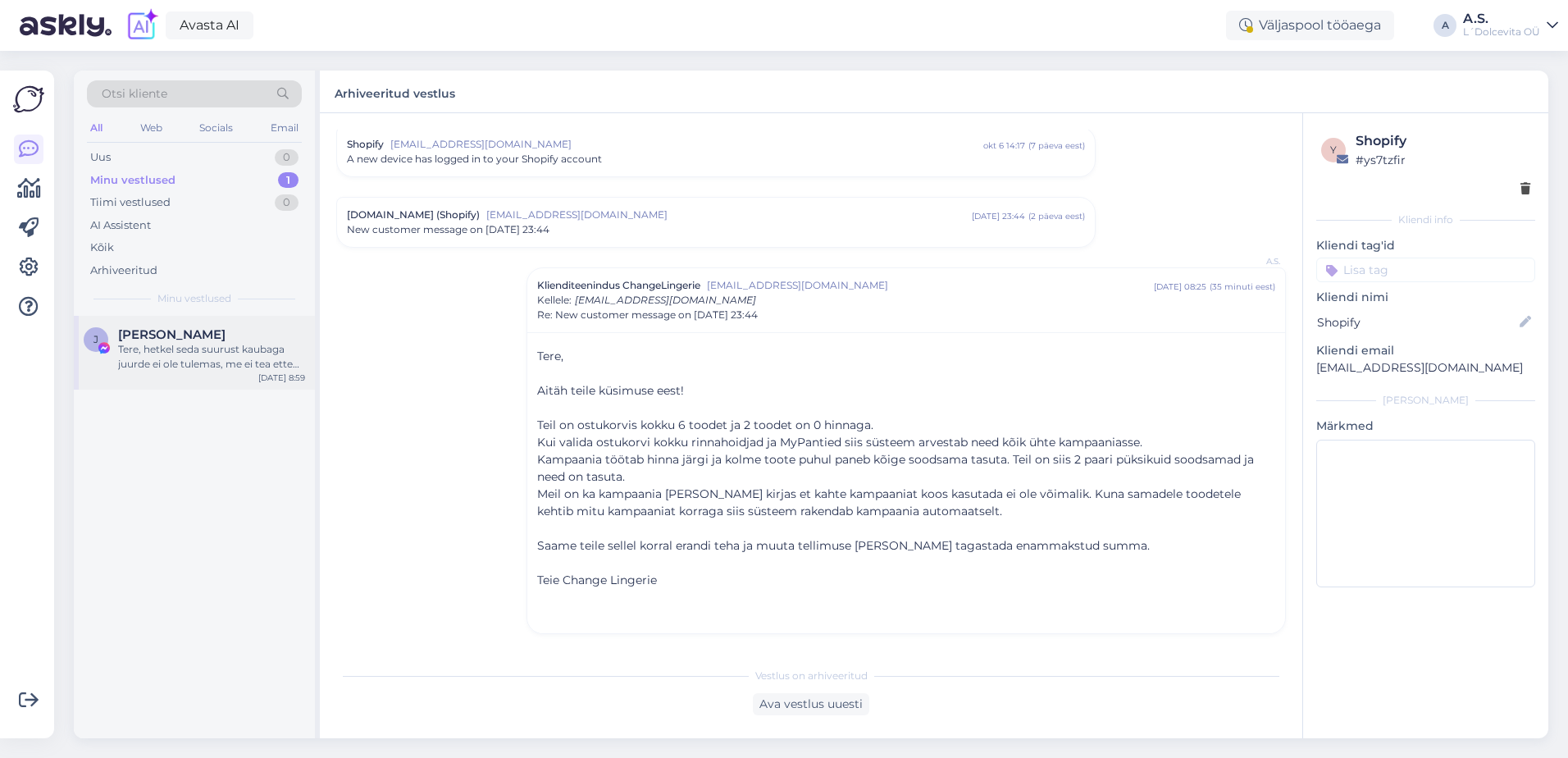
click at [207, 375] on div "J [PERSON_NAME] [PERSON_NAME], hetkel seda suurust kaubaga juurde ei ole tulema…" at bounding box center [194, 352] width 241 height 73
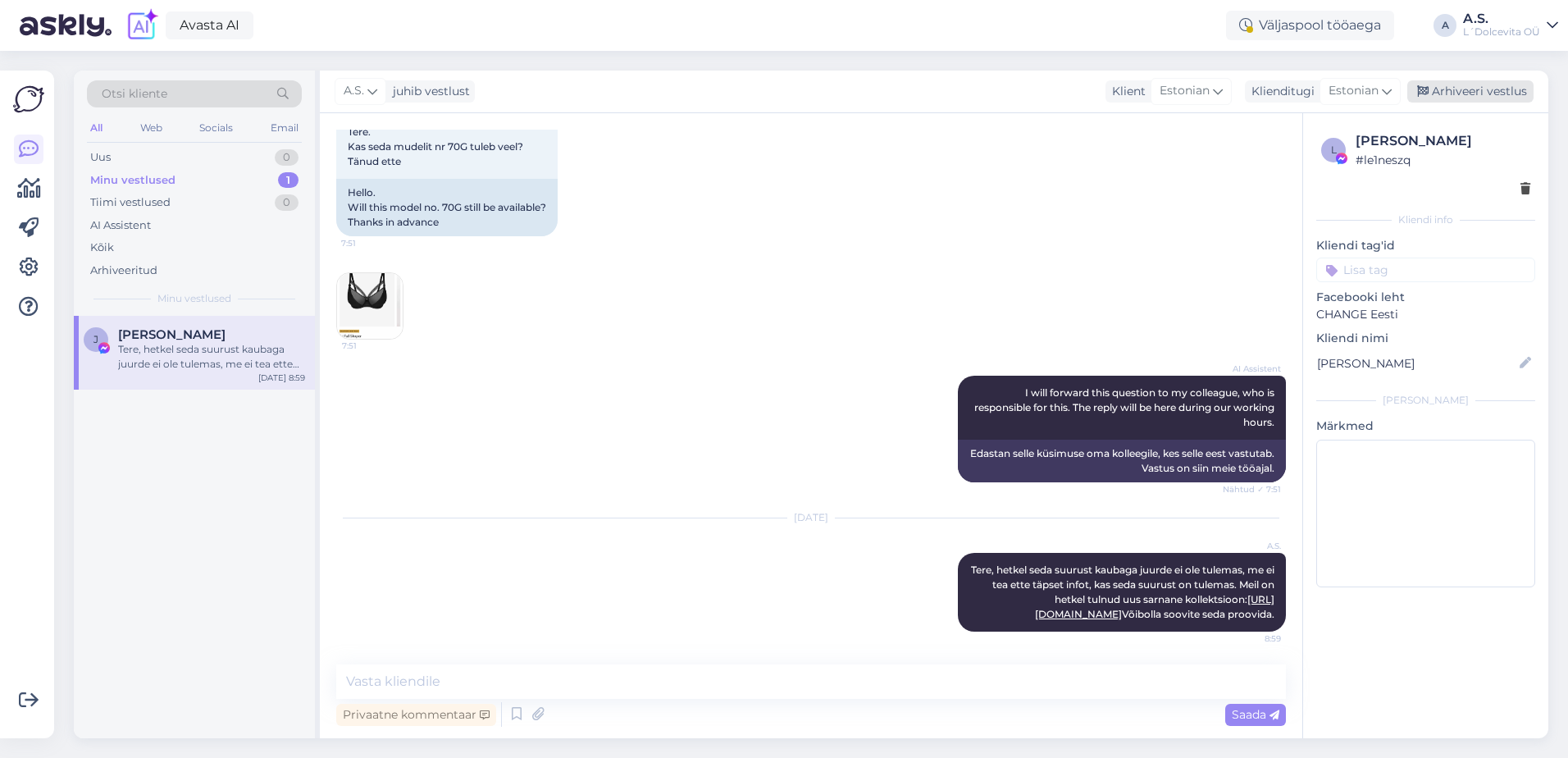
click at [1448, 92] on div "Arhiveeri vestlus" at bounding box center [1470, 91] width 126 height 22
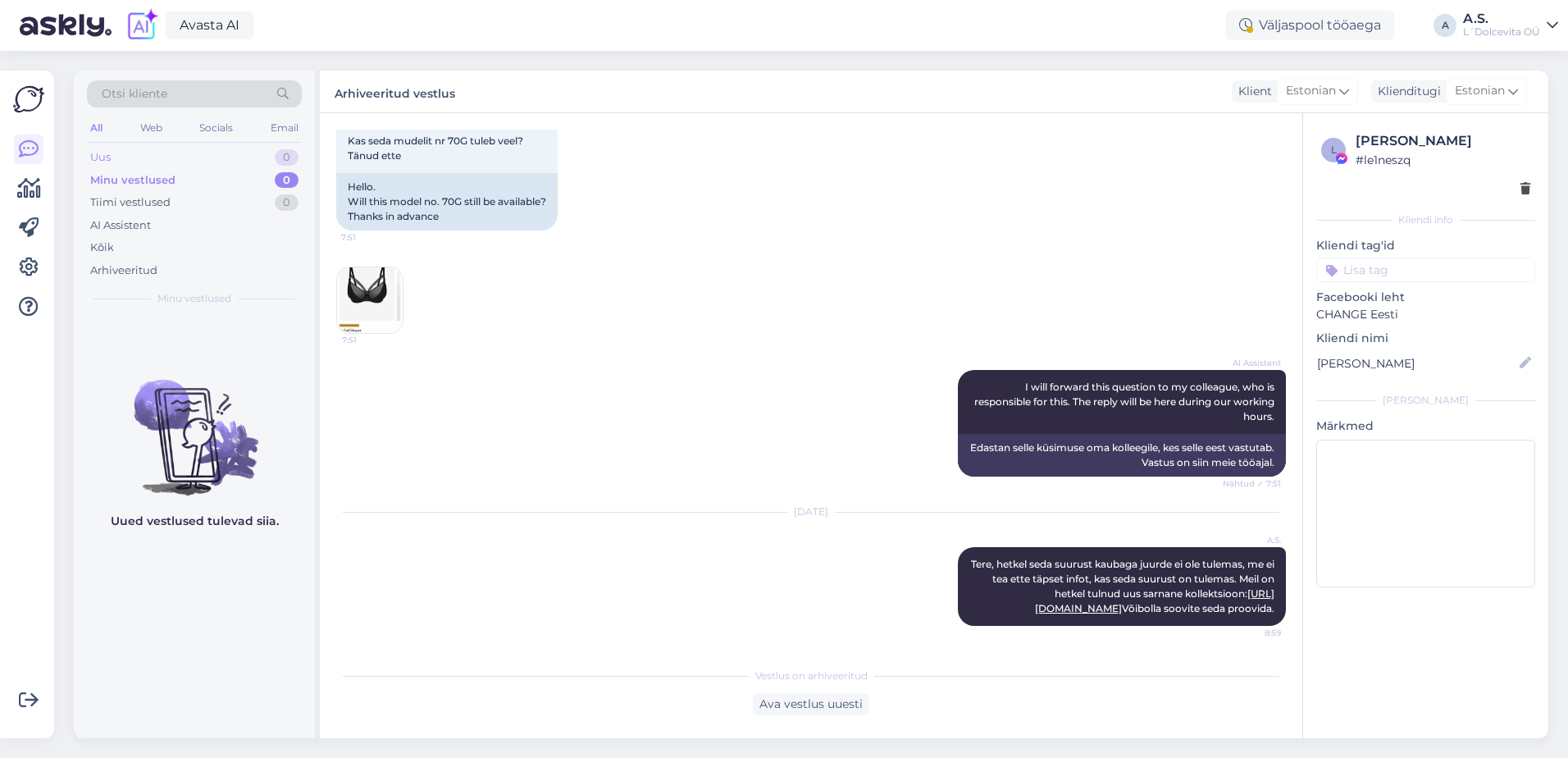
click at [123, 154] on div "Uus 0" at bounding box center [194, 158] width 215 height 23
click at [154, 164] on div "Uus 0" at bounding box center [194, 158] width 215 height 23
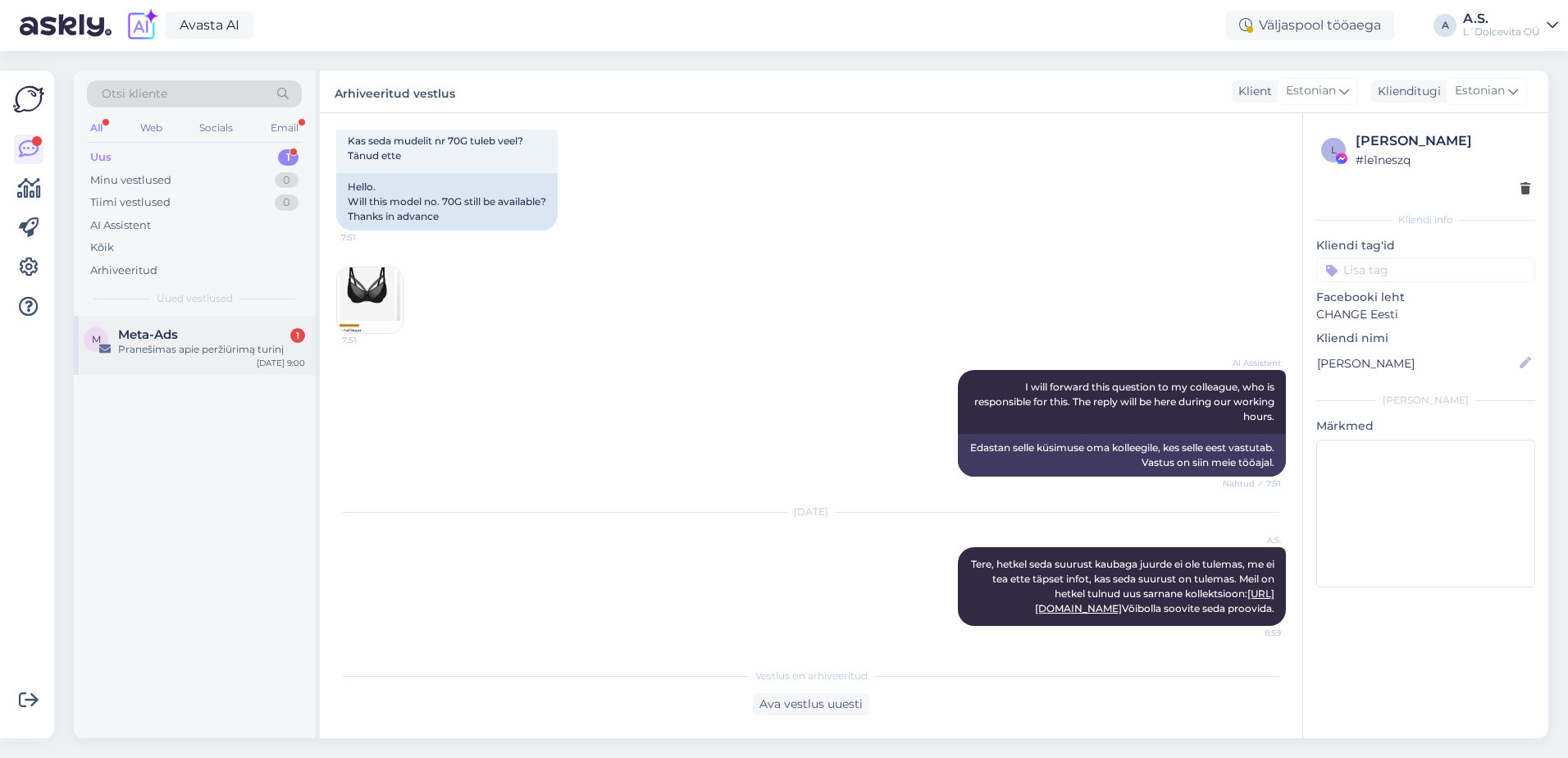
click at [168, 358] on div "M Meta-Ads 1 Pranešimas apie peržiūrimą turinį [DATE] 9:00" at bounding box center [194, 345] width 241 height 59
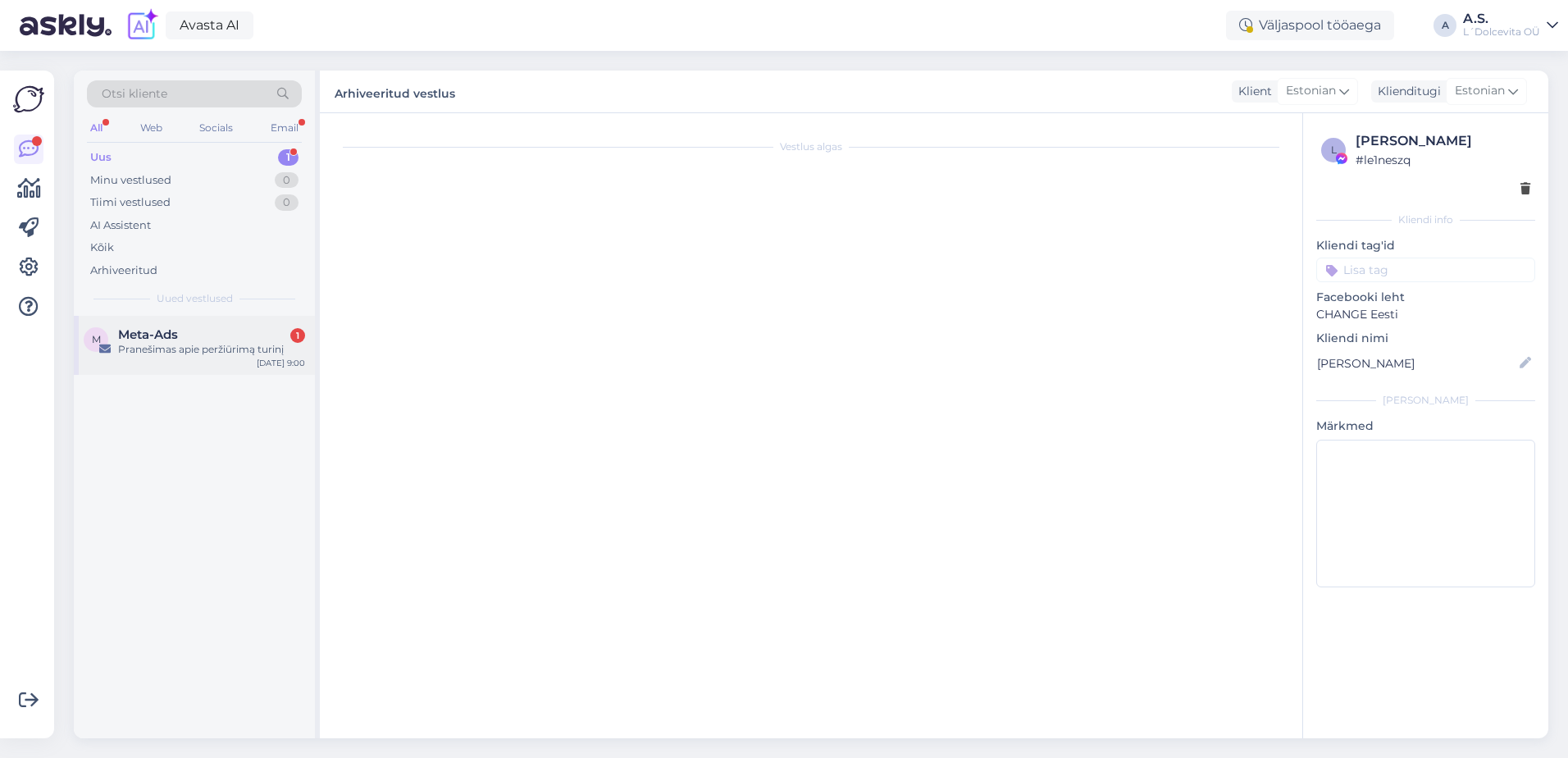
scroll to position [0, 0]
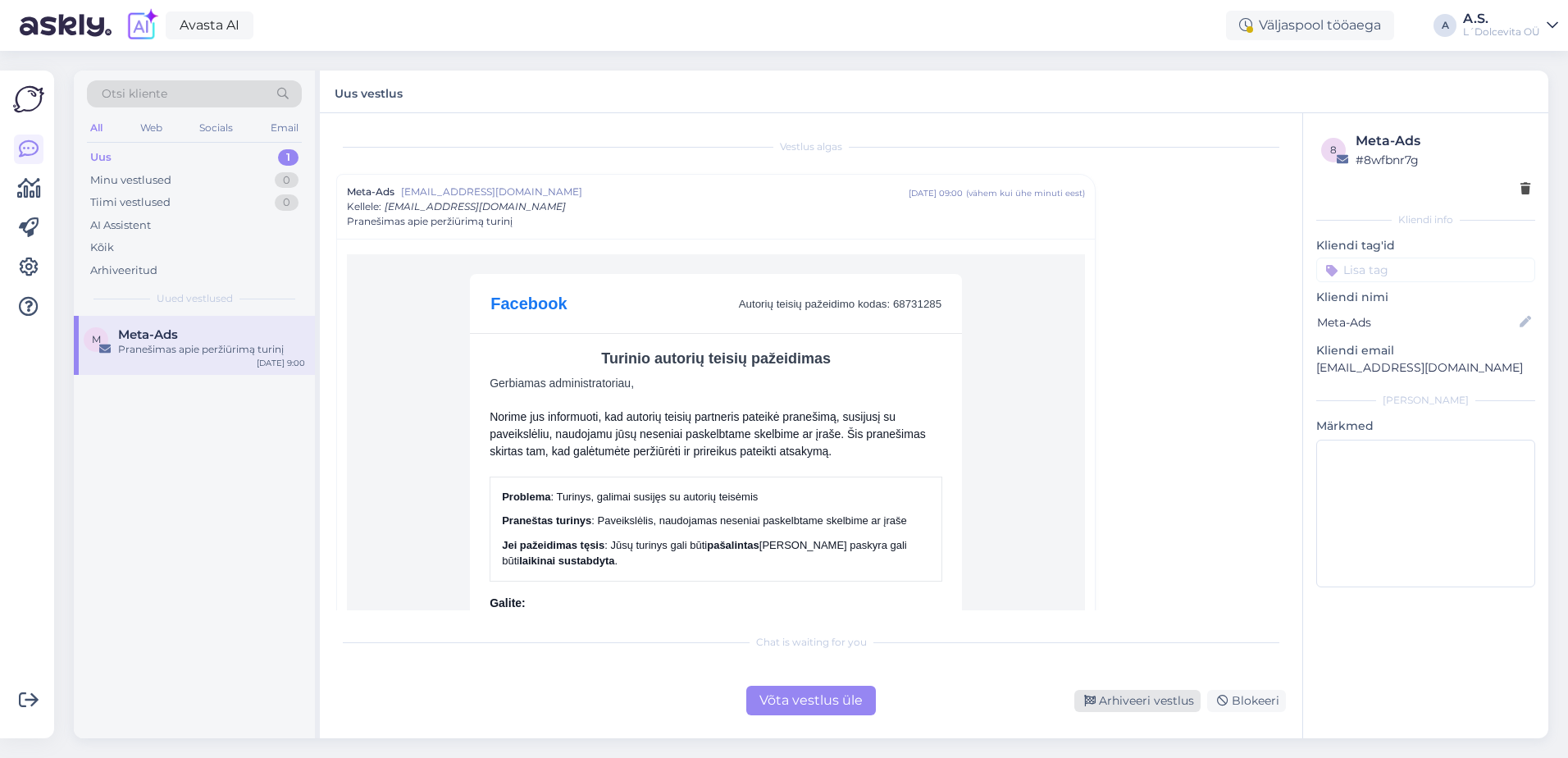
click at [1179, 701] on div "Arhiveeri vestlus" at bounding box center [1137, 700] width 126 height 22
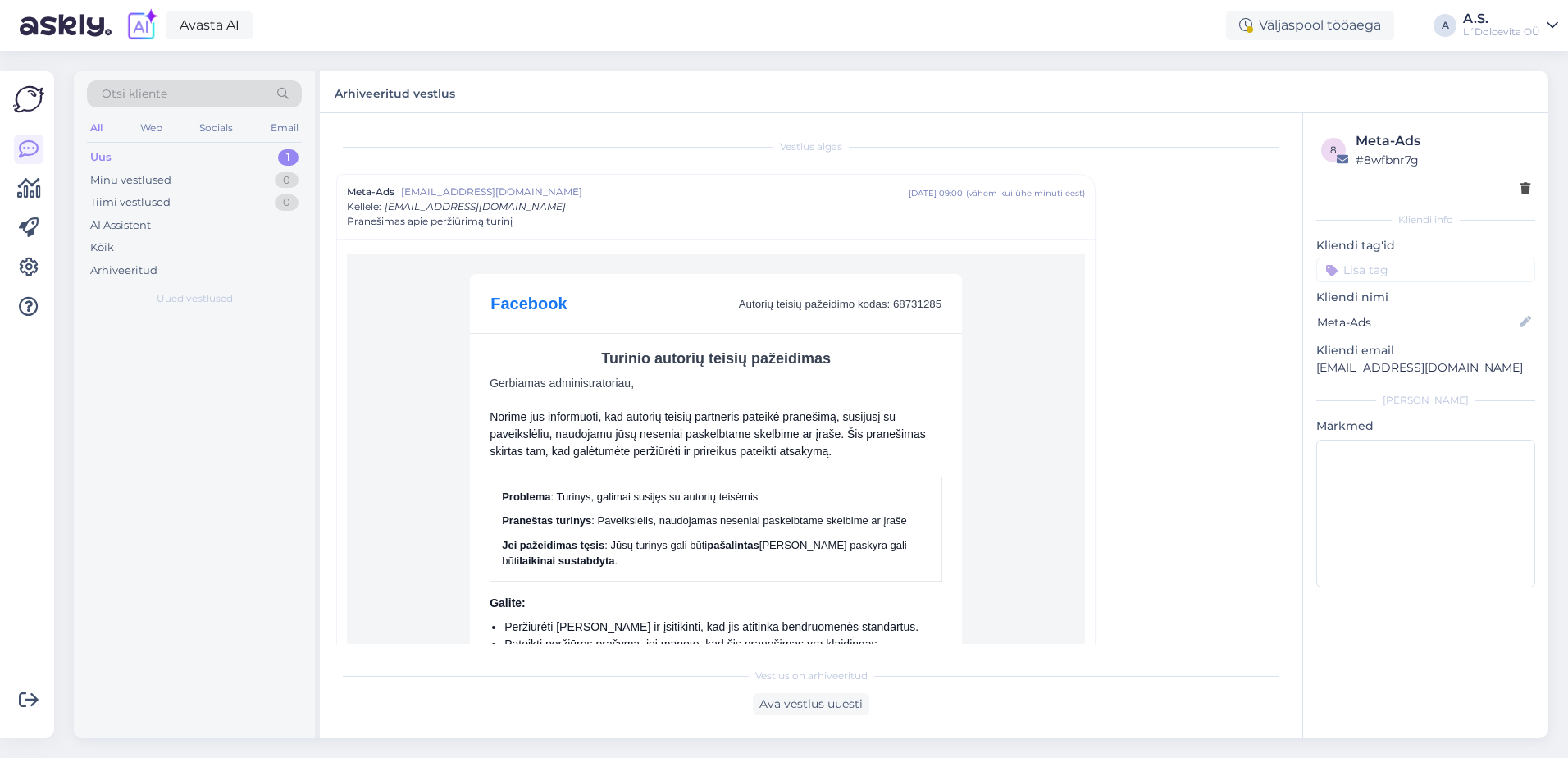
scroll to position [45, 0]
